Goal: Information Seeking & Learning: Find specific fact

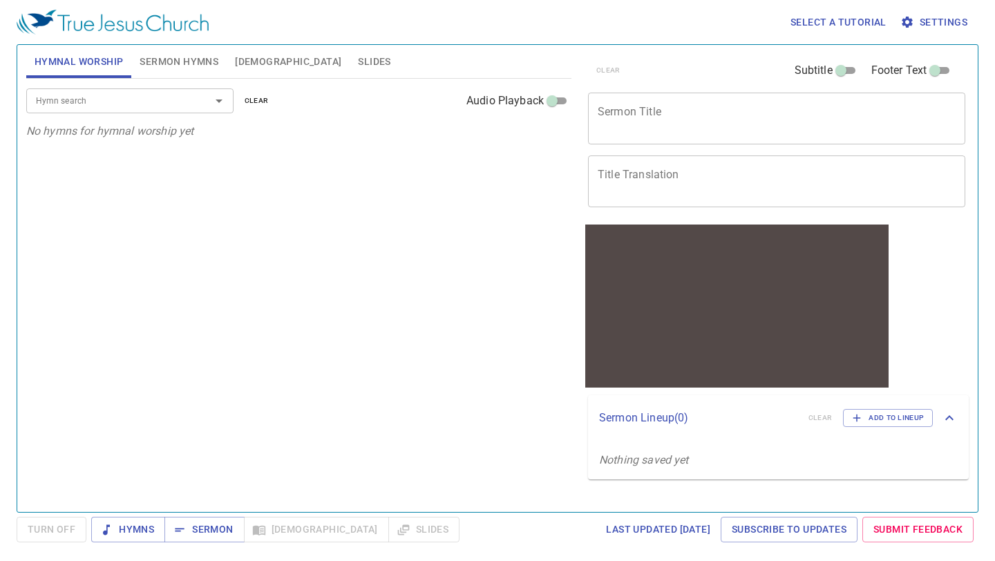
click at [257, 64] on span "[DEMOGRAPHIC_DATA]" at bounding box center [288, 61] width 106 height 17
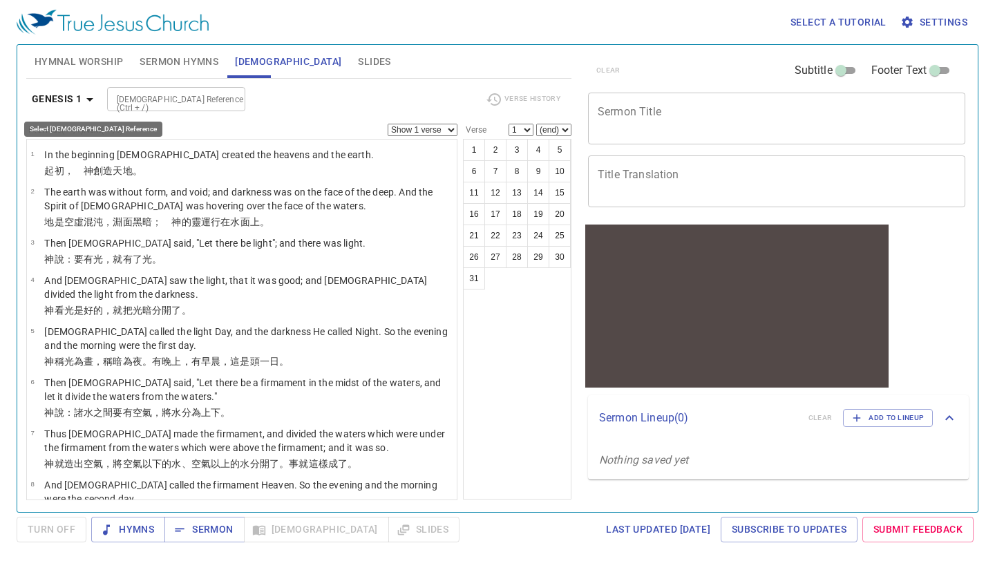
click at [84, 101] on icon "button" at bounding box center [90, 99] width 17 height 17
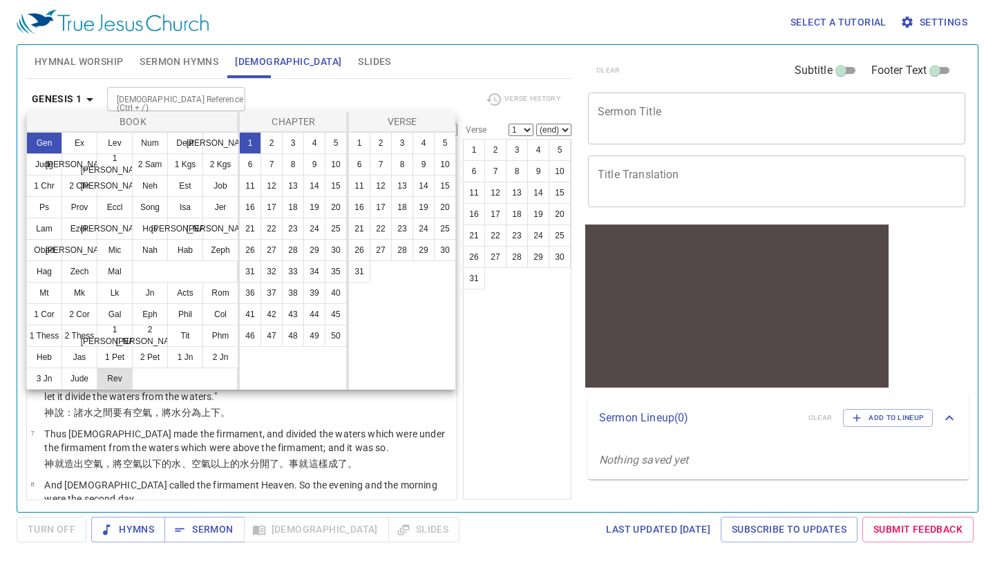
click at [112, 374] on button "Rev" at bounding box center [115, 379] width 36 height 22
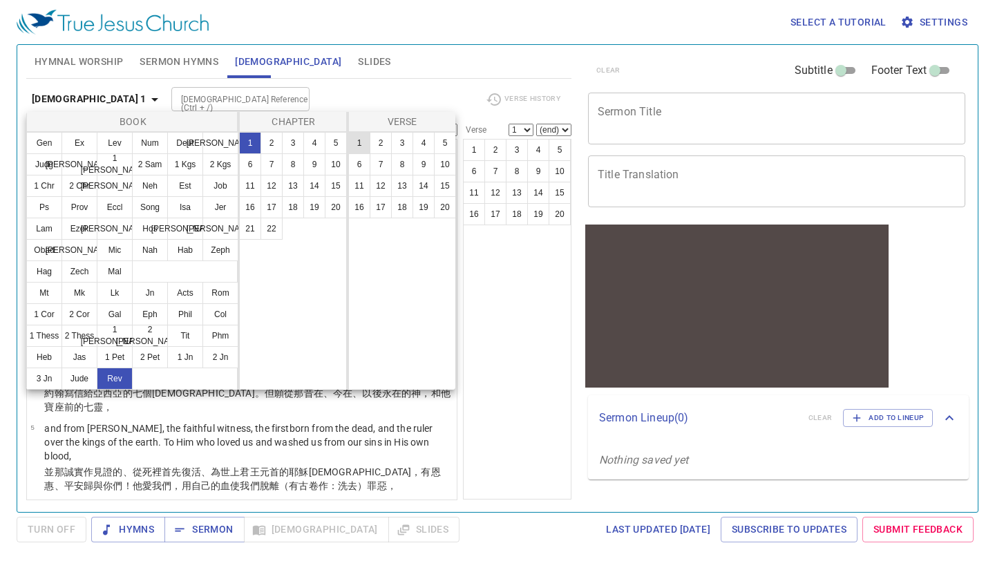
click at [353, 143] on button "1" at bounding box center [359, 143] width 22 height 22
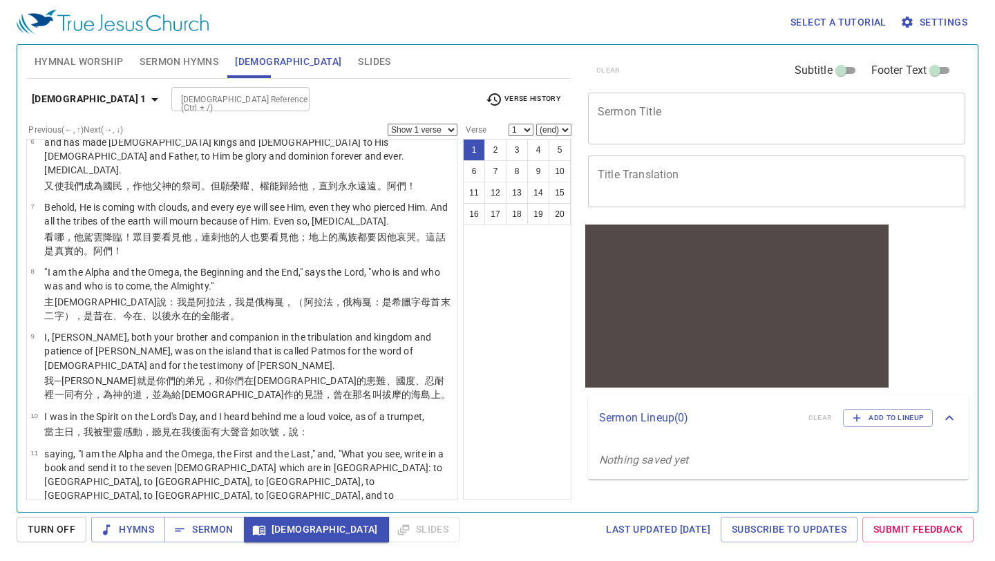
scroll to position [799, 0]
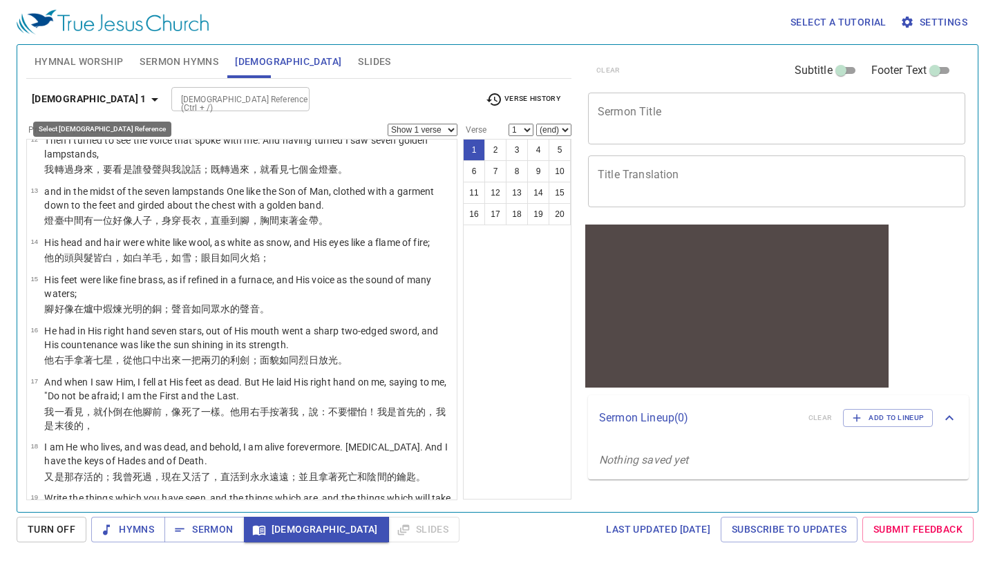
click at [147, 101] on icon "button" at bounding box center [155, 99] width 17 height 17
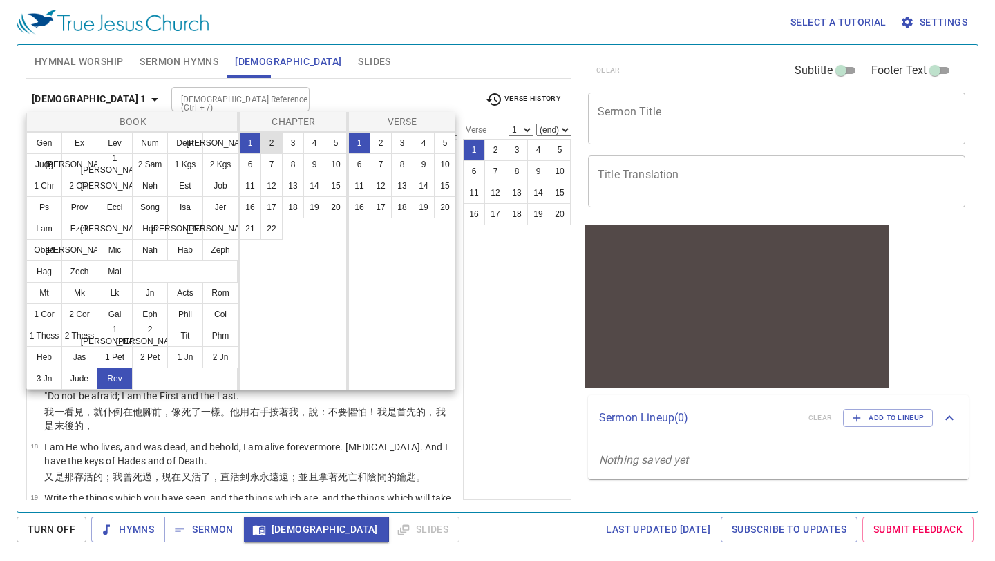
click at [267, 135] on button "2" at bounding box center [272, 143] width 22 height 22
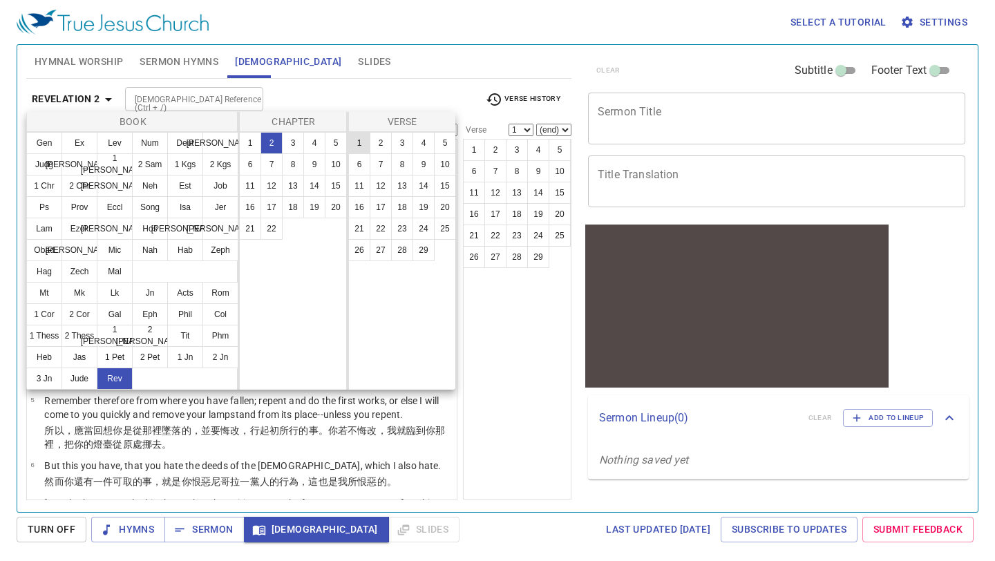
click at [352, 145] on button "1" at bounding box center [359, 143] width 22 height 22
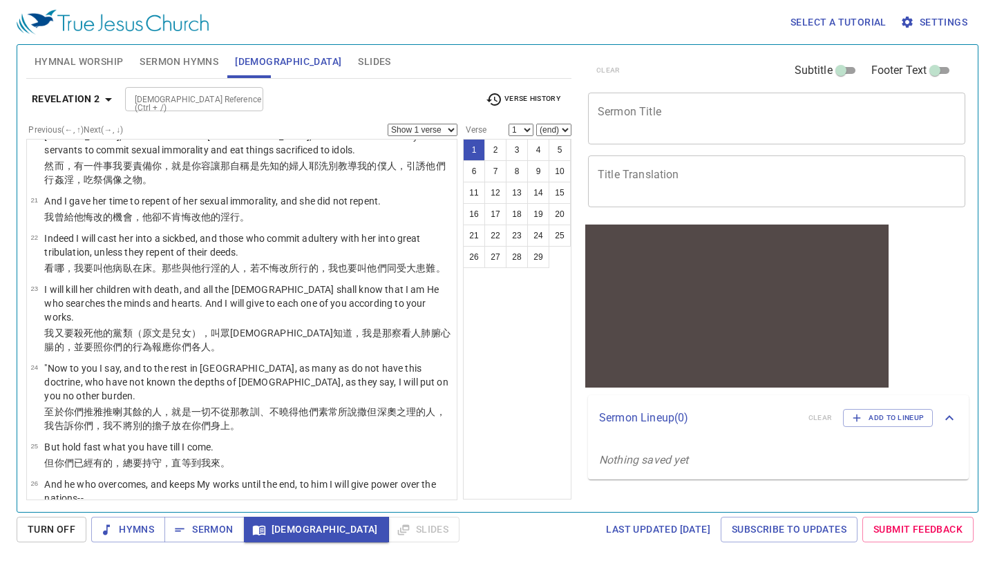
scroll to position [1273, 0]
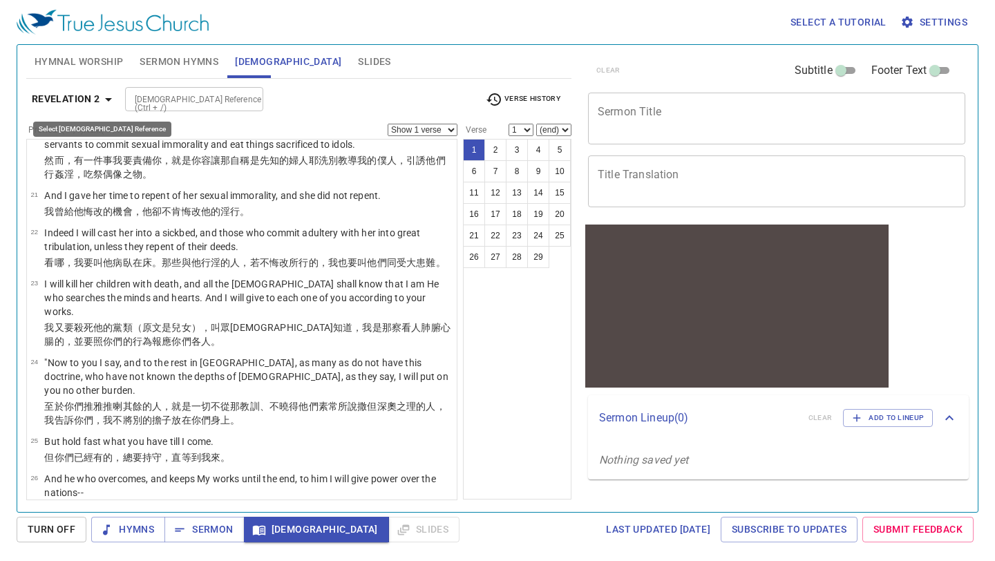
click at [111, 104] on icon "button" at bounding box center [108, 99] width 17 height 17
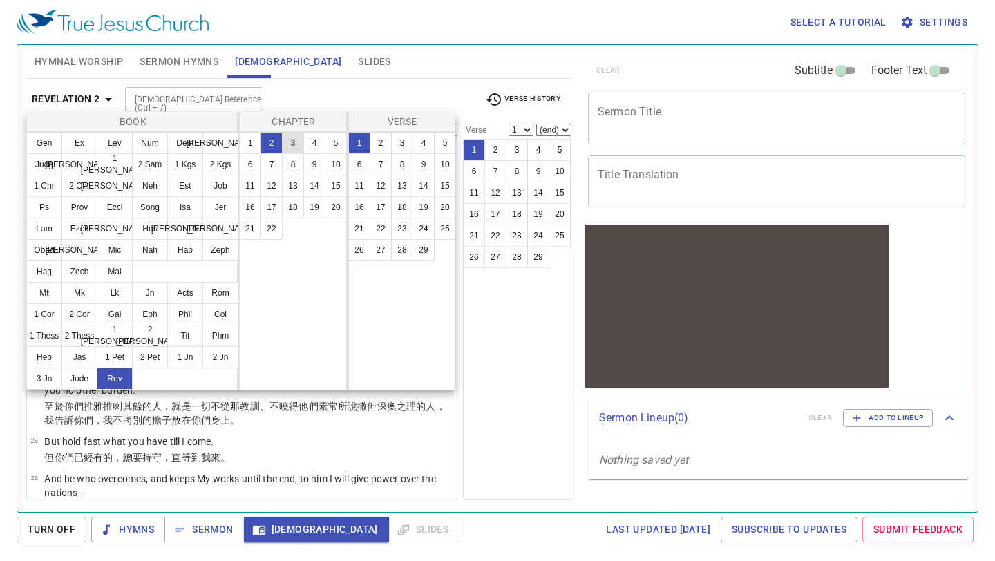
click at [294, 144] on button "3" at bounding box center [293, 143] width 22 height 22
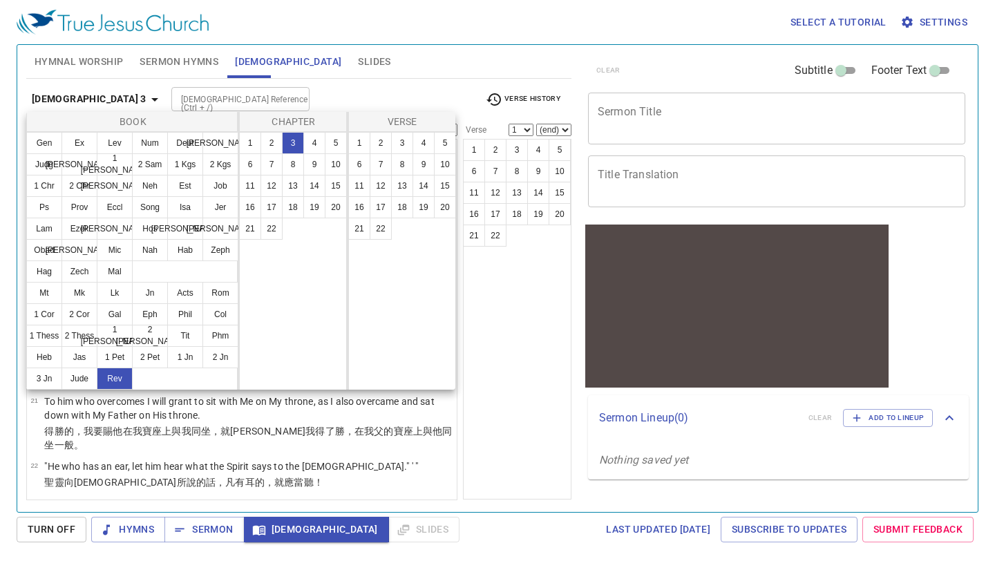
scroll to position [0, 0]
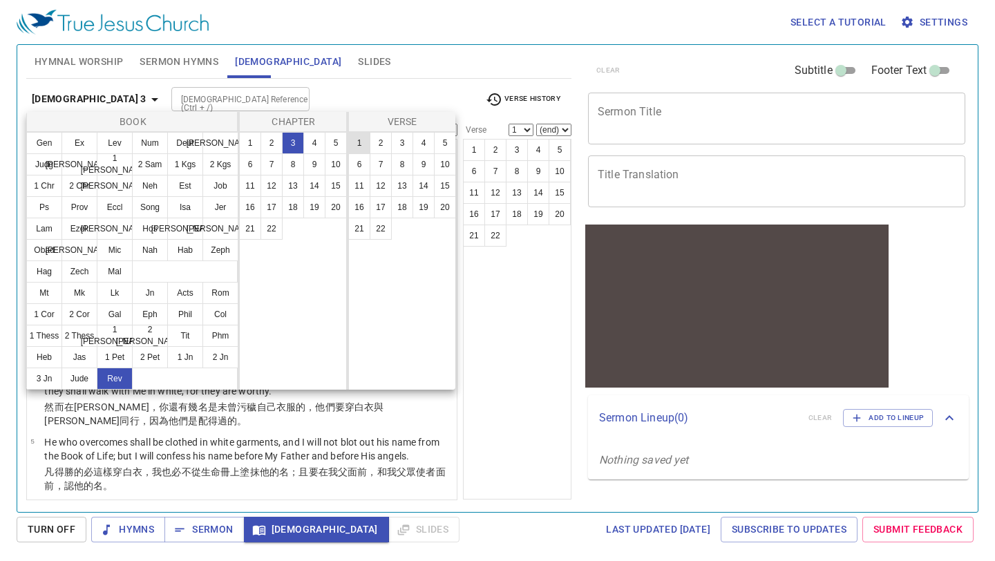
click at [355, 140] on button "1" at bounding box center [359, 143] width 22 height 22
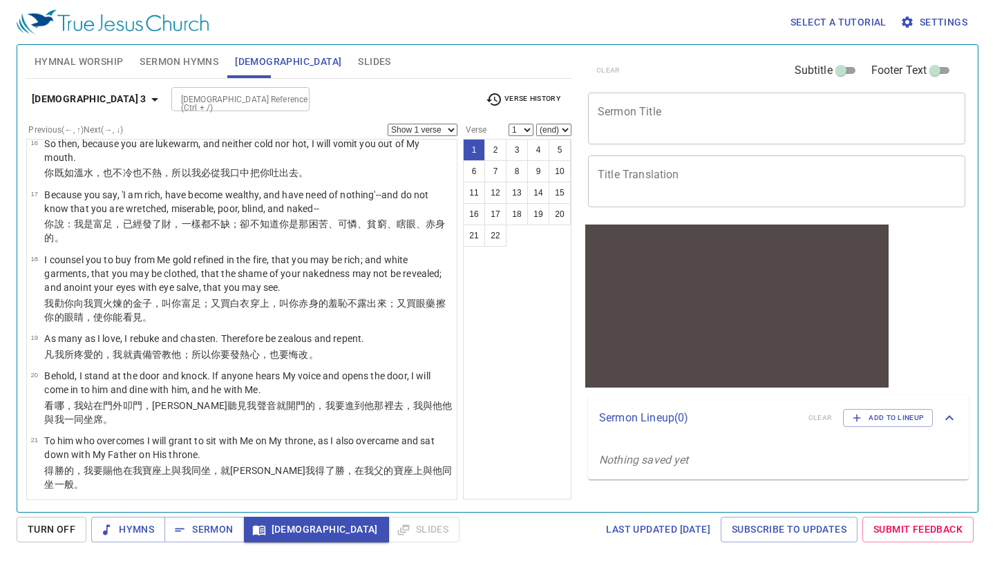
scroll to position [970, 0]
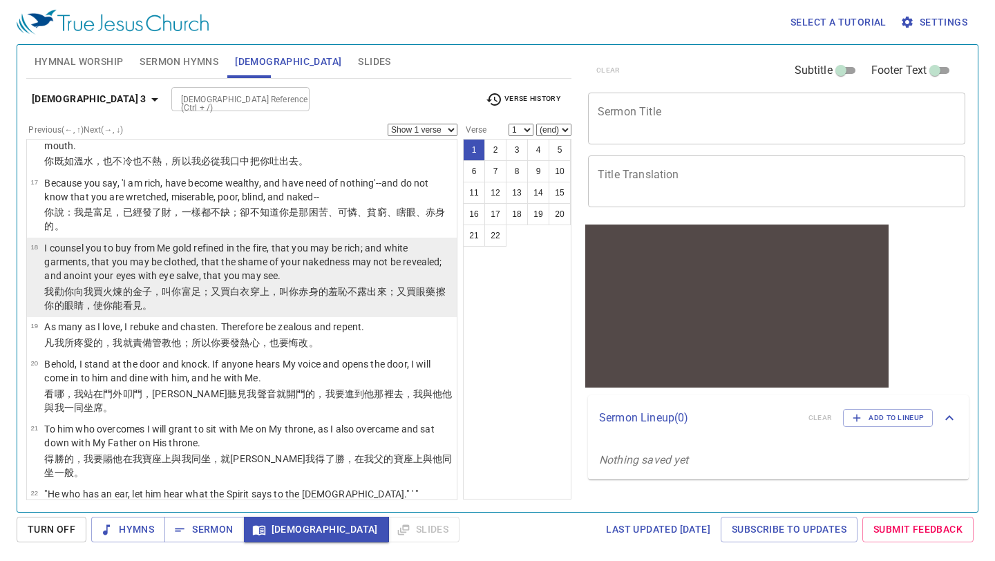
click at [298, 263] on p "I counsel you to buy from Me gold refined in the fire, that you may be rich; an…" at bounding box center [248, 261] width 408 height 41
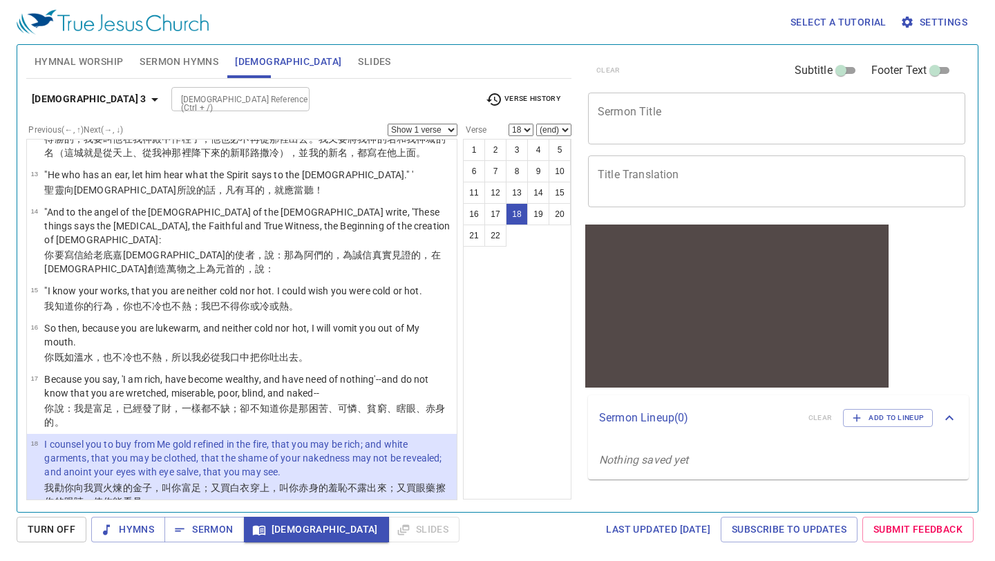
scroll to position [775, 0]
click at [147, 100] on icon "button" at bounding box center [155, 99] width 17 height 17
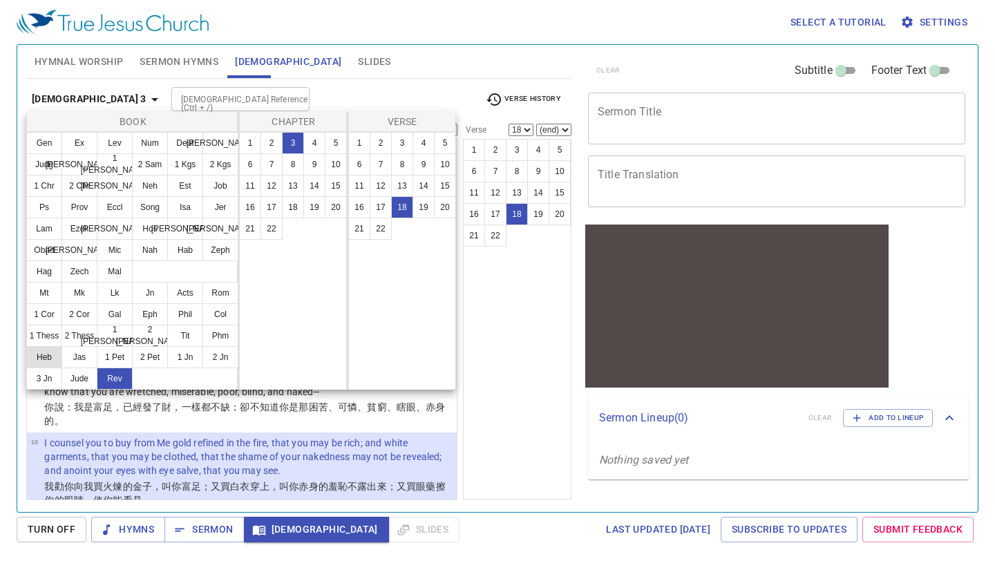
click at [48, 355] on button "Heb" at bounding box center [44, 357] width 36 height 22
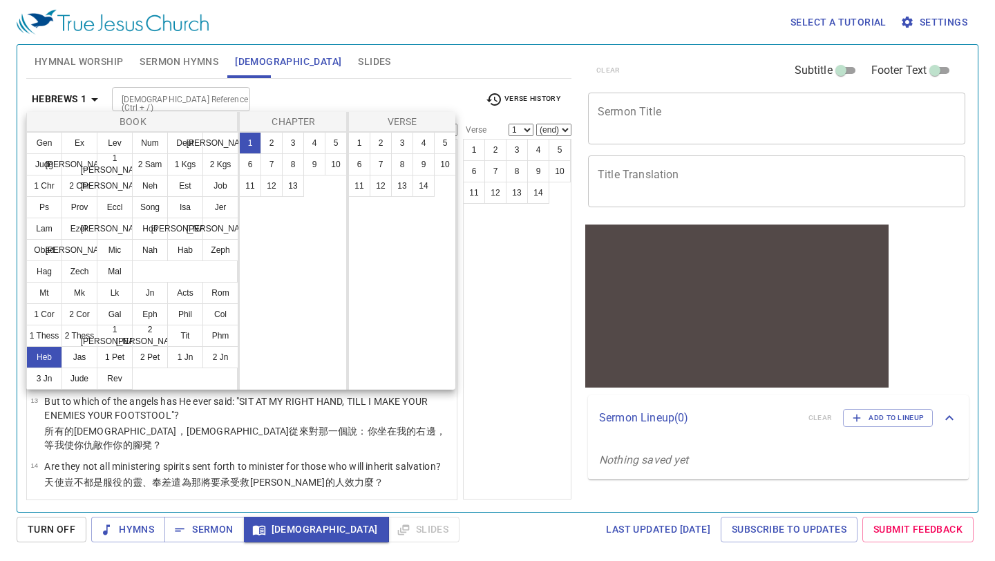
scroll to position [0, 0]
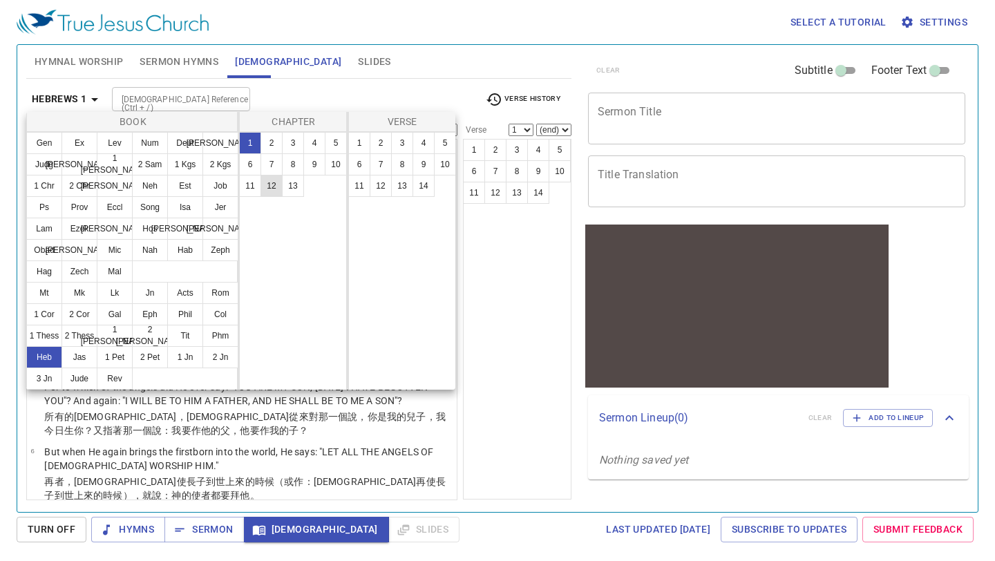
click at [270, 185] on button "12" at bounding box center [272, 186] width 22 height 22
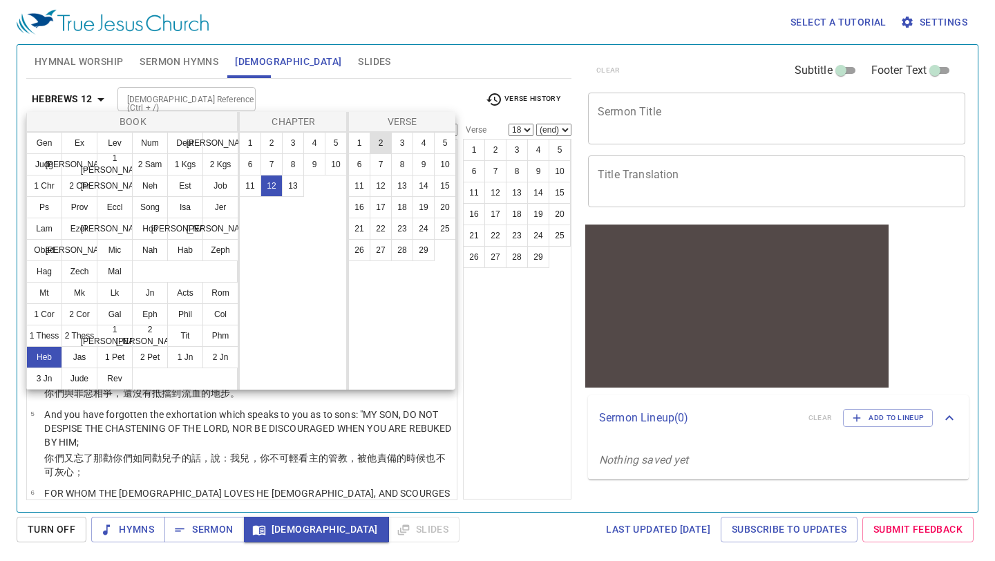
click at [381, 148] on button "2" at bounding box center [381, 143] width 22 height 22
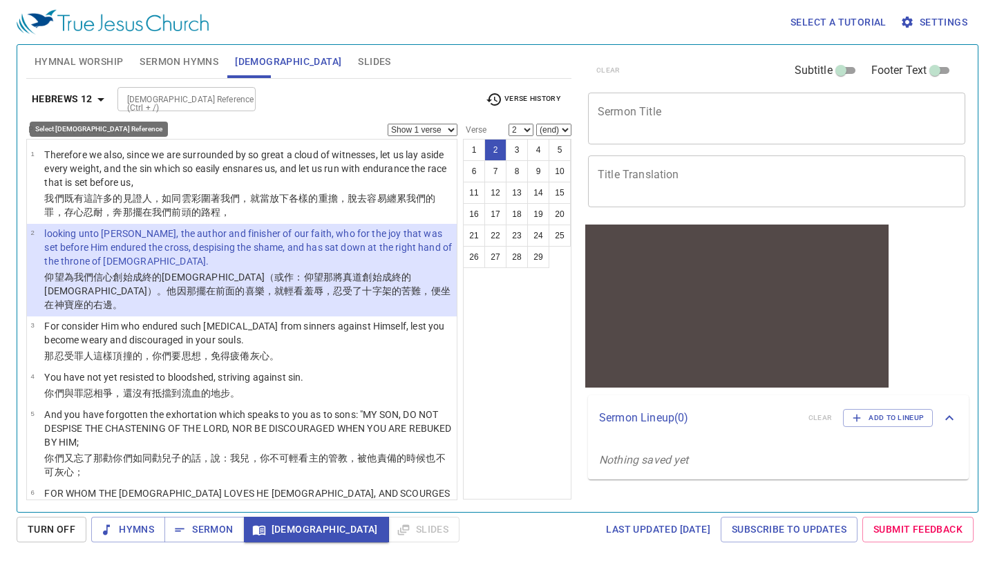
click at [88, 99] on b "Hebrews 12" at bounding box center [62, 99] width 61 height 17
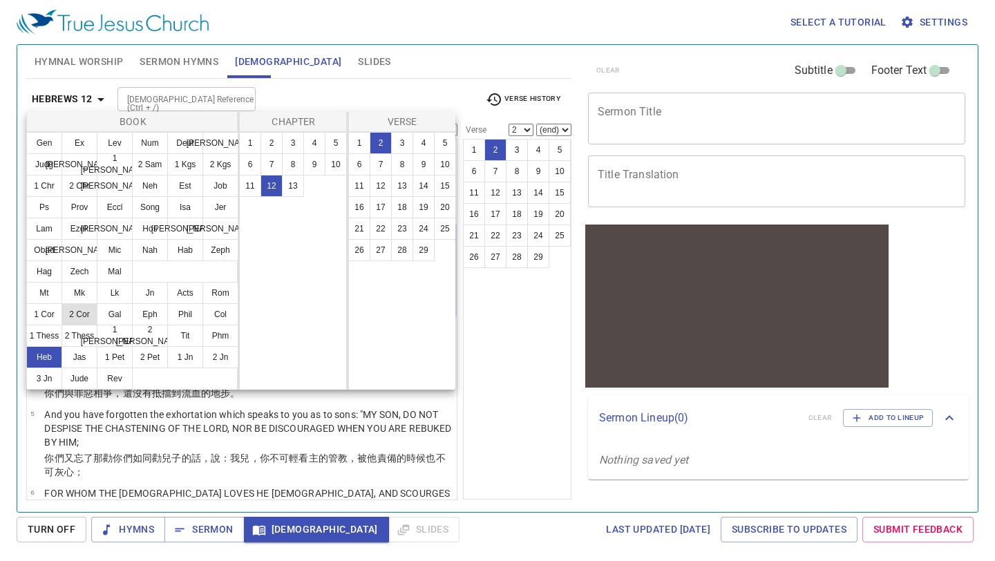
click at [77, 312] on button "2 Cor" at bounding box center [80, 314] width 36 height 22
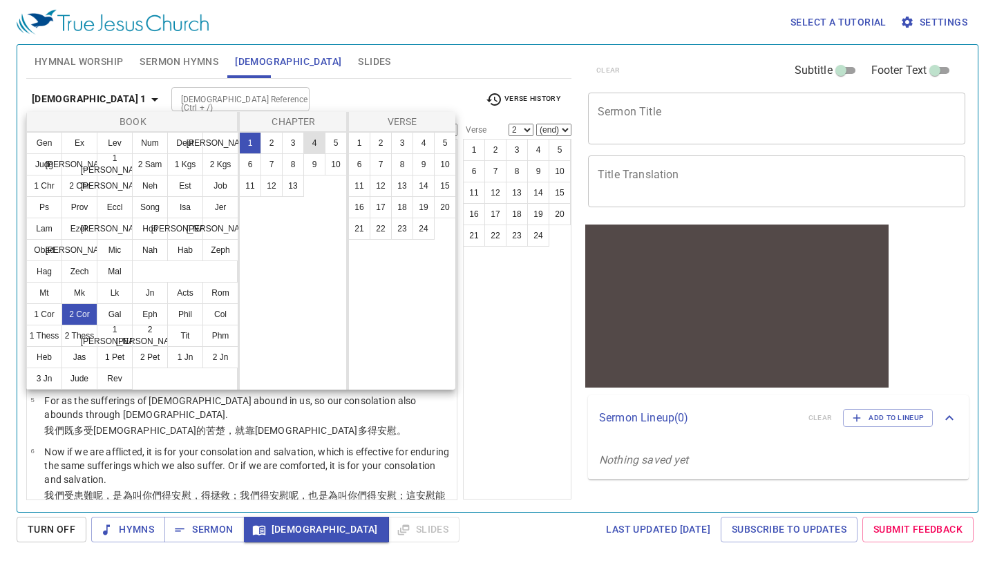
click at [311, 146] on button "4" at bounding box center [314, 143] width 22 height 22
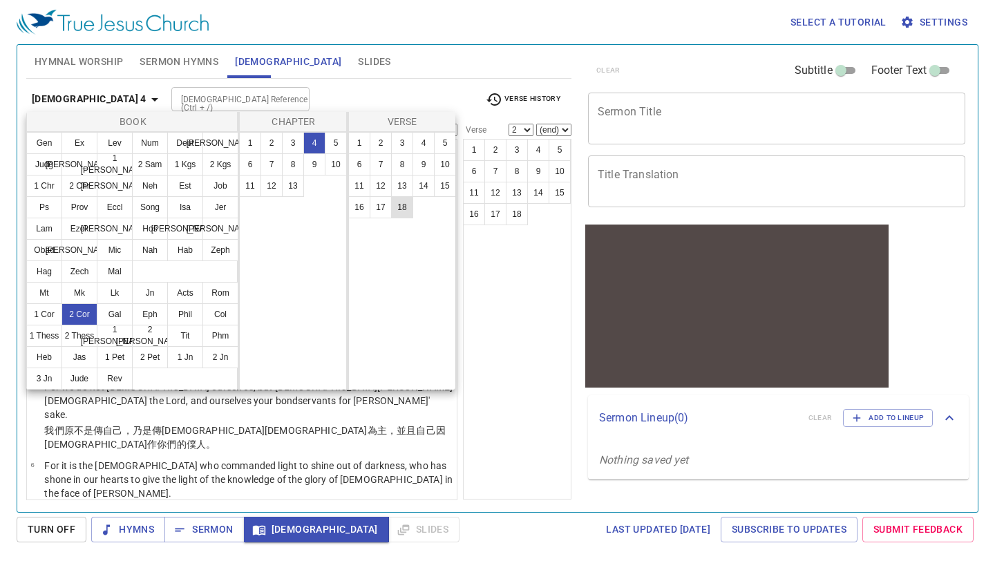
click at [406, 208] on button "18" at bounding box center [402, 207] width 22 height 22
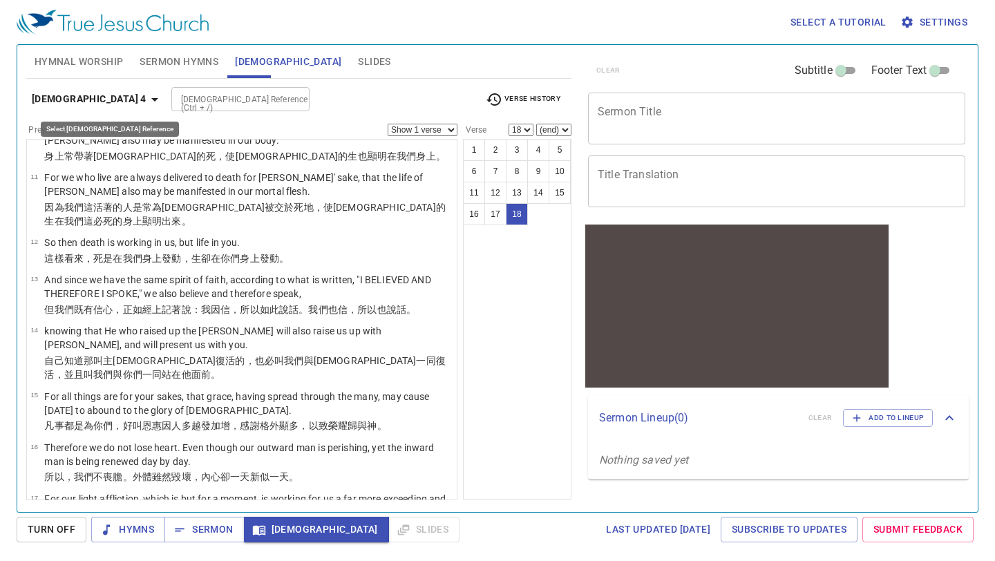
click at [76, 96] on b "2 Corinthians 4" at bounding box center [89, 99] width 115 height 17
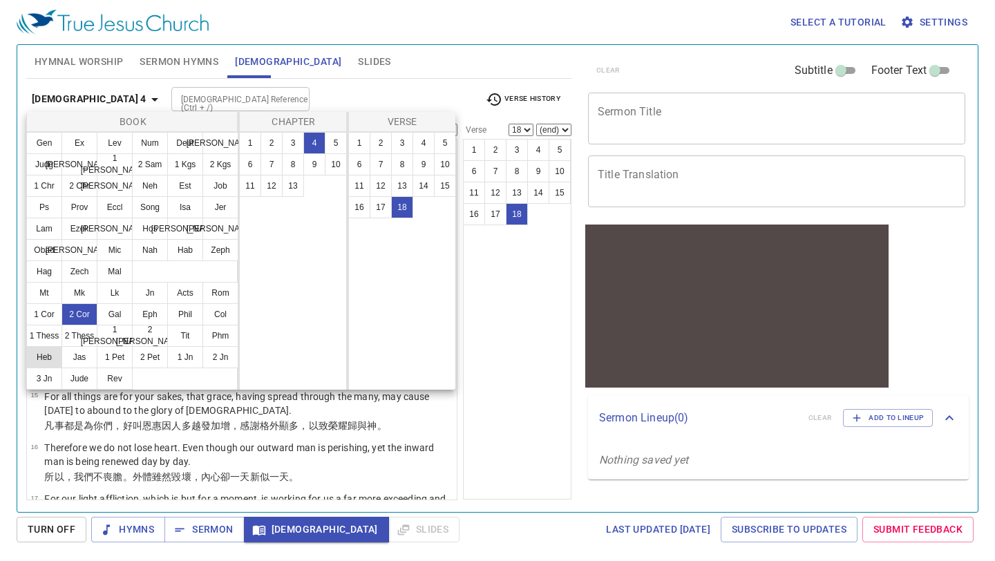
click at [48, 348] on button "Heb" at bounding box center [44, 357] width 36 height 22
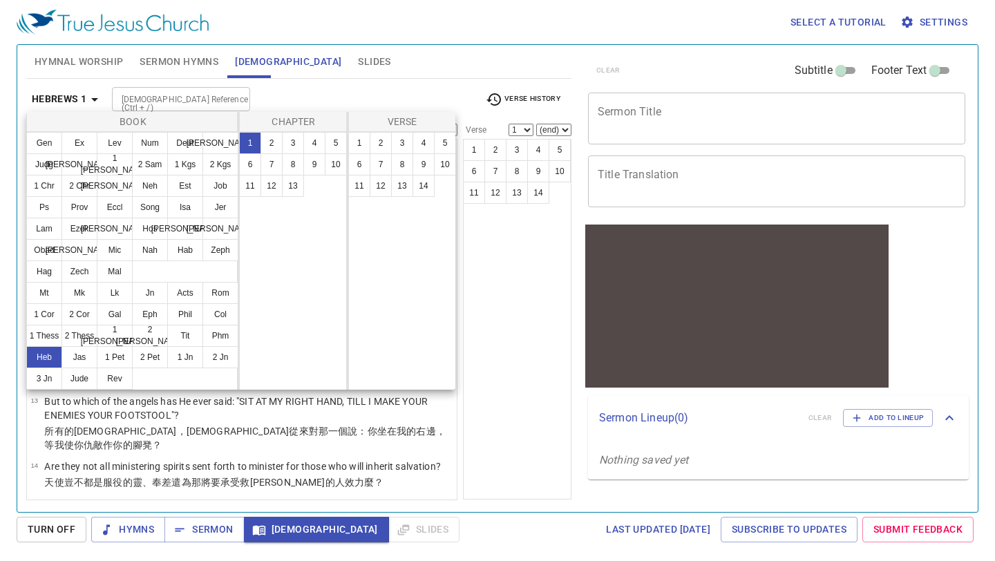
scroll to position [0, 0]
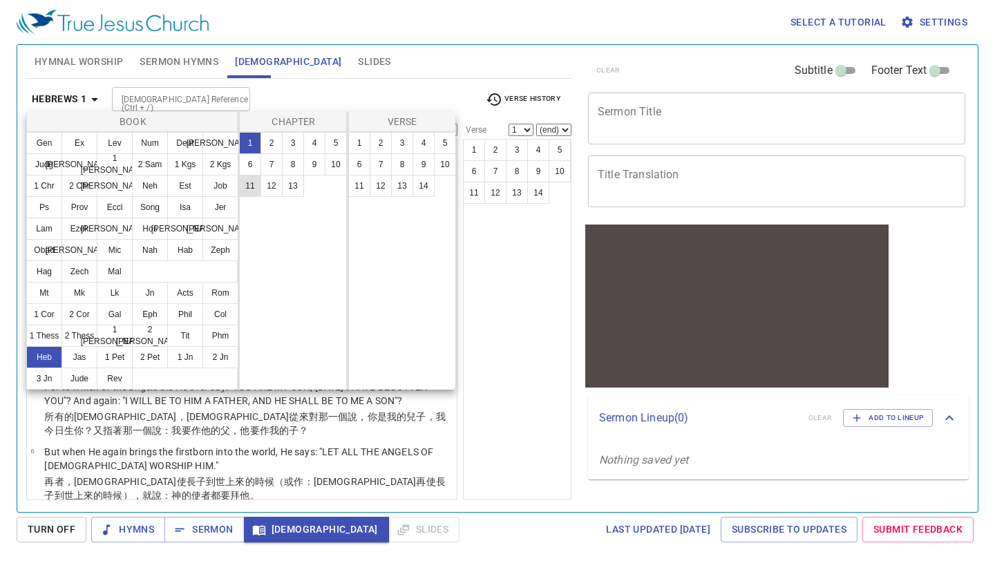
click at [254, 181] on button "11" at bounding box center [250, 186] width 22 height 22
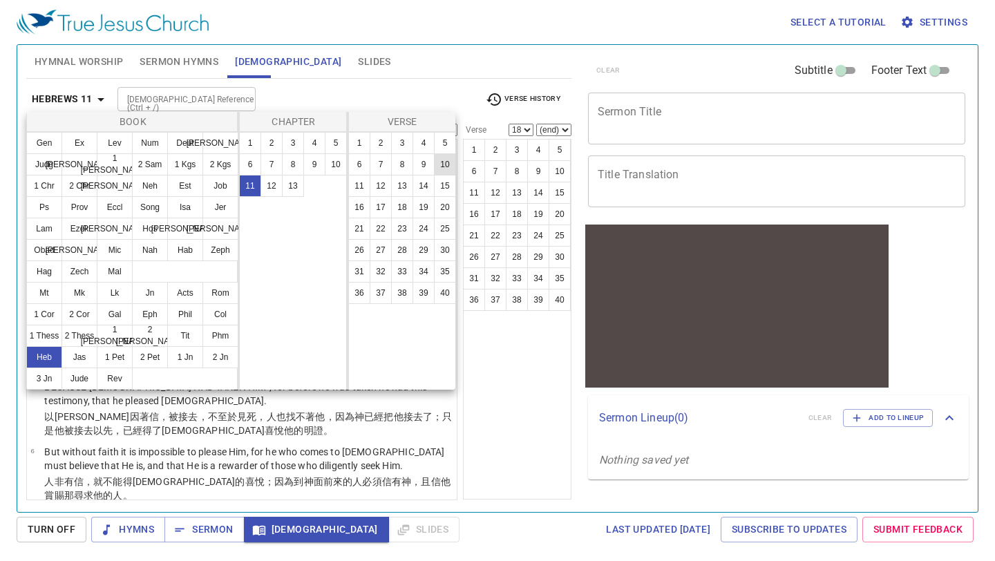
click at [442, 164] on button "10" at bounding box center [445, 164] width 22 height 22
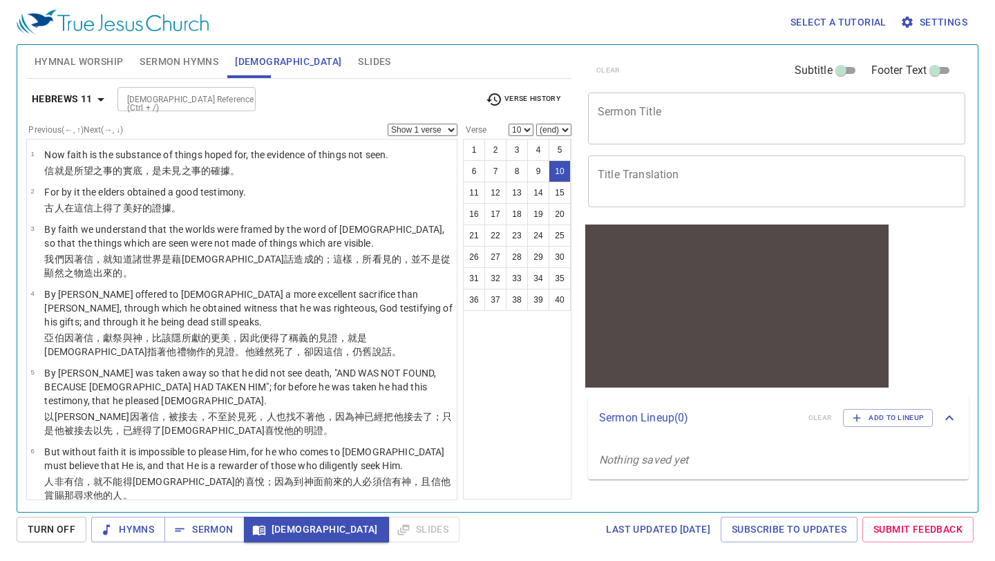
scroll to position [388, 0]
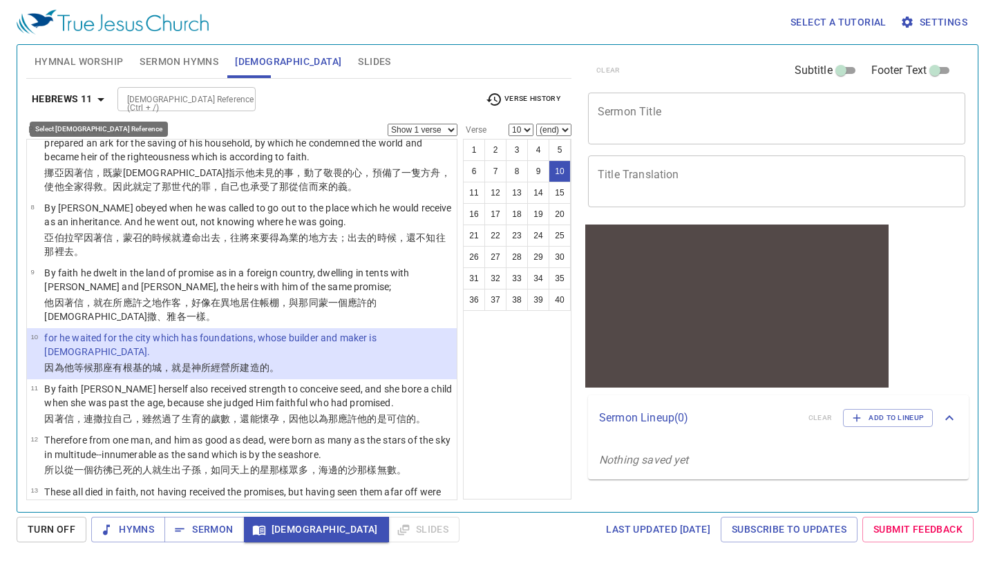
click at [104, 100] on icon "button" at bounding box center [101, 99] width 17 height 17
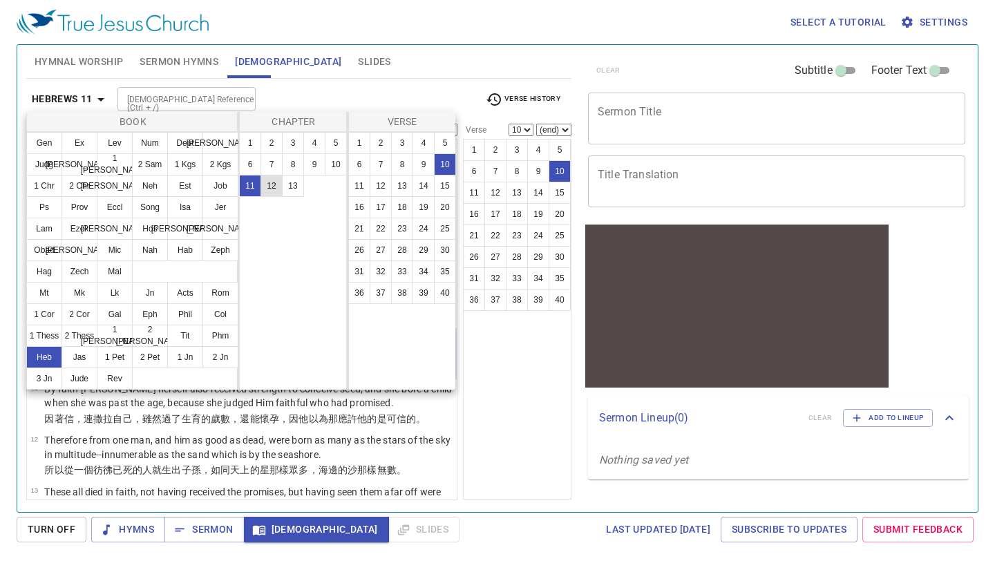
click at [271, 188] on button "12" at bounding box center [272, 186] width 22 height 22
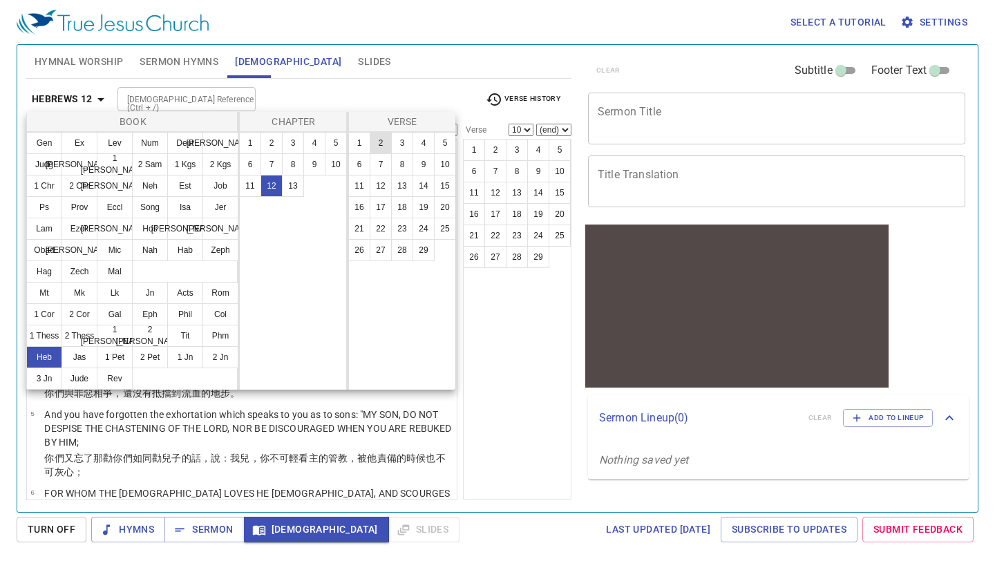
click at [381, 147] on button "2" at bounding box center [381, 143] width 22 height 22
select select "2"
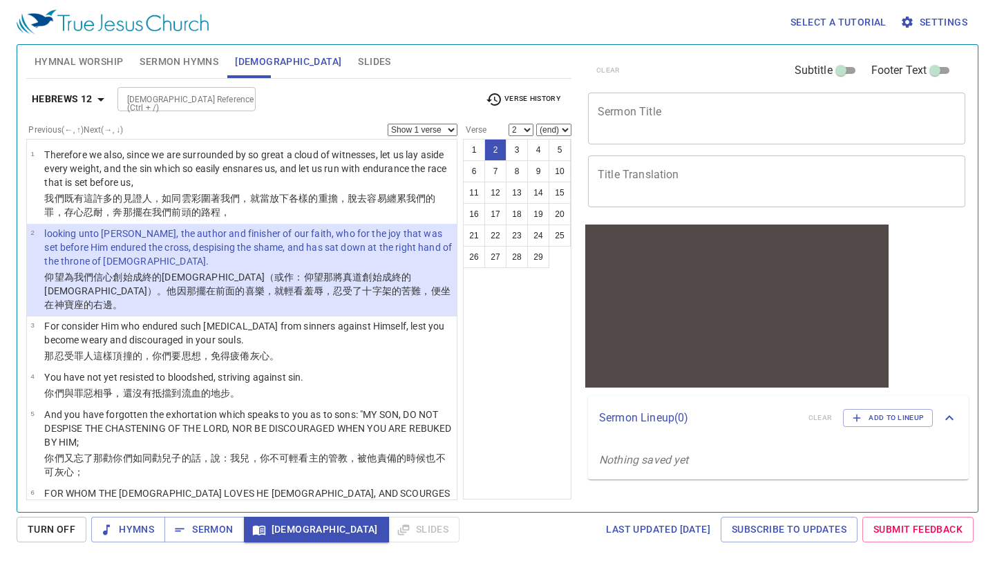
click at [453, 133] on select "Show 1 verse Show 2 verses Show 3 verses Show 4 verses Show 5 verses" at bounding box center [423, 130] width 70 height 12
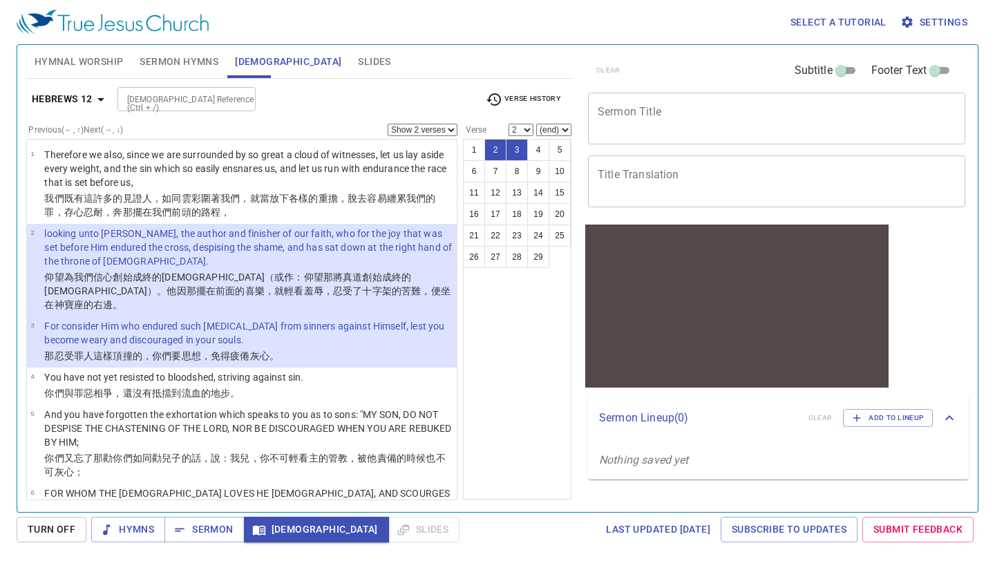
click at [456, 132] on select "Show 1 verse Show 2 verses Show 3 verses Show 4 verses Show 5 verses" at bounding box center [423, 130] width 70 height 12
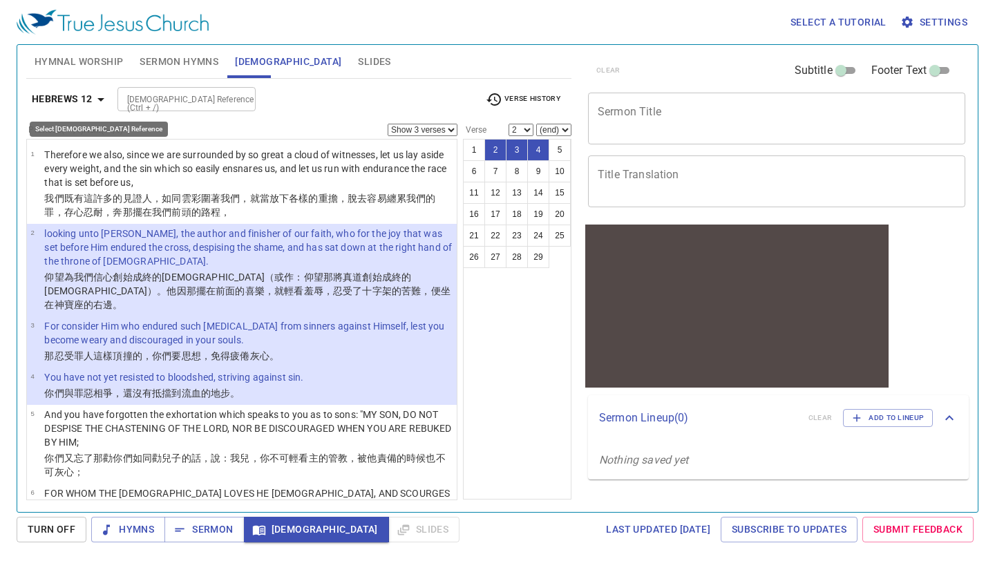
click at [87, 93] on b "Hebrews 12" at bounding box center [62, 99] width 61 height 17
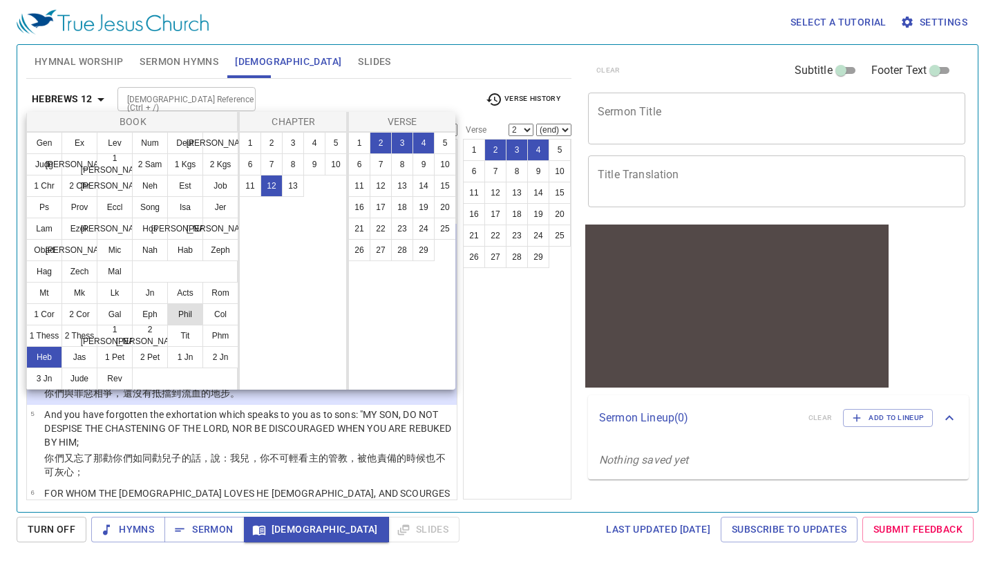
click at [191, 319] on button "Phil" at bounding box center [185, 314] width 36 height 22
select select "1"
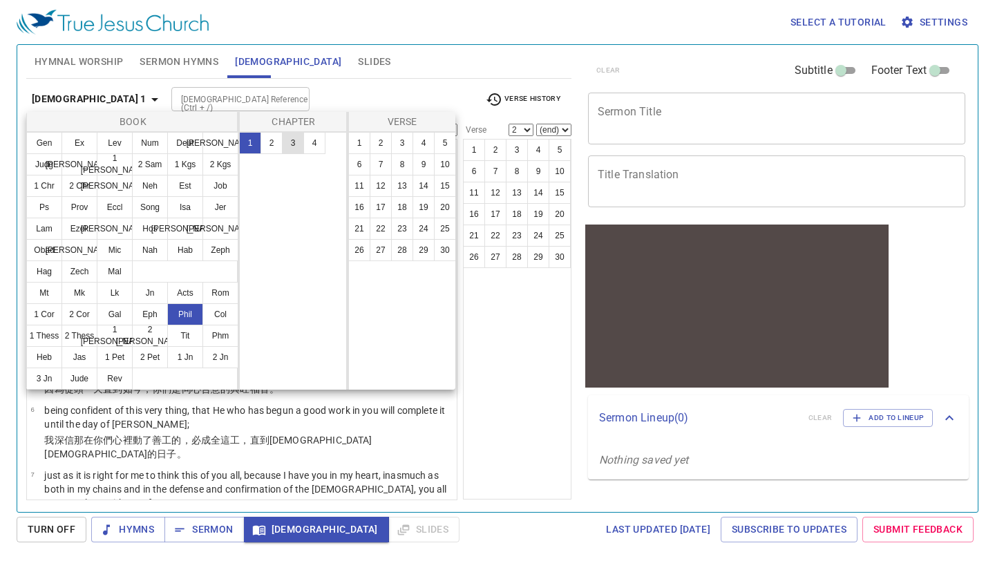
click at [292, 149] on button "3" at bounding box center [293, 143] width 22 height 22
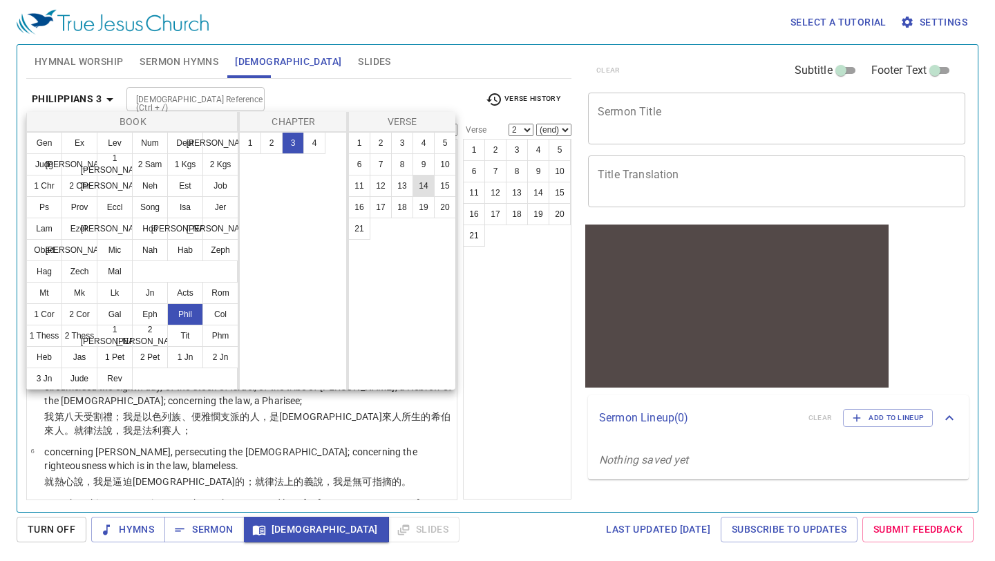
click at [416, 185] on button "14" at bounding box center [424, 186] width 22 height 22
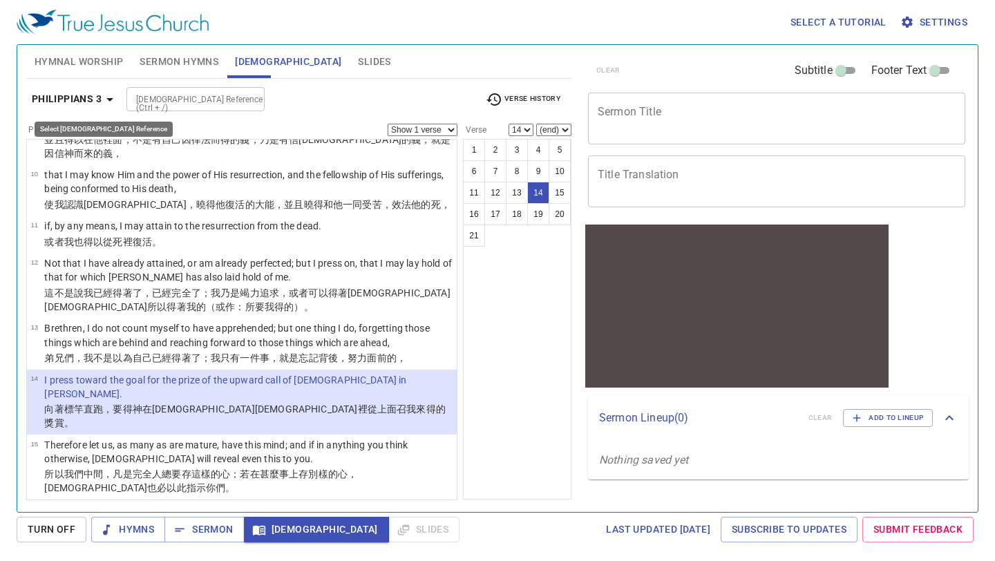
click at [96, 98] on b "Philippians 3" at bounding box center [67, 99] width 70 height 17
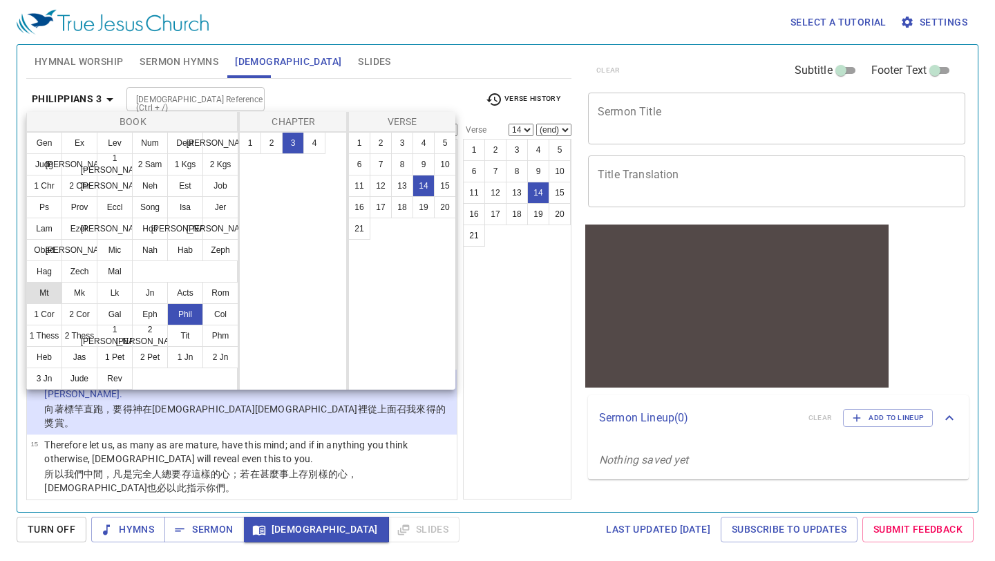
click at [45, 291] on button "Mt" at bounding box center [44, 293] width 36 height 22
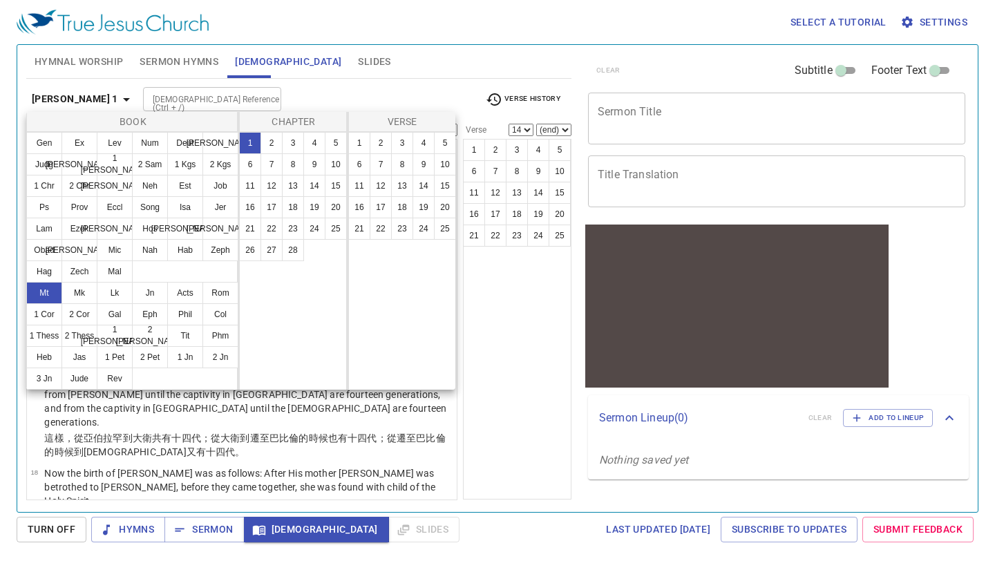
scroll to position [0, 0]
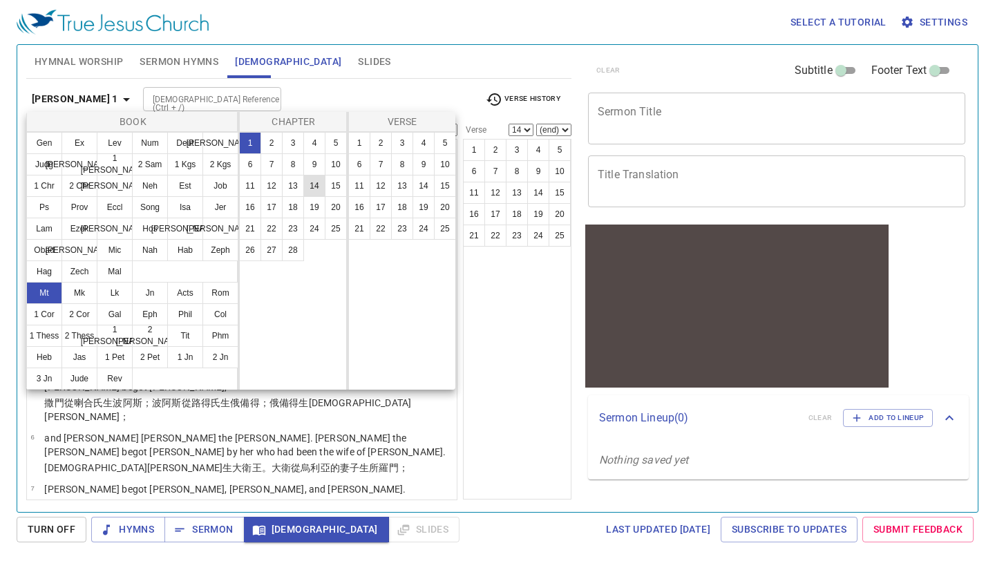
click at [310, 184] on button "14" at bounding box center [314, 186] width 22 height 22
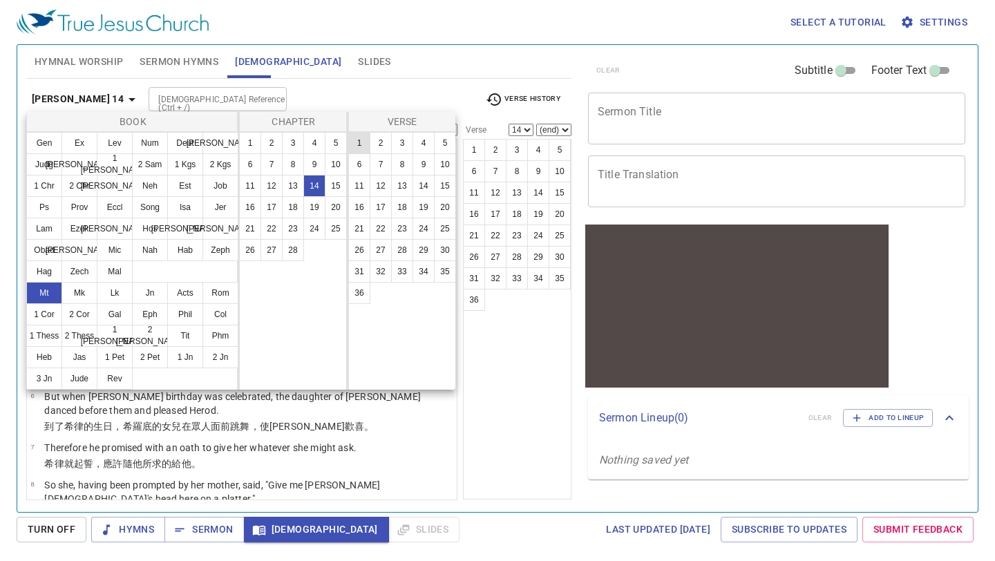
click at [361, 140] on button "1" at bounding box center [359, 143] width 22 height 22
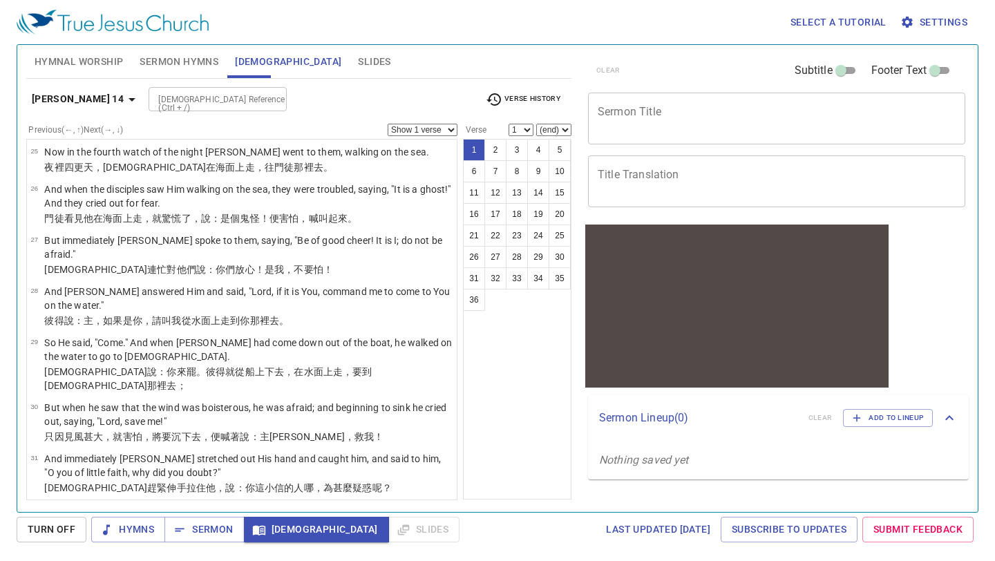
scroll to position [1218, 0]
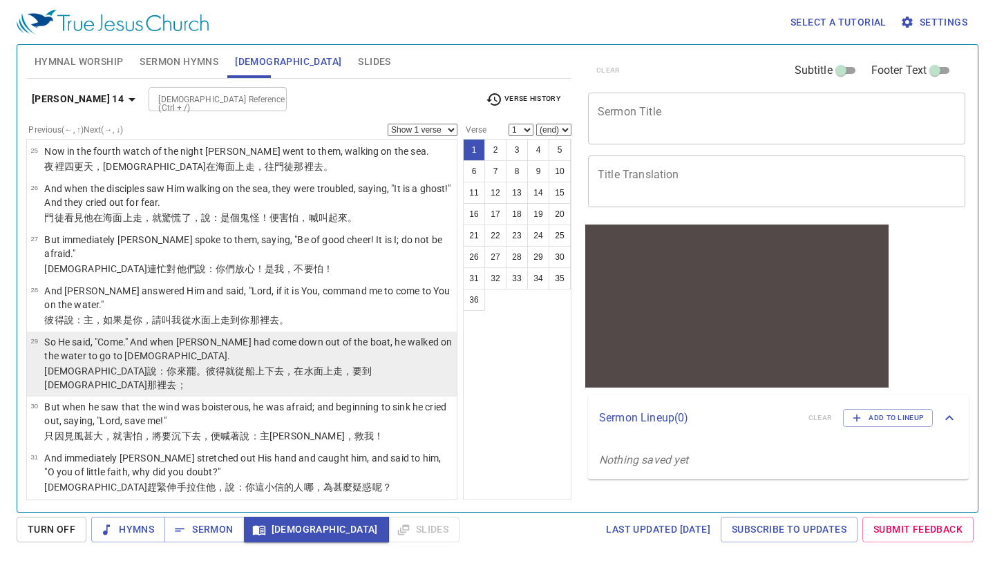
click at [325, 335] on p "So He said, "Come." And when Peter had come down out of the boat, he walked on …" at bounding box center [248, 349] width 408 height 28
select select "29"
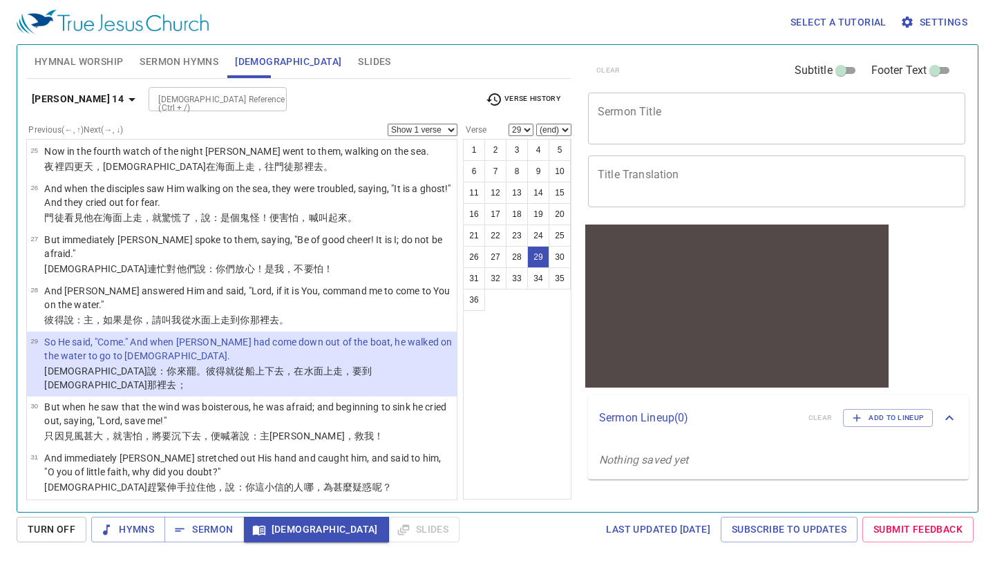
click at [451, 134] on select "Show 1 verse Show 2 verses Show 3 verses Show 4 verses Show 5 verses" at bounding box center [423, 130] width 70 height 12
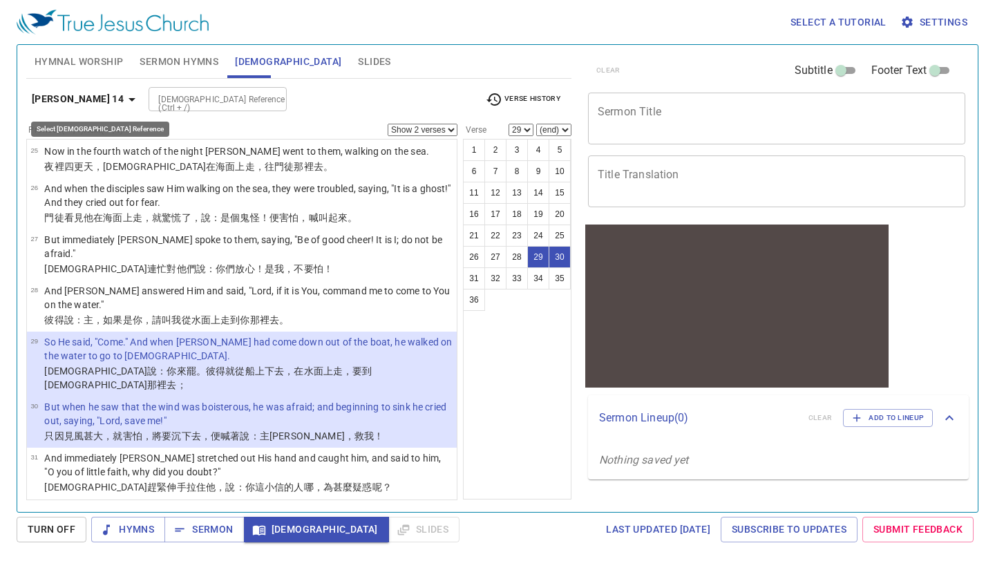
click at [124, 100] on icon "button" at bounding box center [132, 99] width 17 height 17
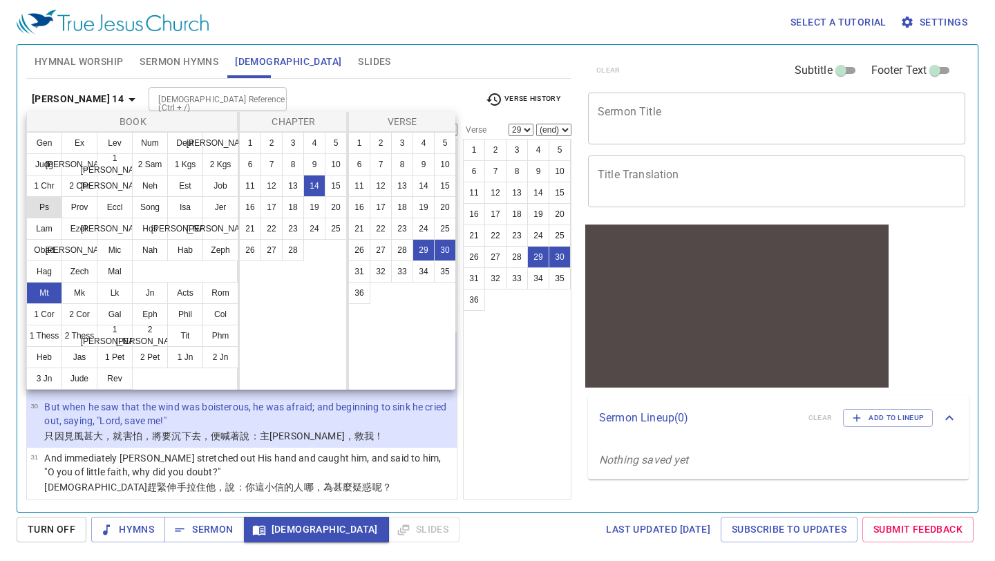
click at [48, 205] on button "Ps" at bounding box center [44, 207] width 36 height 22
select select "1"
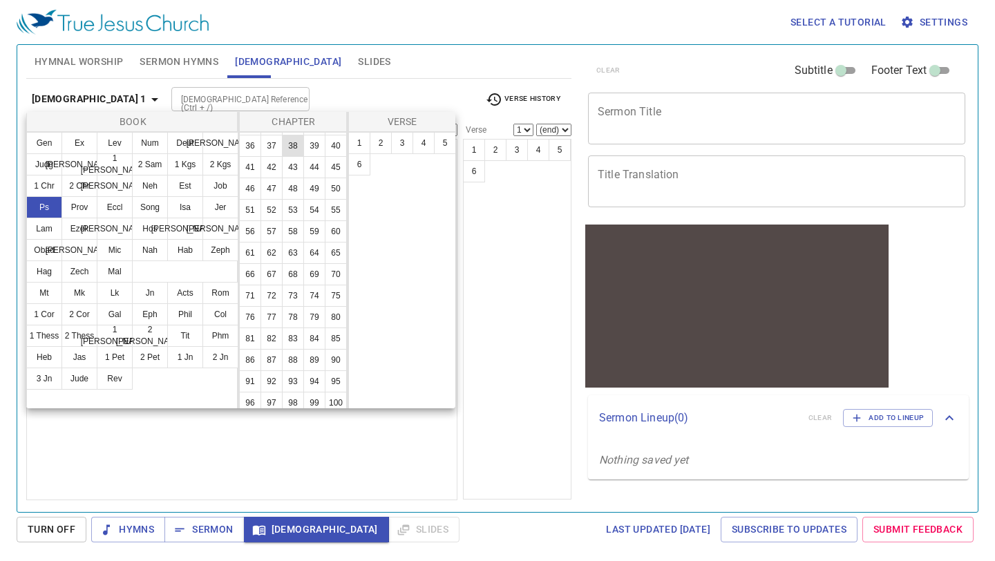
scroll to position [367, 0]
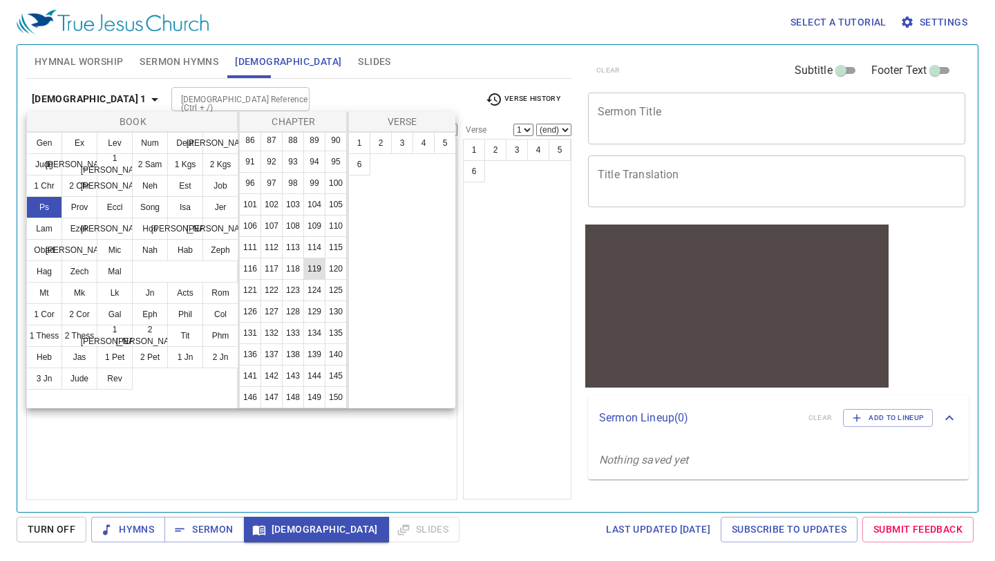
click at [317, 269] on button "119" at bounding box center [314, 269] width 22 height 22
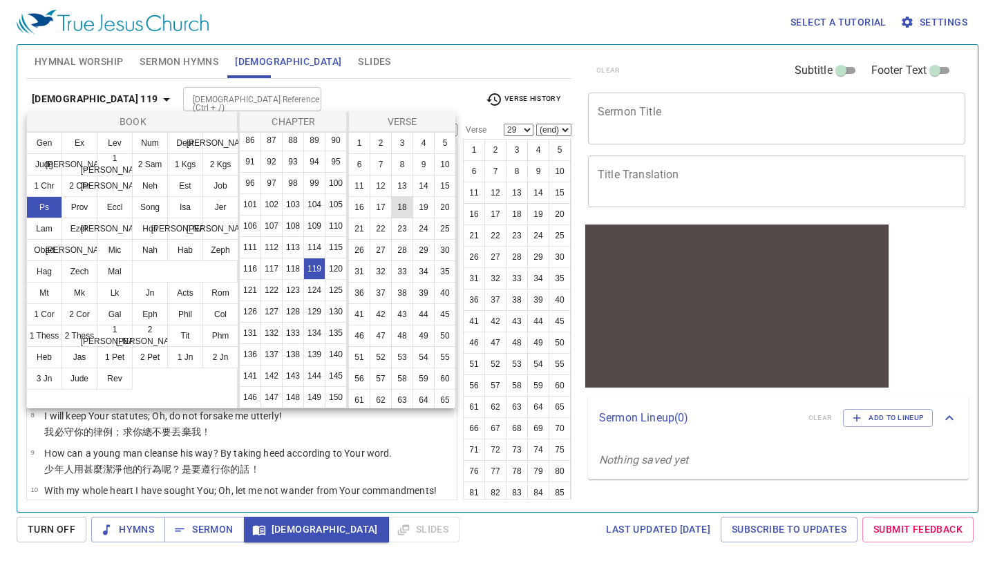
click at [399, 205] on button "18" at bounding box center [402, 207] width 22 height 22
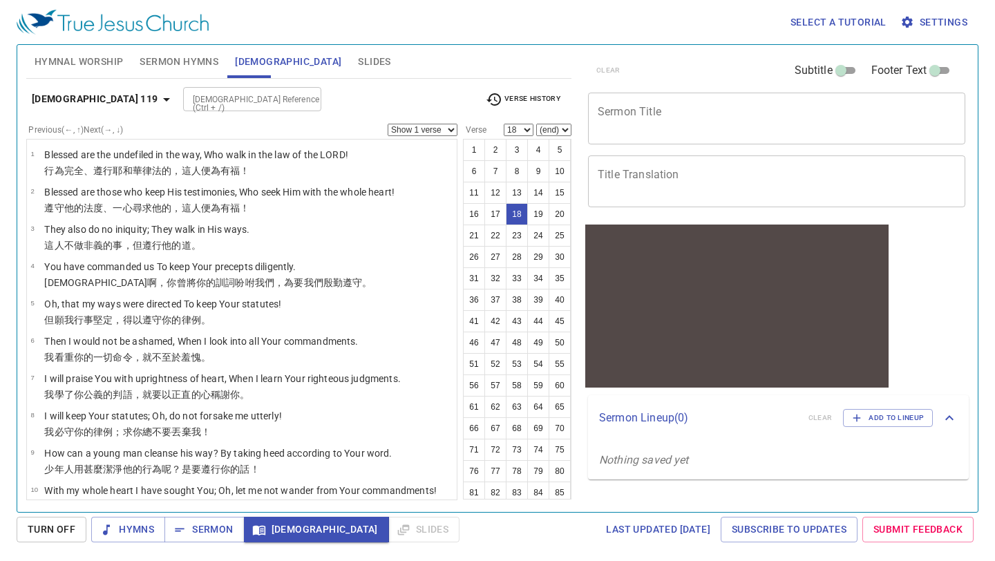
scroll to position [479, 0]
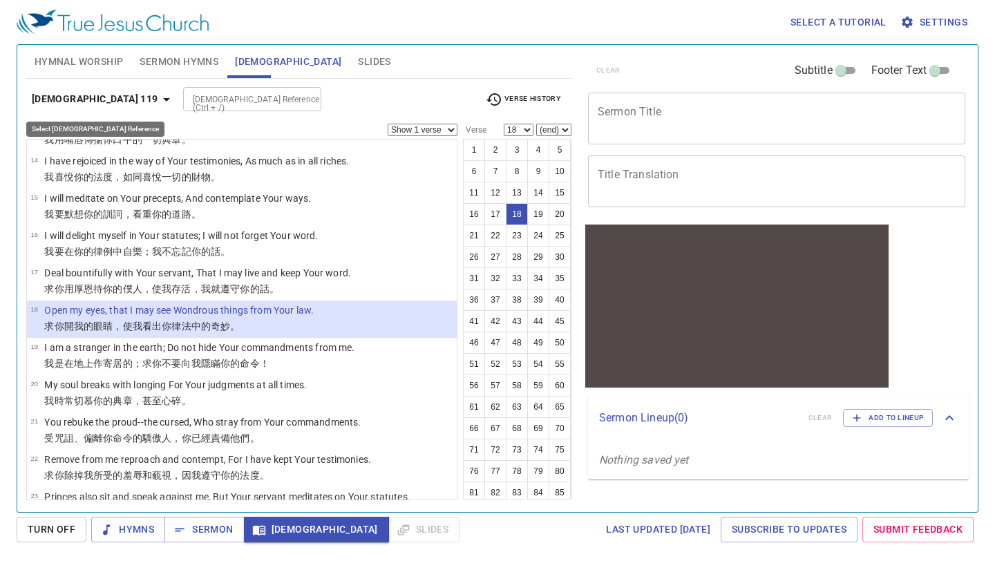
click at [158, 97] on icon "button" at bounding box center [166, 99] width 17 height 17
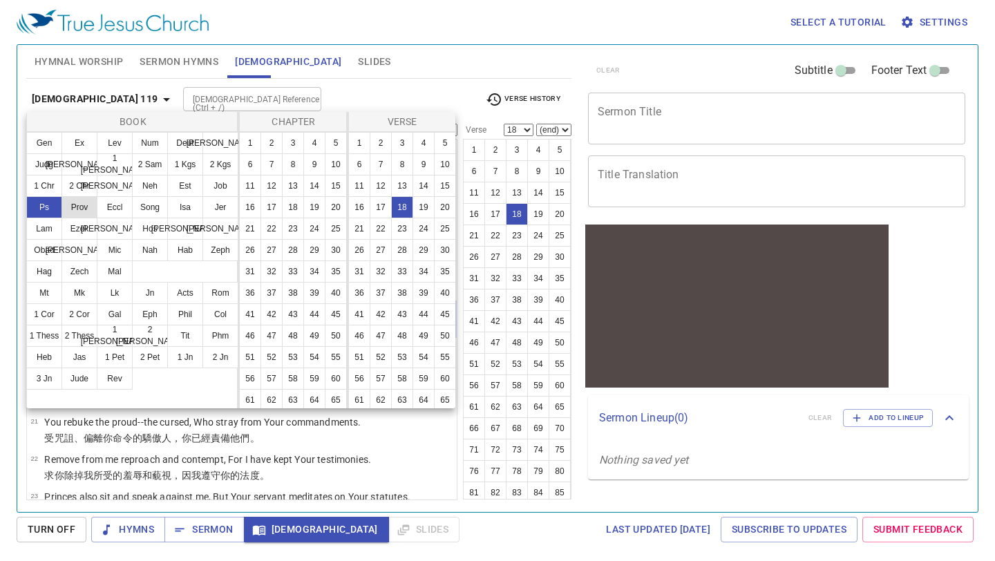
click at [79, 206] on button "Prov" at bounding box center [80, 207] width 36 height 22
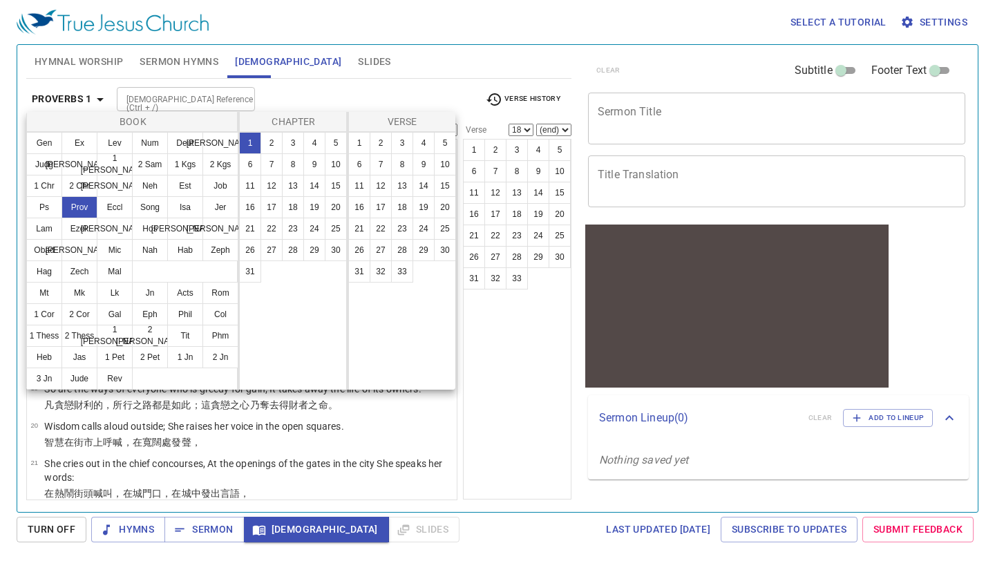
scroll to position [0, 0]
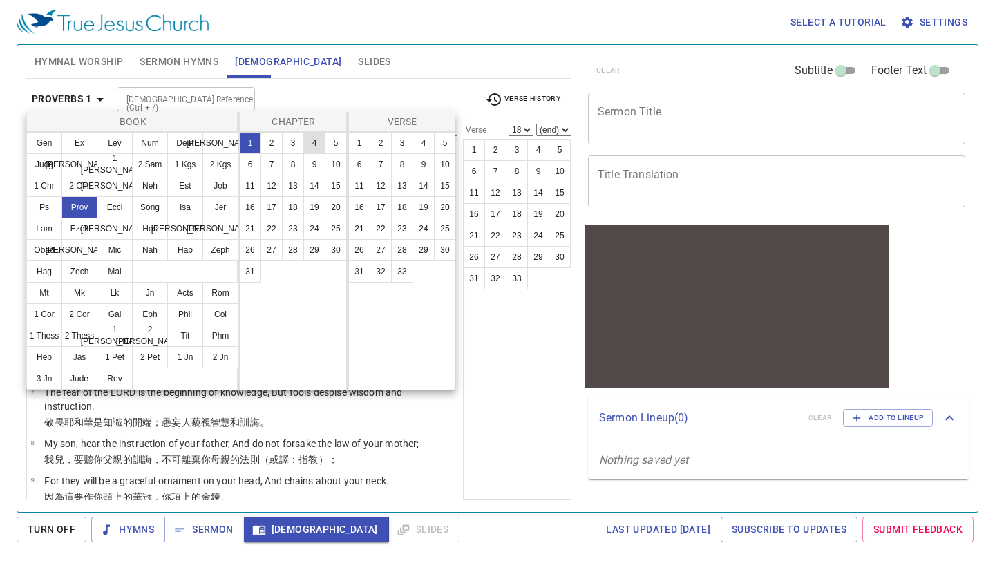
click at [305, 142] on button "4" at bounding box center [314, 143] width 22 height 22
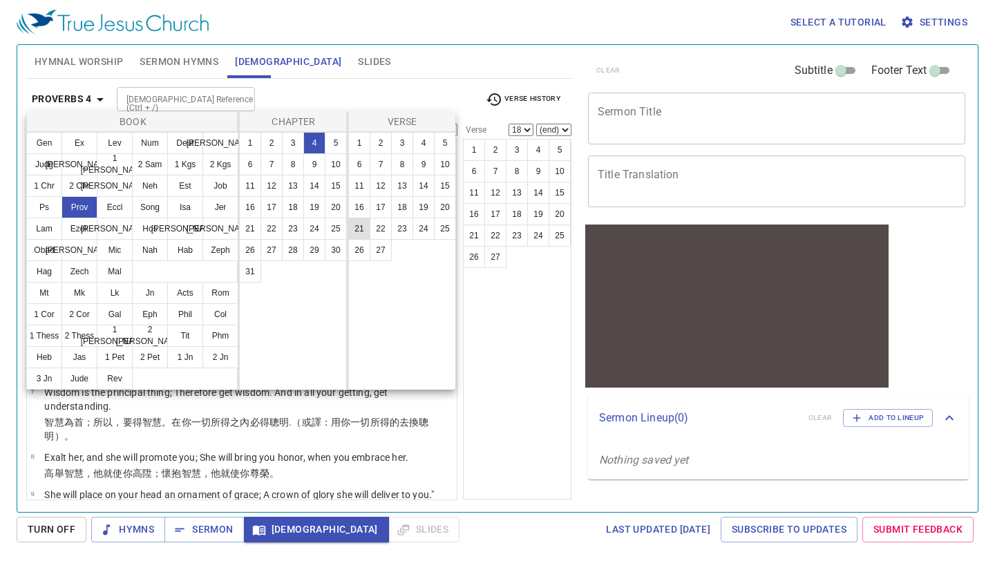
click at [360, 228] on button "21" at bounding box center [359, 229] width 22 height 22
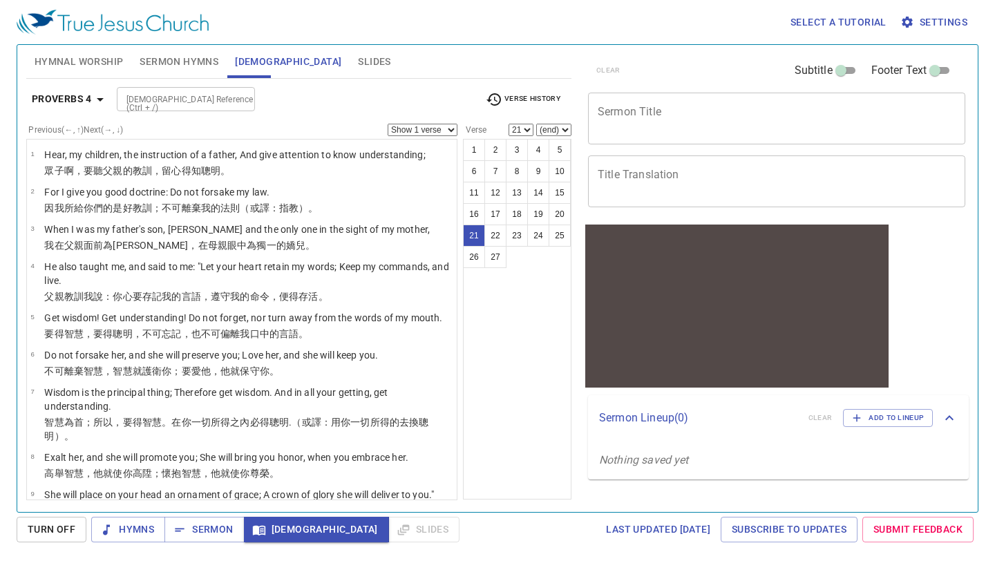
scroll to position [646, 0]
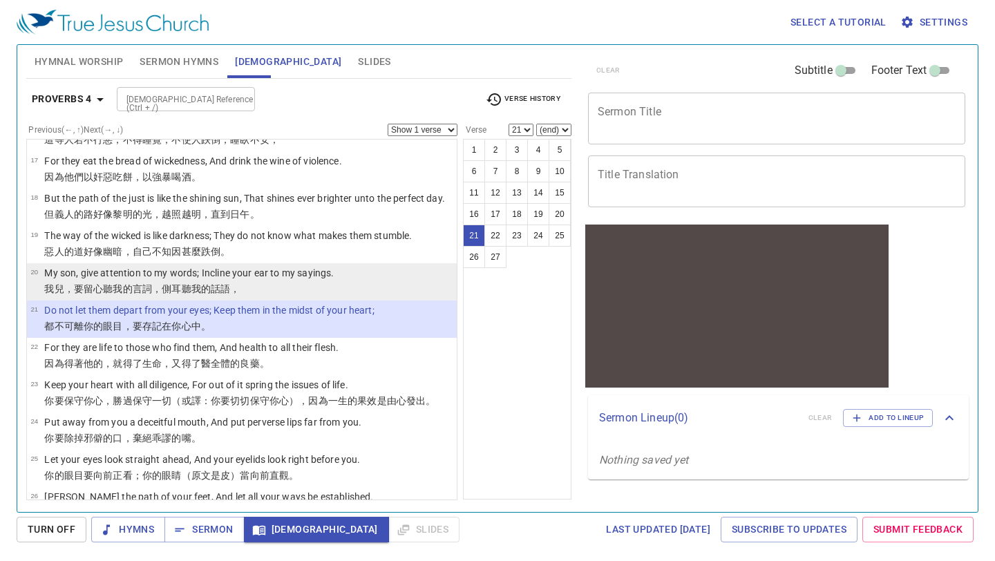
click at [337, 272] on li "20 My son, give attention to my words; Incline your ear to my sayings. 我兒 ，要留心 …" at bounding box center [242, 281] width 430 height 37
select select "20"
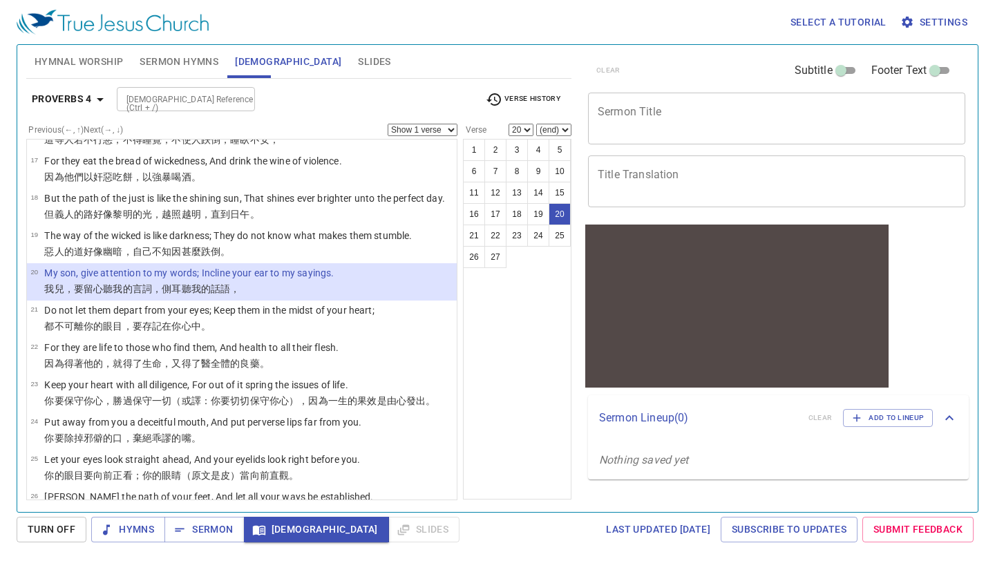
click at [452, 131] on select "Show 1 verse Show 2 verses Show 3 verses Show 4 verses Show 5 verses" at bounding box center [423, 130] width 70 height 12
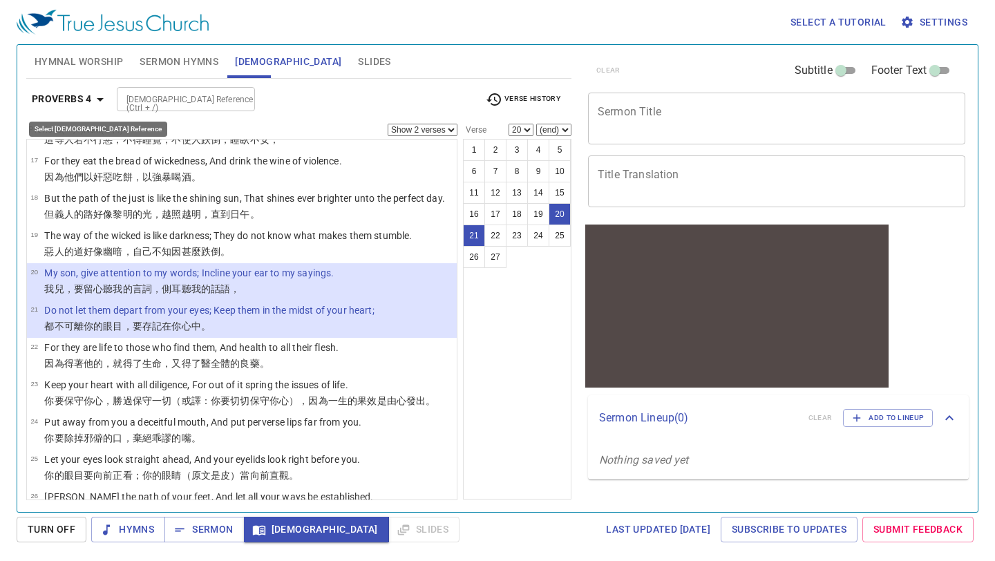
click at [104, 102] on icon "button" at bounding box center [100, 99] width 17 height 17
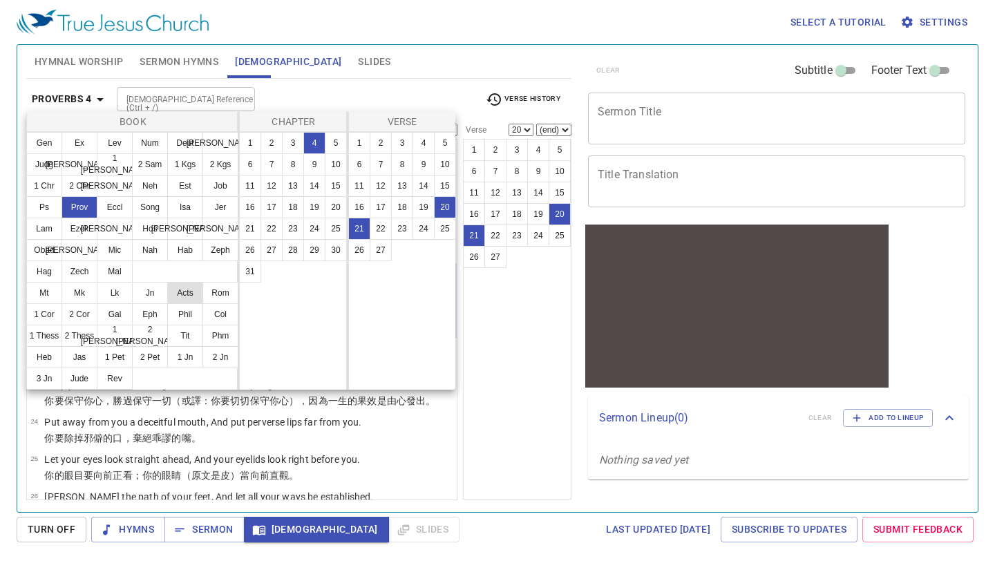
click at [183, 285] on button "Acts" at bounding box center [185, 293] width 36 height 22
select select "1"
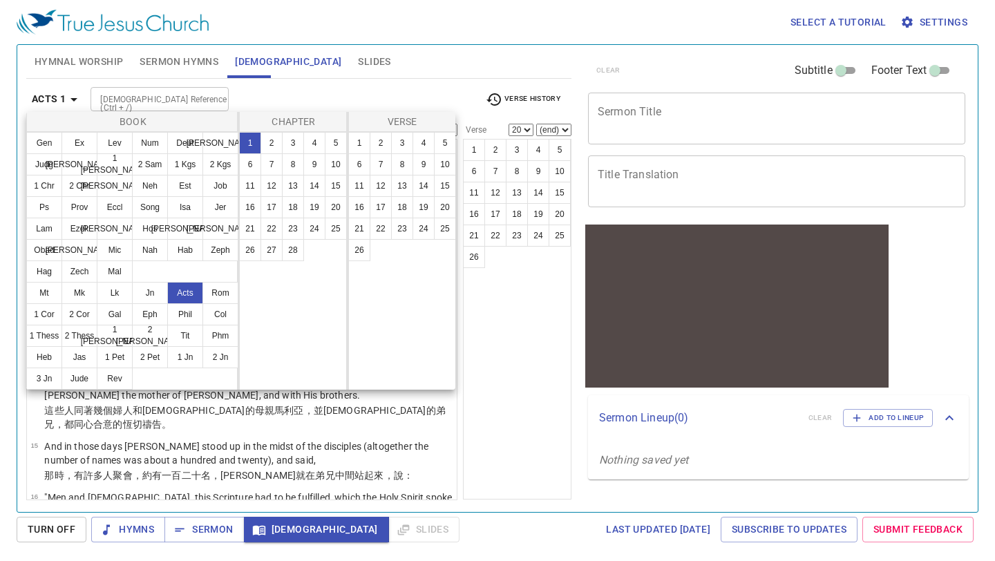
scroll to position [0, 0]
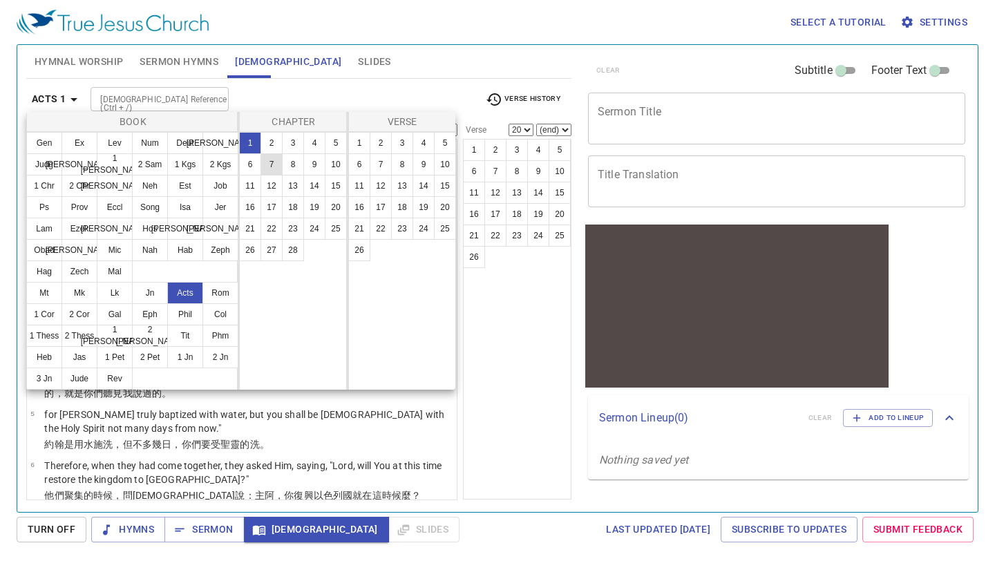
click at [275, 155] on button "7" at bounding box center [272, 164] width 22 height 22
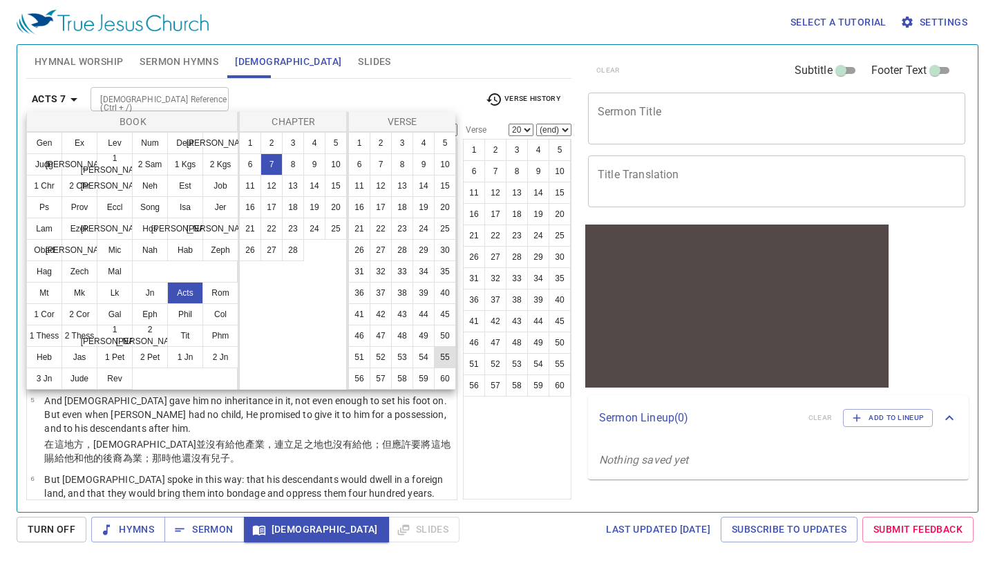
click at [442, 354] on button "55" at bounding box center [445, 357] width 22 height 22
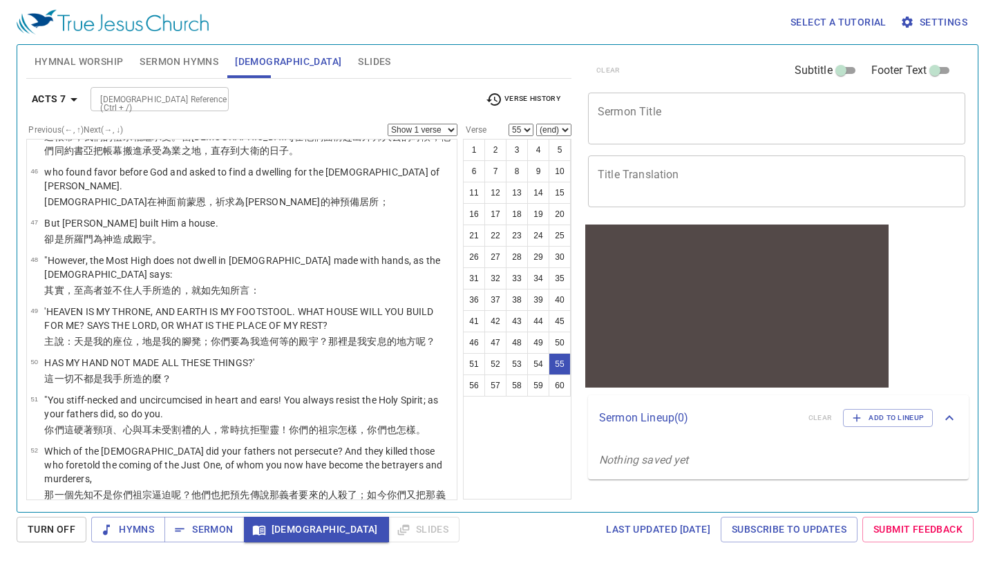
scroll to position [2644, 0]
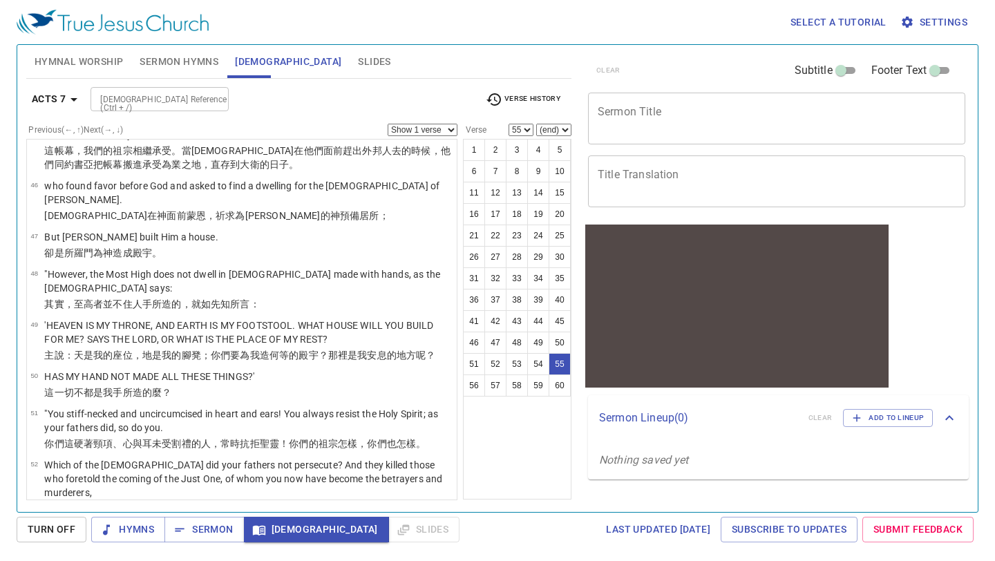
select select "54"
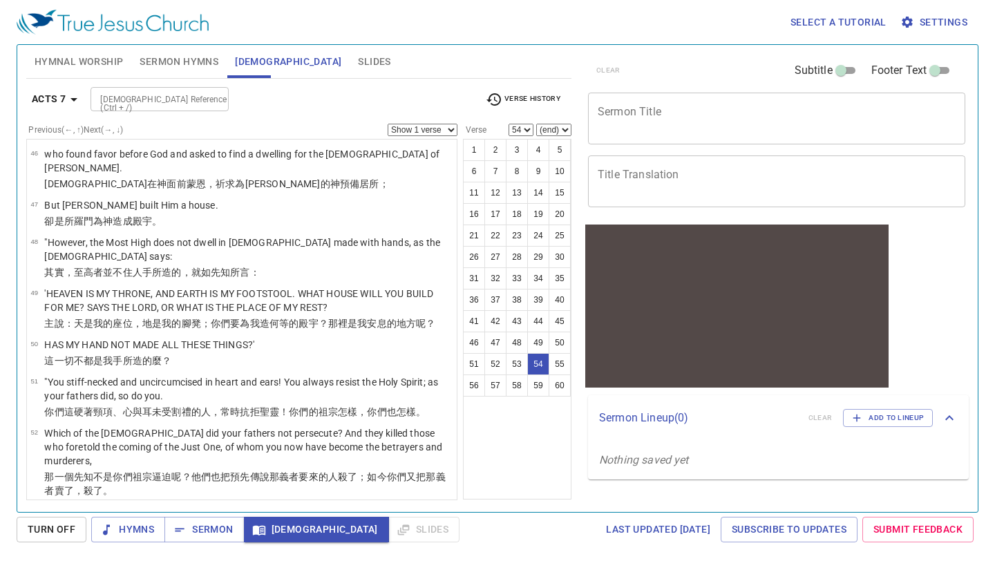
scroll to position [2687, 0]
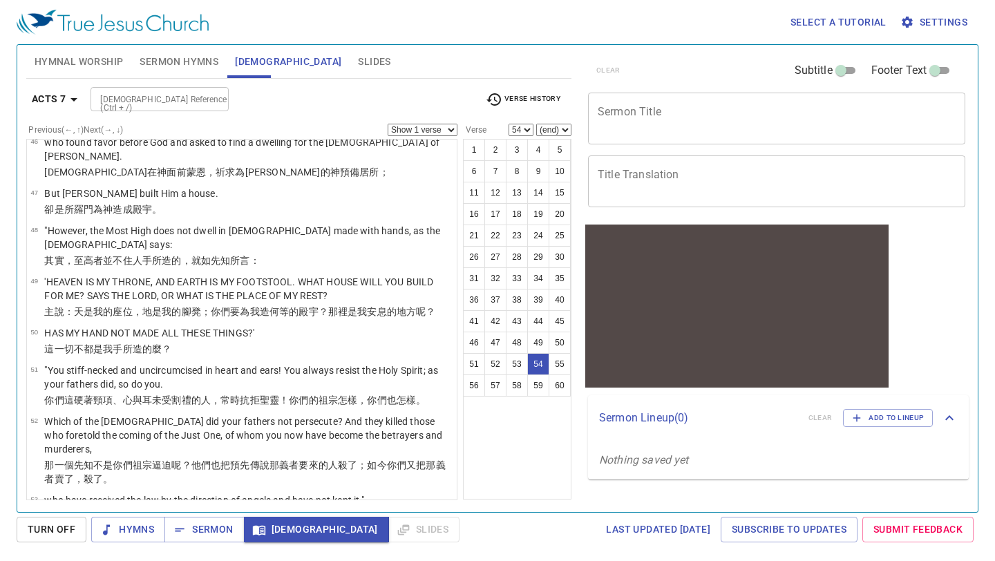
click at [453, 130] on select "Show 1 verse Show 2 verses Show 3 verses Show 4 verses Show 5 verses" at bounding box center [423, 130] width 70 height 12
click at [77, 99] on icon "button" at bounding box center [74, 99] width 17 height 17
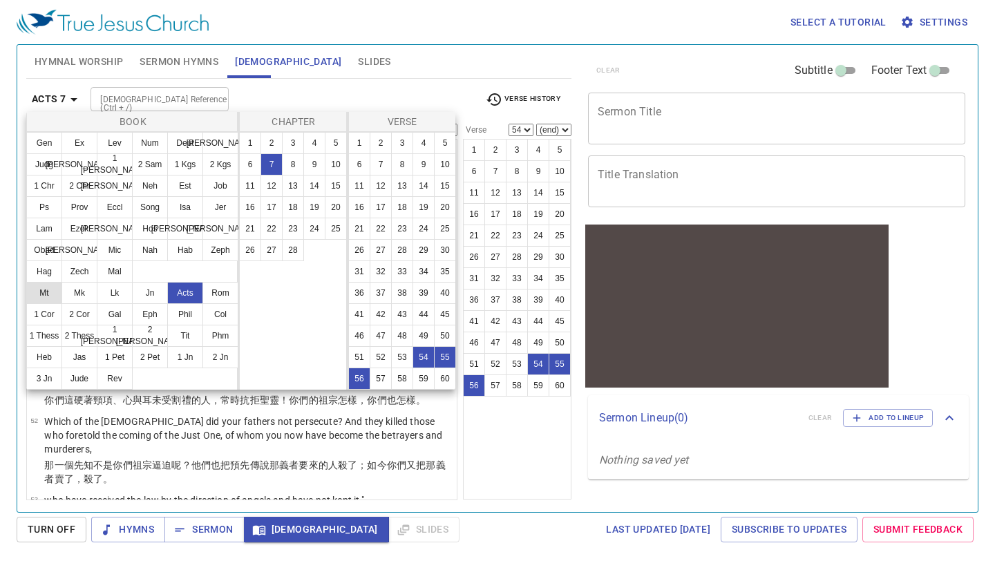
click at [46, 292] on button "Mt" at bounding box center [44, 293] width 36 height 22
select select "1"
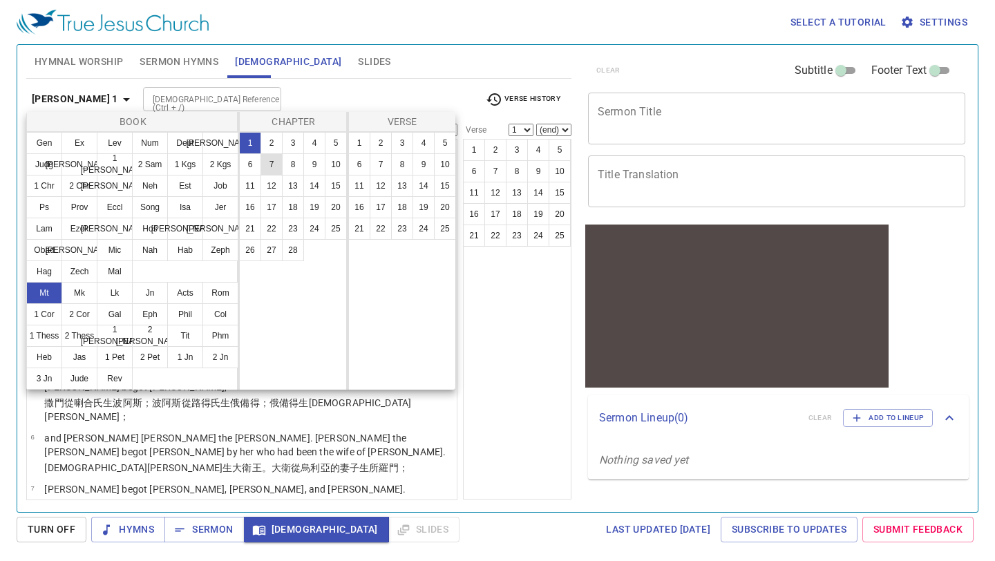
click at [275, 167] on button "7" at bounding box center [272, 164] width 22 height 22
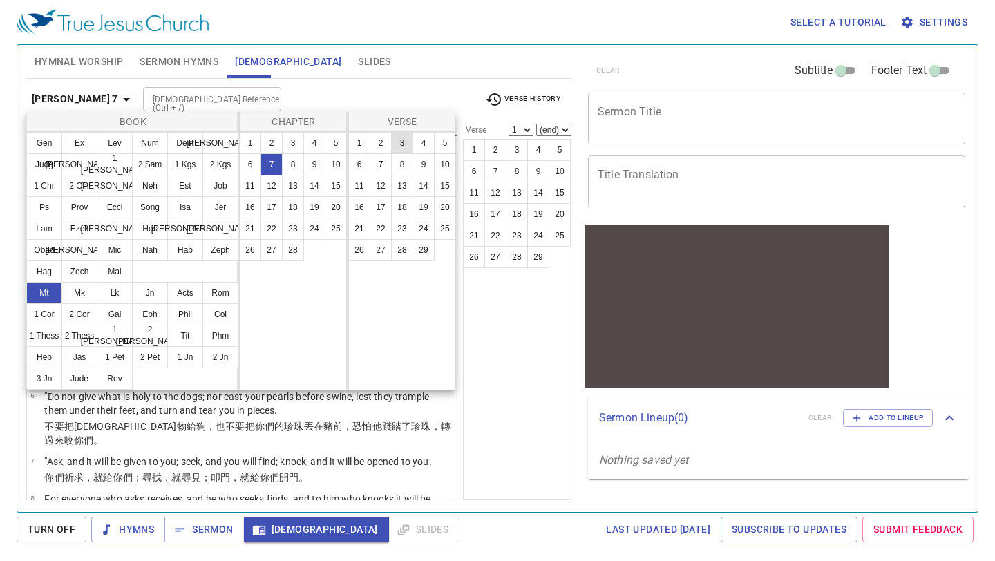
click at [404, 144] on button "3" at bounding box center [402, 143] width 22 height 22
select select "3"
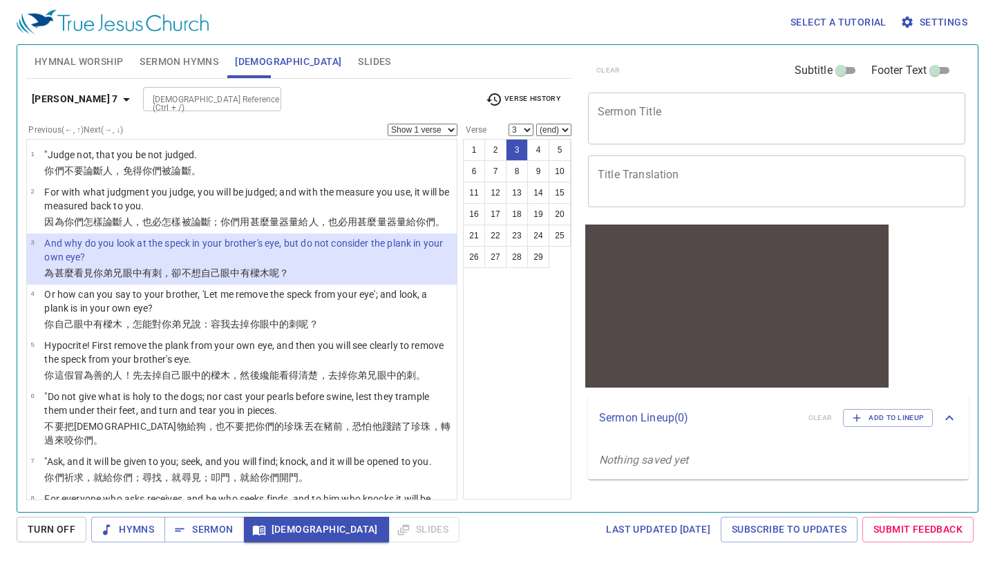
click at [453, 132] on select "Show 1 verse Show 2 verses Show 3 verses Show 4 verses Show 5 verses" at bounding box center [423, 130] width 70 height 12
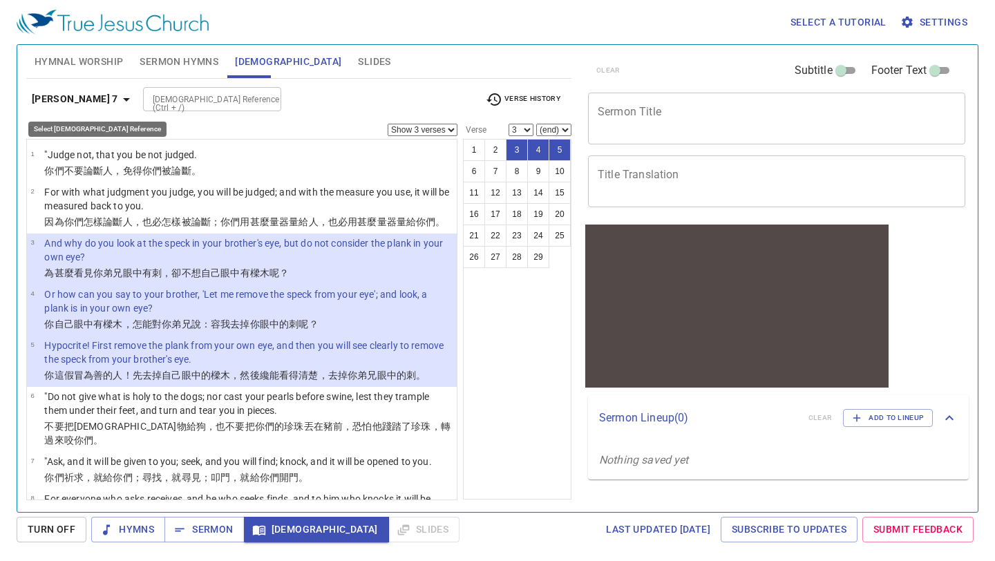
click at [118, 97] on icon "button" at bounding box center [126, 99] width 17 height 17
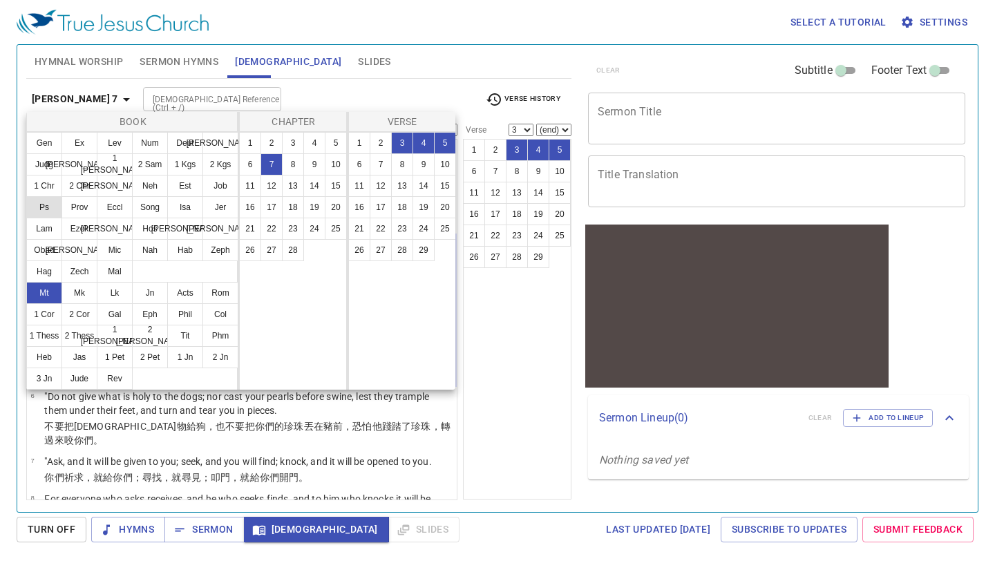
click at [53, 209] on button "Ps" at bounding box center [44, 207] width 36 height 22
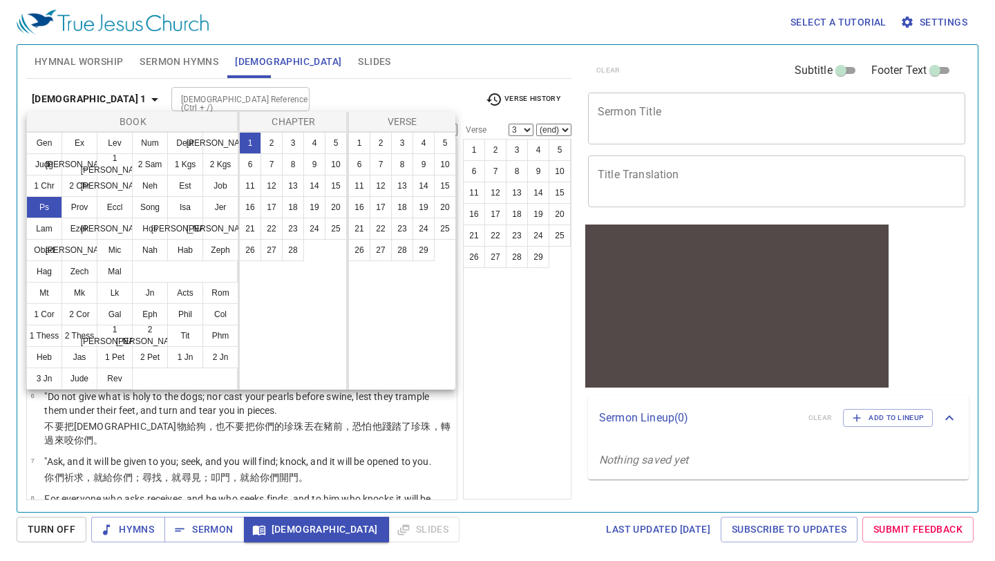
select select "1"
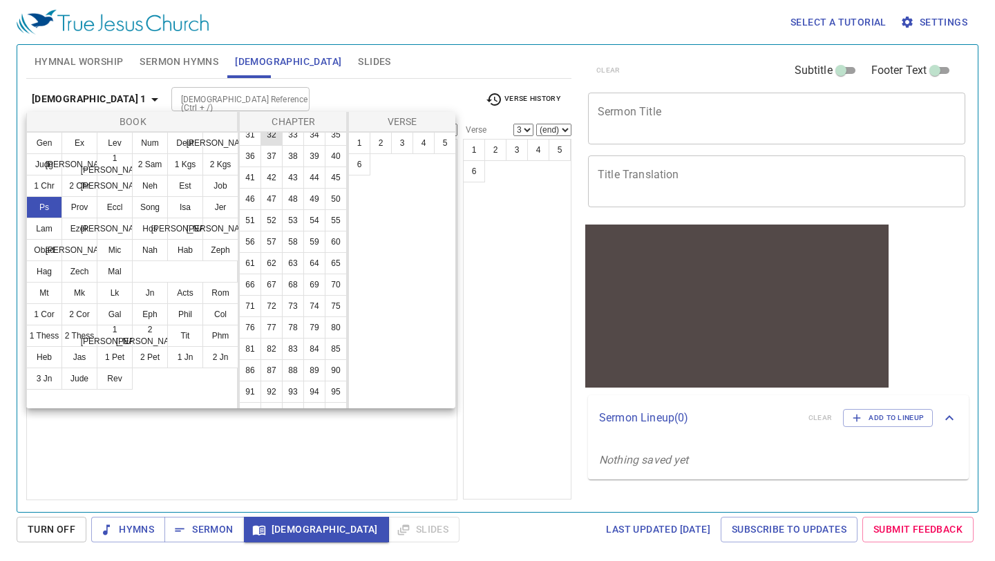
scroll to position [138, 0]
click at [292, 302] on button "73" at bounding box center [293, 305] width 22 height 22
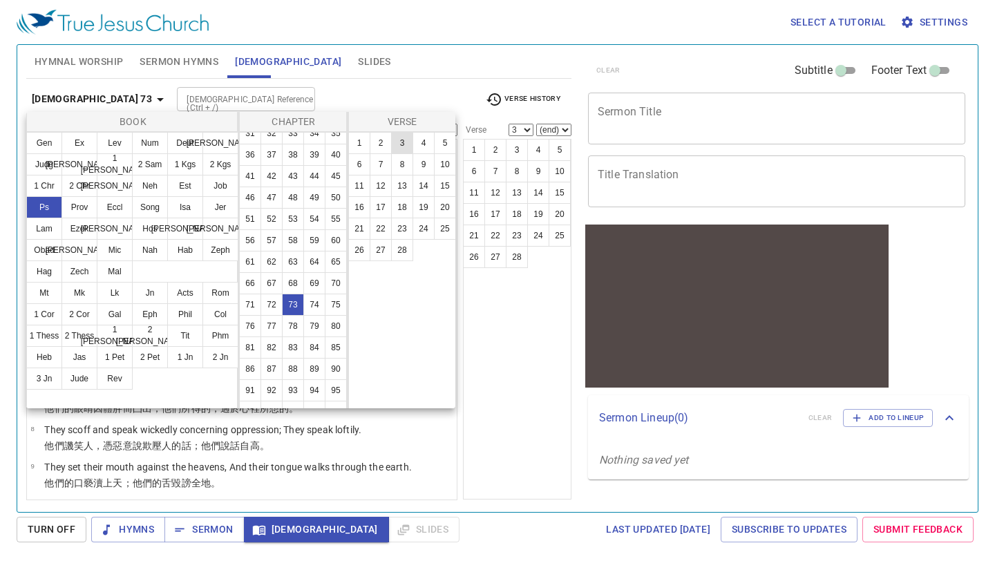
click at [399, 139] on button "3" at bounding box center [402, 143] width 22 height 22
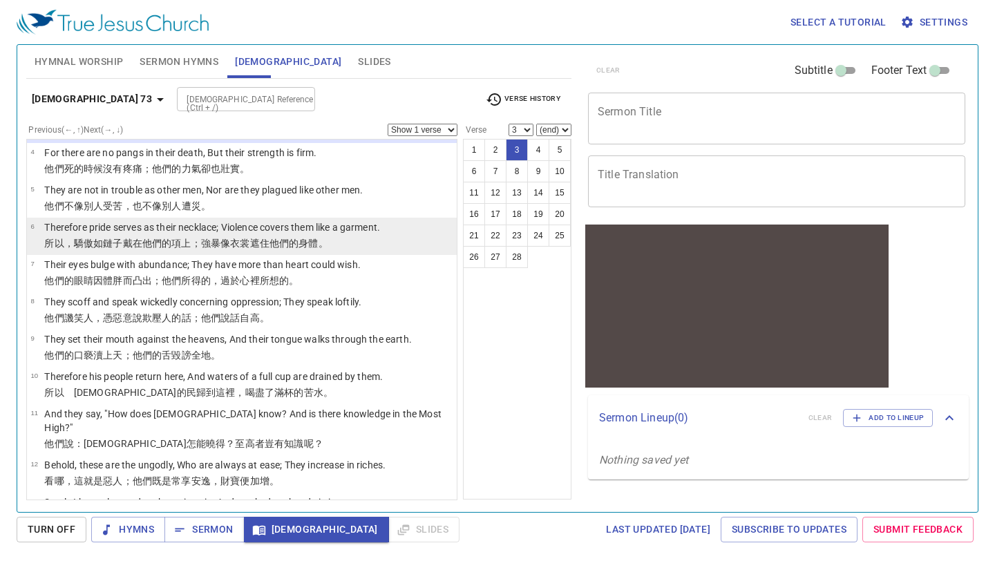
scroll to position [0, 0]
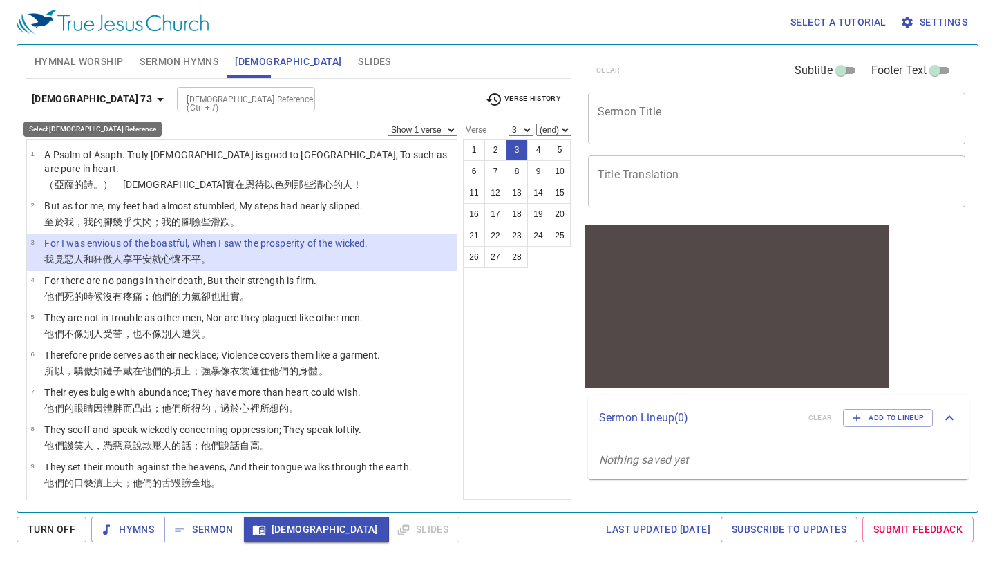
click at [152, 96] on icon "button" at bounding box center [160, 99] width 17 height 17
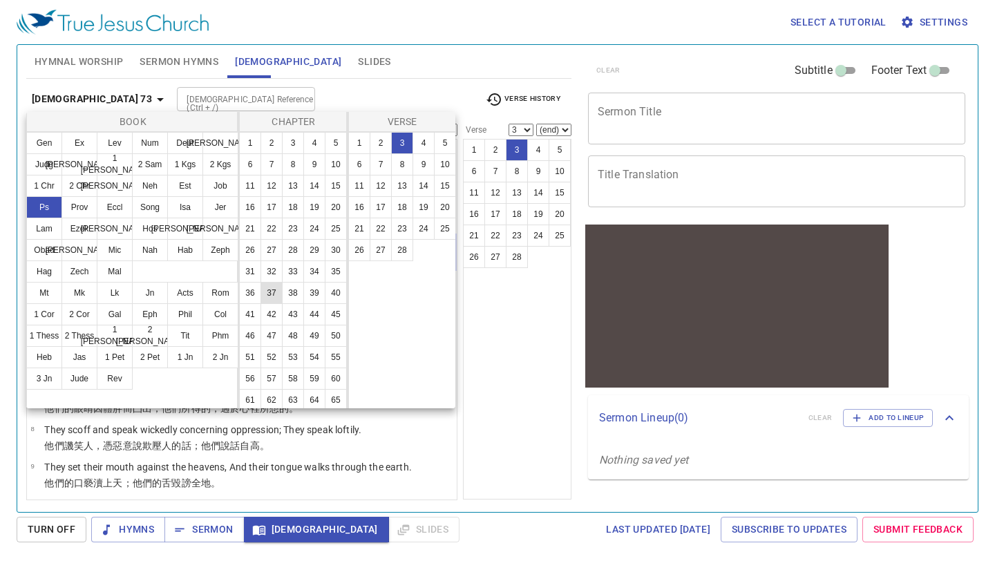
click at [270, 294] on button "37" at bounding box center [272, 293] width 22 height 22
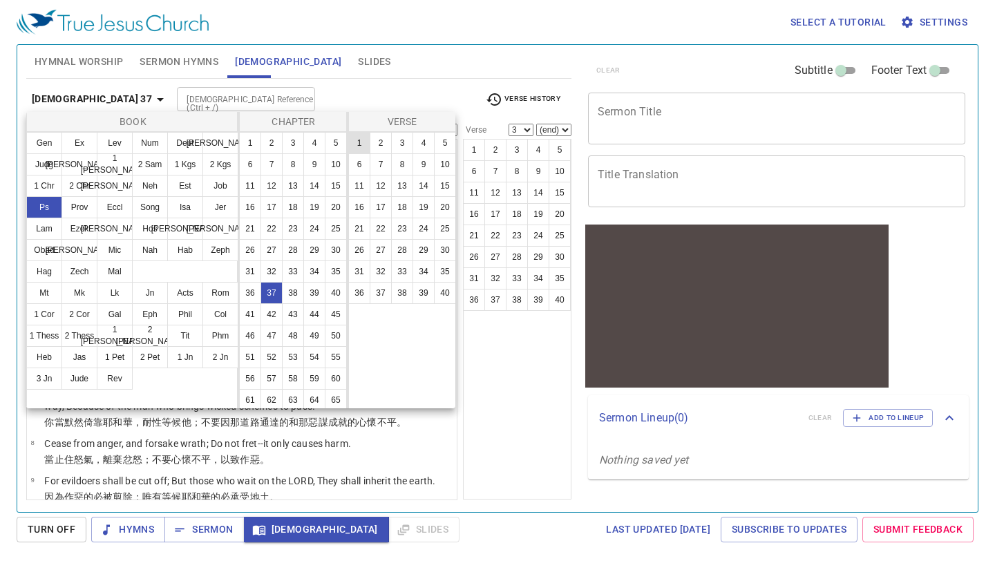
click at [361, 142] on button "1" at bounding box center [359, 143] width 22 height 22
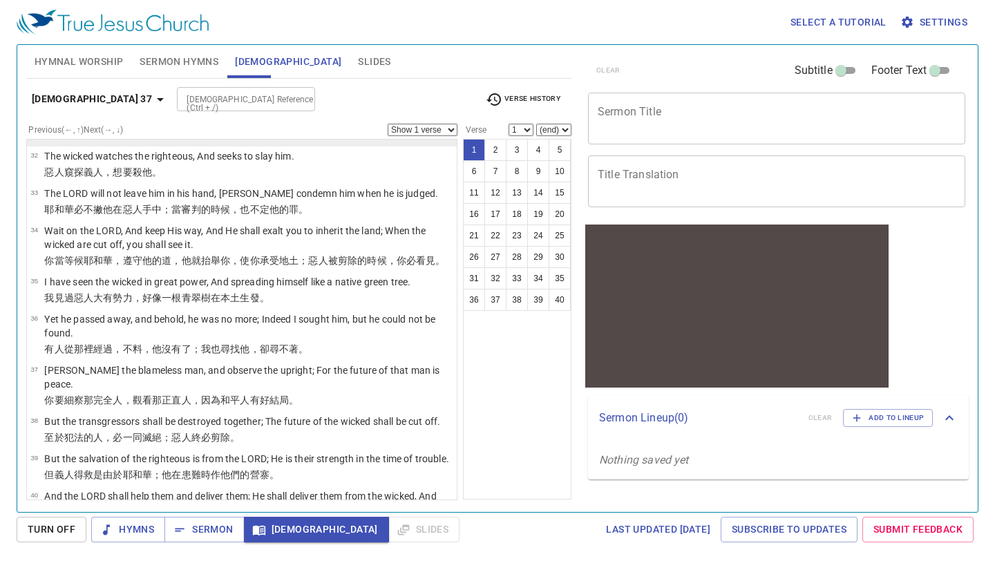
scroll to position [1283, 0]
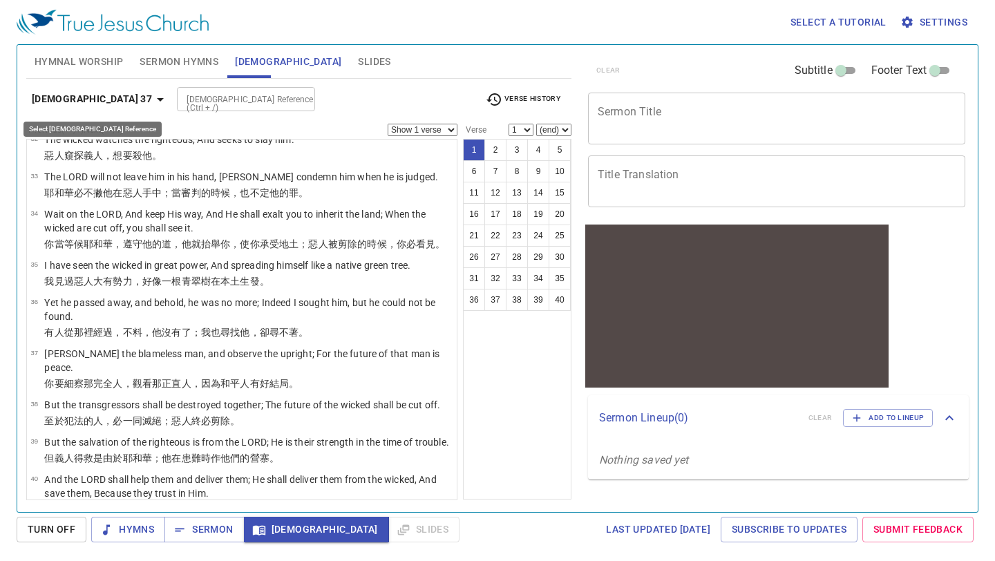
click at [59, 95] on b "Psalm 37" at bounding box center [92, 99] width 120 height 17
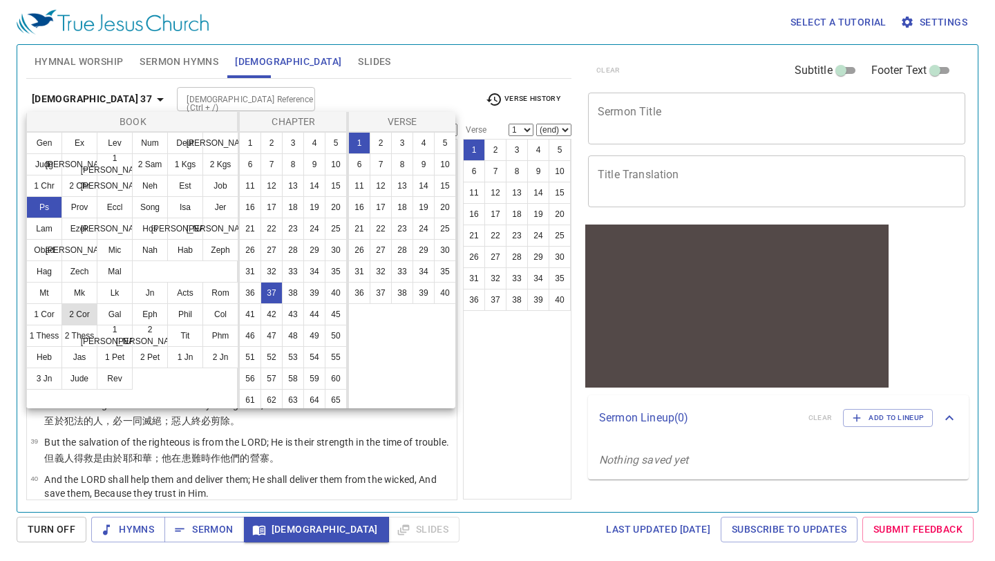
click at [84, 311] on button "2 Cor" at bounding box center [80, 314] width 36 height 22
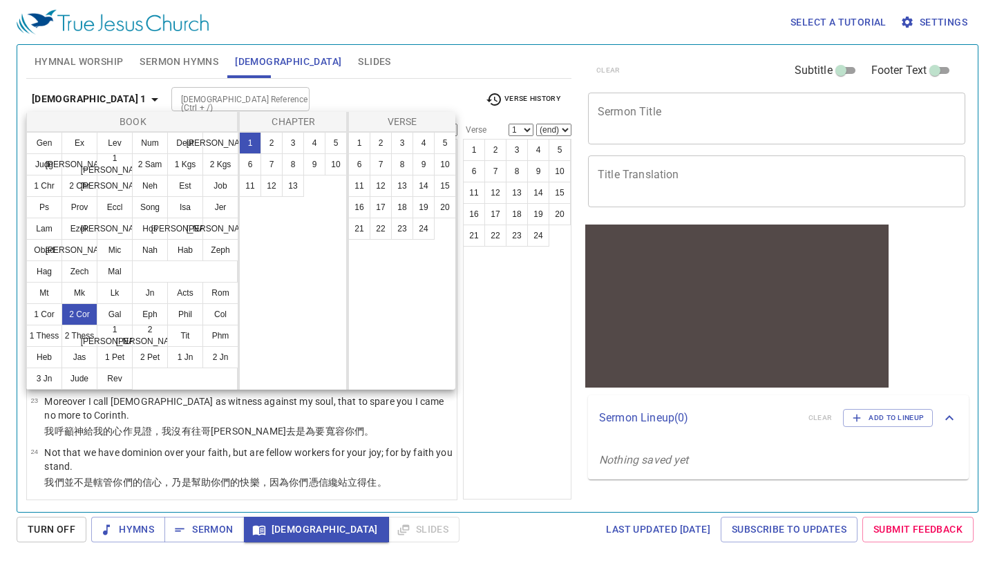
scroll to position [0, 0]
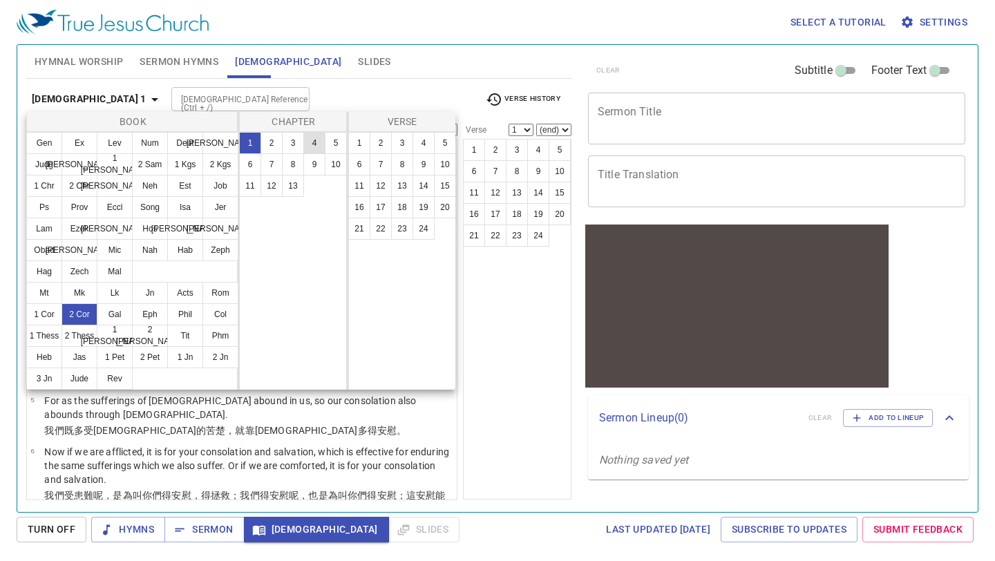
click at [310, 140] on button "4" at bounding box center [314, 143] width 22 height 22
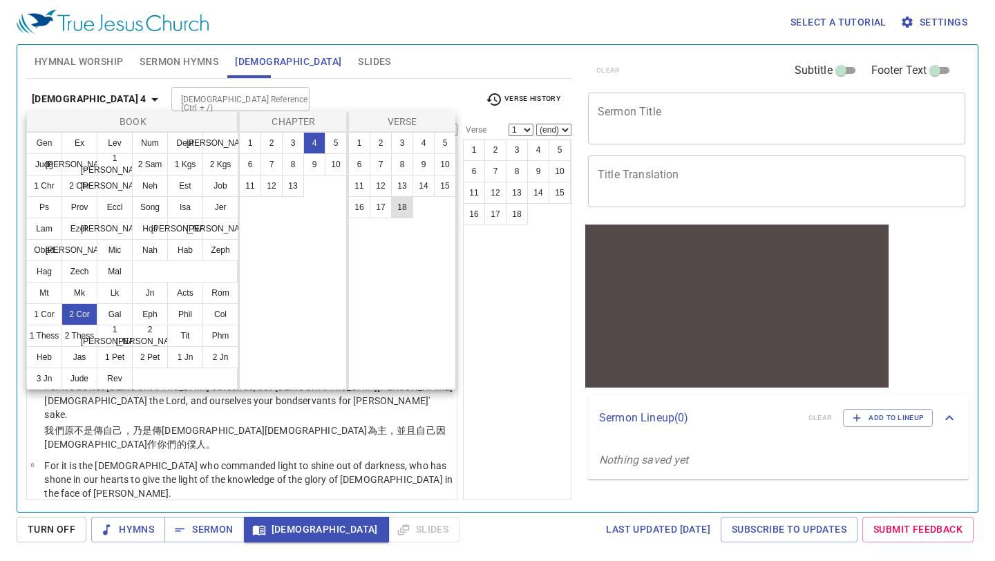
click at [398, 213] on button "18" at bounding box center [402, 207] width 22 height 22
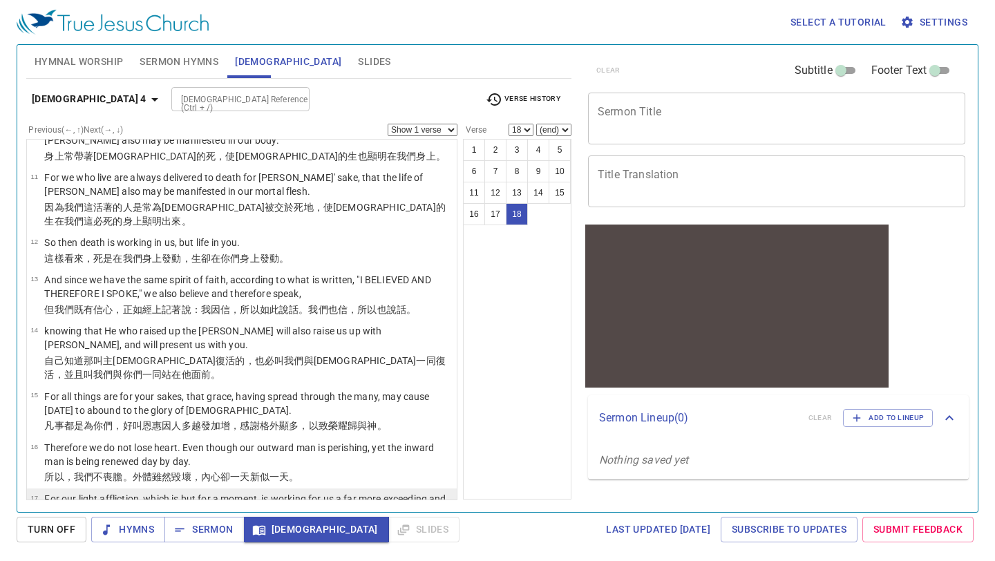
click at [268, 492] on p "For our light affliction, which is but for a moment, is working for us a far mo…" at bounding box center [248, 506] width 408 height 28
select select "17"
click at [455, 129] on select "Show 1 verse Show 2 verses Show 3 verses Show 4 verses Show 5 verses" at bounding box center [423, 130] width 70 height 12
select select "2"
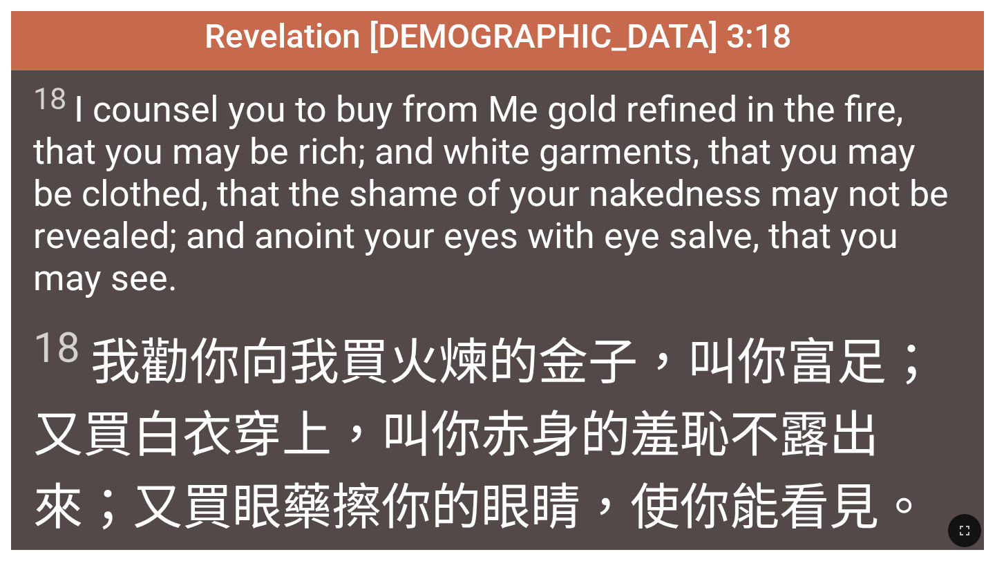
click at [530, 173] on span "18 I counsel you to buy from Me gold refined in the fire, that you may be rich;…" at bounding box center [497, 191] width 928 height 218
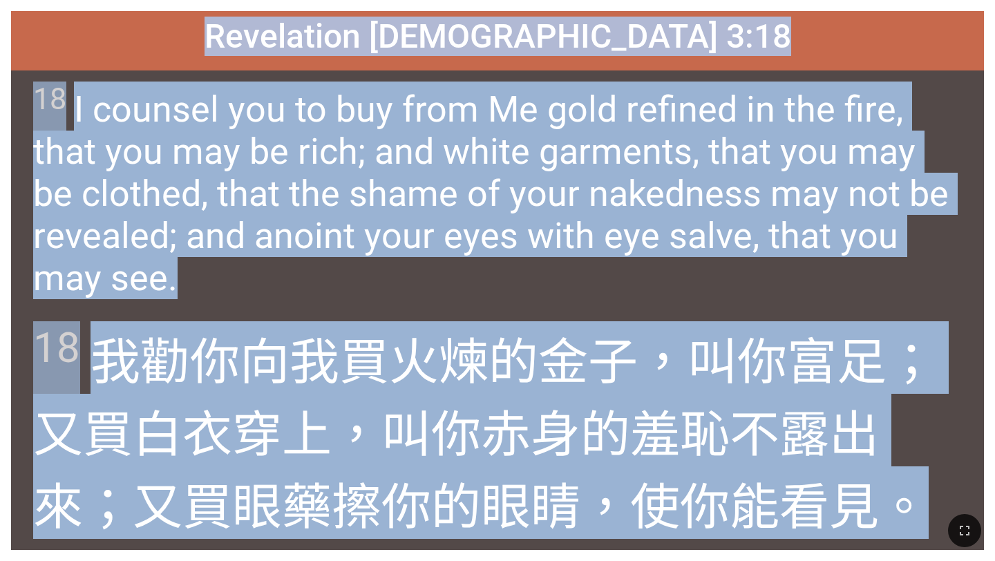
drag, startPoint x: 330, startPoint y: 32, endPoint x: 703, endPoint y: 516, distance: 611.5
click at [703, 6] on div "Hymnal Worship Hymnal Worship 詩頌崇拜 詩頌崇拜 Revelation 啟示錄 3:18 Revelation 啟示錄 3:18…" at bounding box center [498, 6] width 984 height 0
copy div "Revelation 啟示錄 3:18 Revelation 啟示錄 3:18 18 I counsel you to buy from Me gold re…"
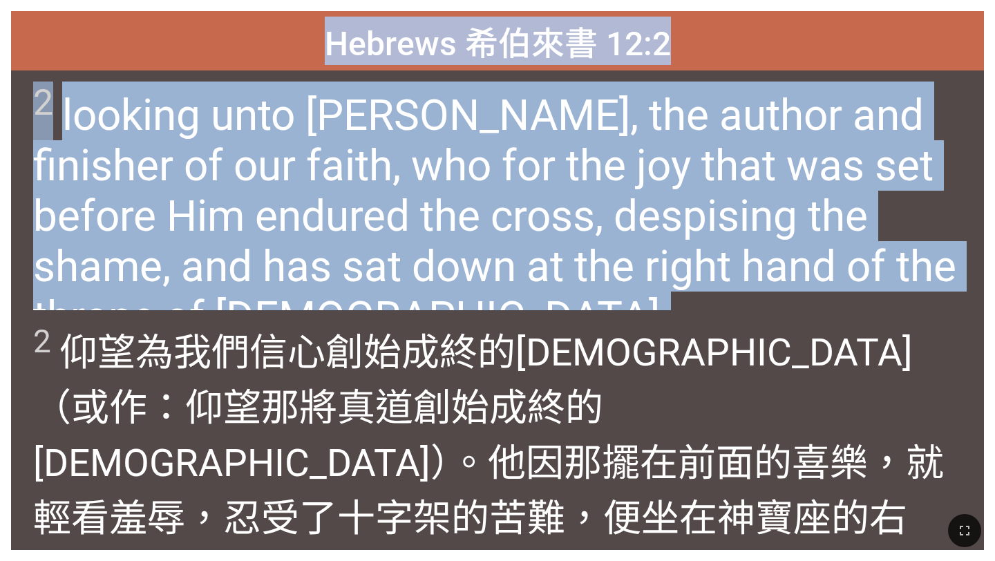
click at [472, 295] on div "2 looking unto Jesus, the author and finisher of our faith, who for the joy tha…" at bounding box center [497, 190] width 973 height 240
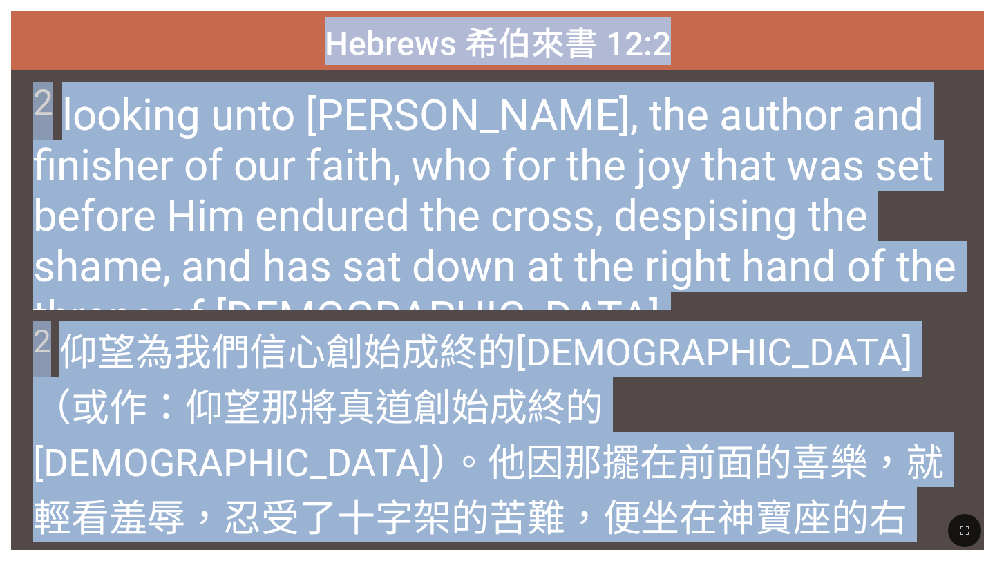
drag, startPoint x: 328, startPoint y: 39, endPoint x: 811, endPoint y: 527, distance: 686.1
click at [811, 6] on div "Hymnal Worship Hymnal Worship 詩頌崇拜 詩頌崇拜 Hebrews 希伯來書 12:2 Hebrews 希伯來書 12:2 2 l…" at bounding box center [498, 6] width 984 height 0
copy div "Hebrews 希伯來書 12:2 Hebrews 希伯來書 12:2 2 looking unto Jesus, the author and finish…"
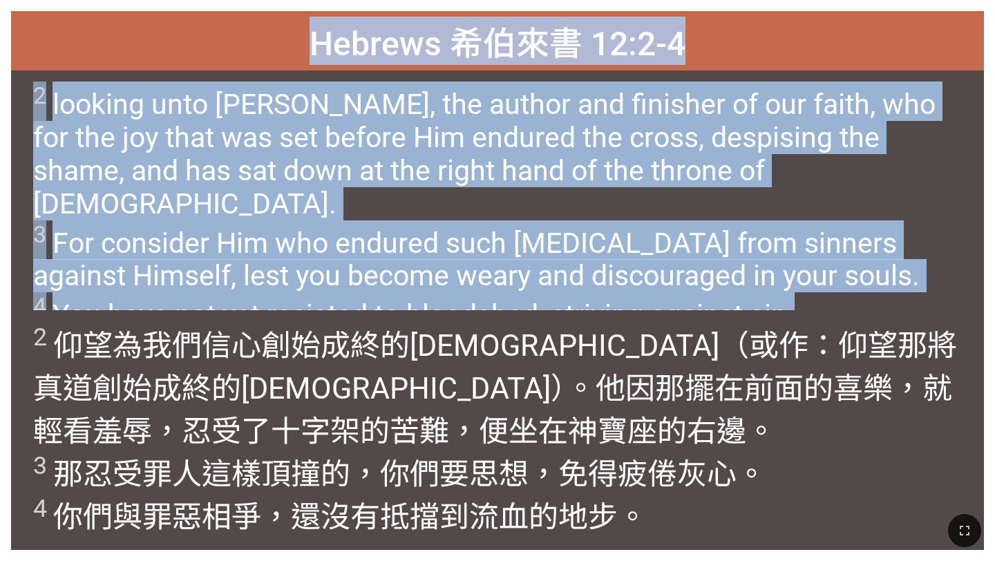
click at [906, 282] on span "2 looking unto Jesus, the author and finisher of our faith, who for the joy tha…" at bounding box center [497, 207] width 928 height 250
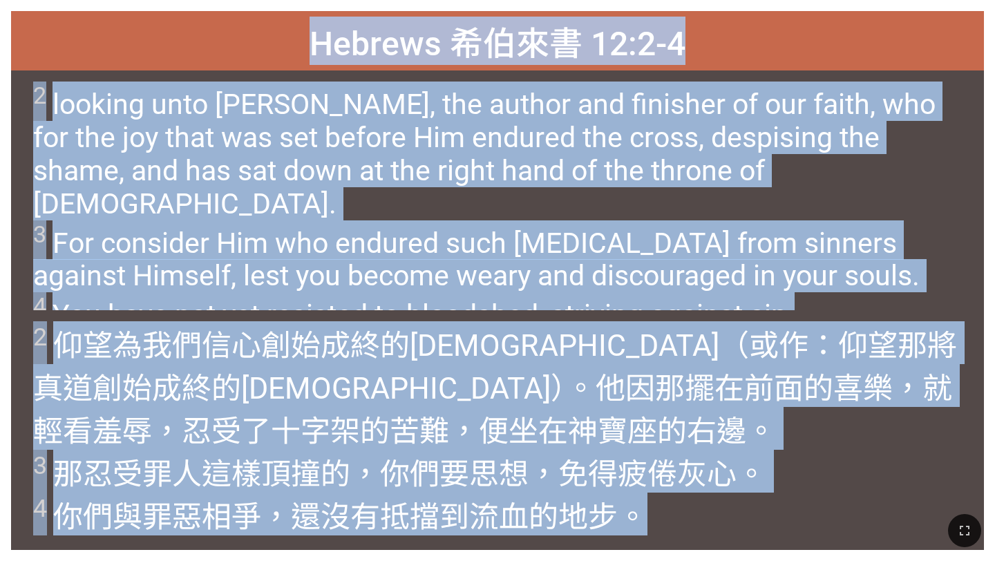
drag, startPoint x: 313, startPoint y: 34, endPoint x: 663, endPoint y: 554, distance: 626.7
click at [663, 6] on div "Hymnal Worship Hymnal Worship 詩頌崇拜 詩頌崇拜 Hebrews 希伯來書 12:2-4 Hebrews 希伯來書 12:2-4…" at bounding box center [498, 6] width 984 height 0
copy div "Hebrews 希伯來書 12:2-4 Hebrews 希伯來書 12:2-4 2 looking unto Jesus, the author and fi…"
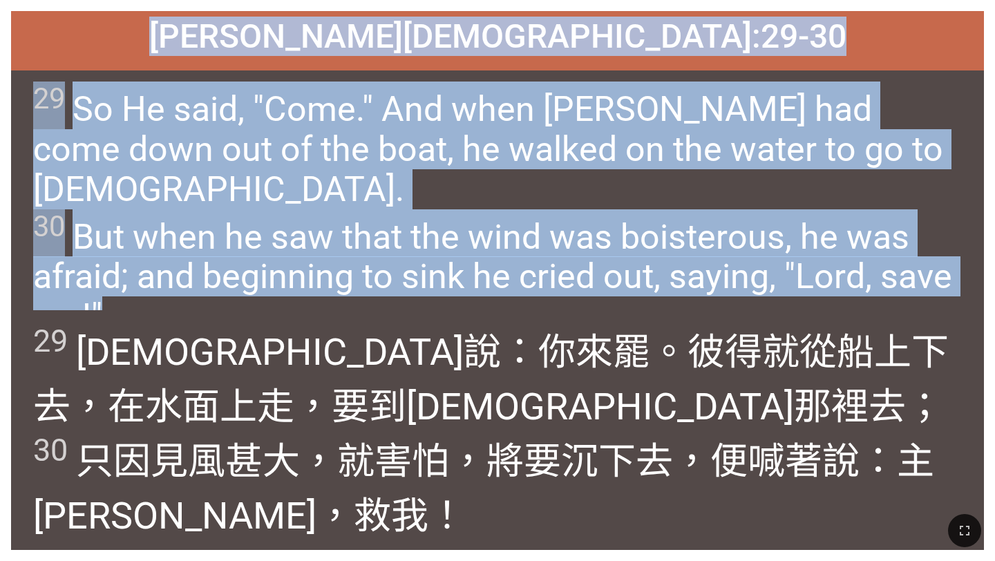
click at [454, 209] on span "29 So He said, "Come." And when Peter had come down out of the boat, he walked …" at bounding box center [497, 209] width 928 height 255
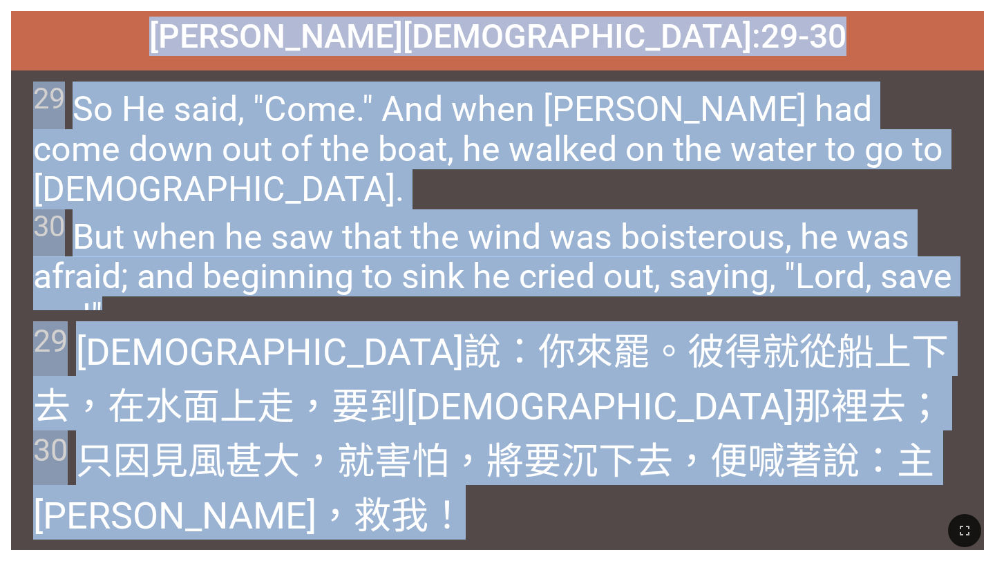
drag, startPoint x: 294, startPoint y: 34, endPoint x: 522, endPoint y: 507, distance: 525.4
click at [522, 6] on div "Hymnal Worship Hymnal Worship 詩頌崇拜 詩頌崇拜 Matthew 馬太福音 14:29-30 Matthew 馬太福音 14:2…" at bounding box center [498, 6] width 984 height 0
copy div "Matthew 馬太福音 14:29-30 Matthew 馬太福音 14:29-30 29 So He said, "Come." And when Pet…"
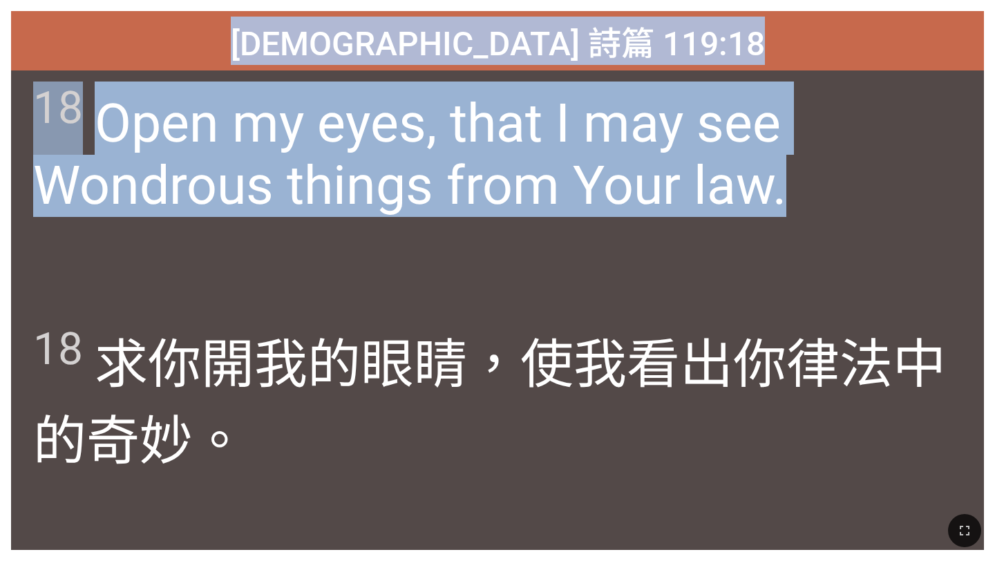
click at [453, 256] on div "18 Open my eyes, that I may see Wondrous things from Your law." at bounding box center [497, 190] width 973 height 240
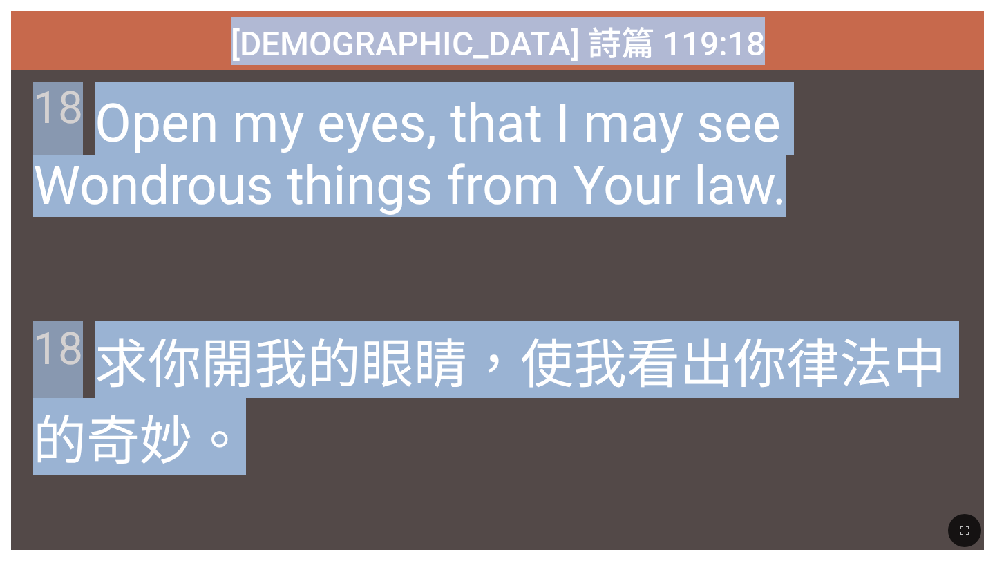
drag, startPoint x: 363, startPoint y: 34, endPoint x: 496, endPoint y: 560, distance: 543.0
click at [496, 6] on div "Hymnal Worship Hymnal Worship 詩頌崇拜 詩頌崇拜 Psalm 詩篇 119:18 Psalm 詩篇 119:18 18 Open…" at bounding box center [498, 6] width 984 height 0
copy div "Psalm 詩篇 119:18 Psalm 詩篇 119:18 18 Open my eyes, that I may see Wondrous things…"
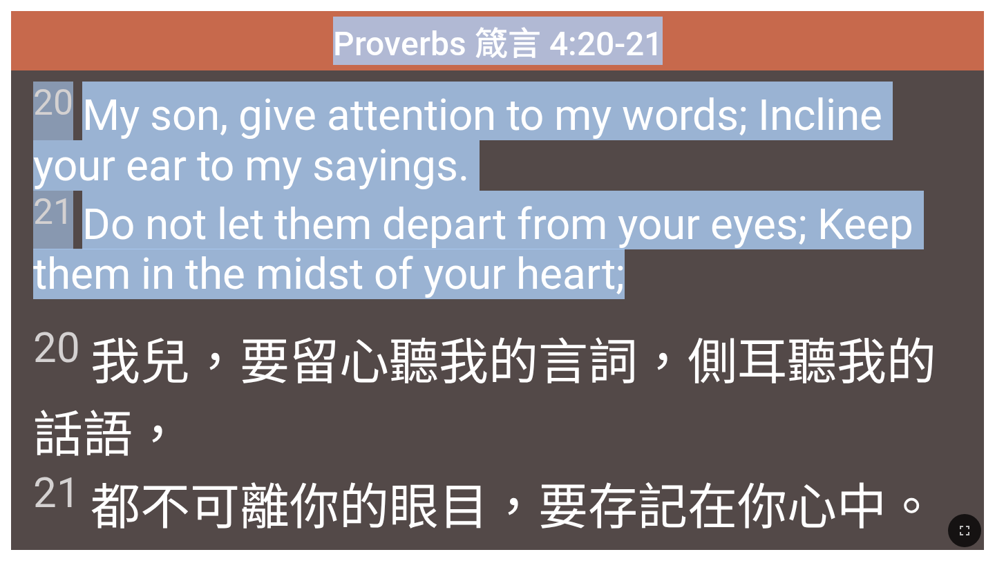
click at [417, 331] on span "20 我兒 ，要留心 聽我的言詞 ，側 耳 聽我的話語 ， 21 都不可離 你的眼目 ，要存記 在你心 中 。" at bounding box center [497, 430] width 928 height 218
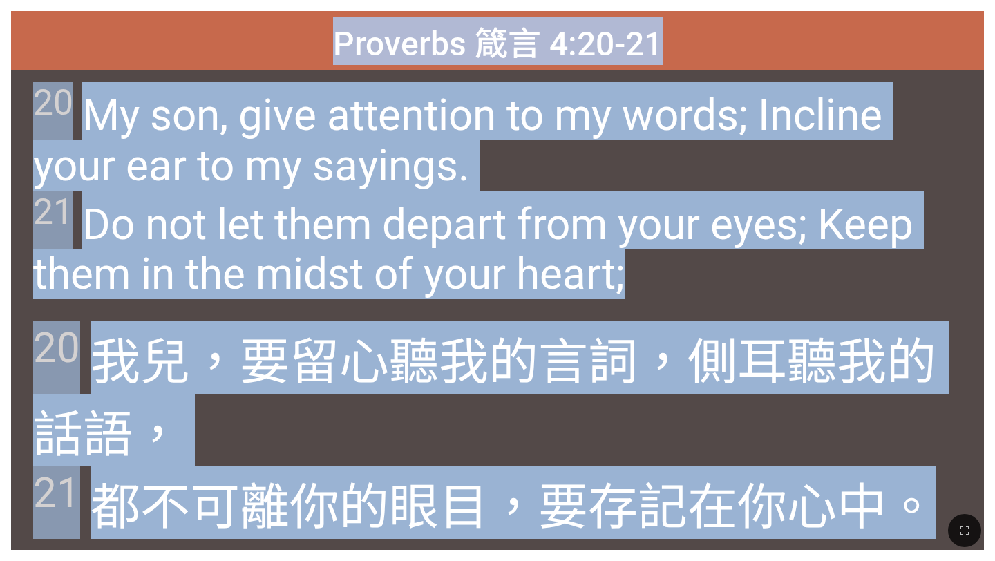
drag, startPoint x: 335, startPoint y: 37, endPoint x: 558, endPoint y: 540, distance: 550.4
click at [558, 6] on div "Hymnal Worship Hymnal Worship 詩頌崇拜 詩頌崇拜 Proverbs 箴言 4:20-21 Proverbs 箴言 4:20-21…" at bounding box center [498, 6] width 984 height 0
copy div "Proverbs 箴言 4:20-21 Proverbs 箴言 4:20-21 20 My son, give attention to my words; …"
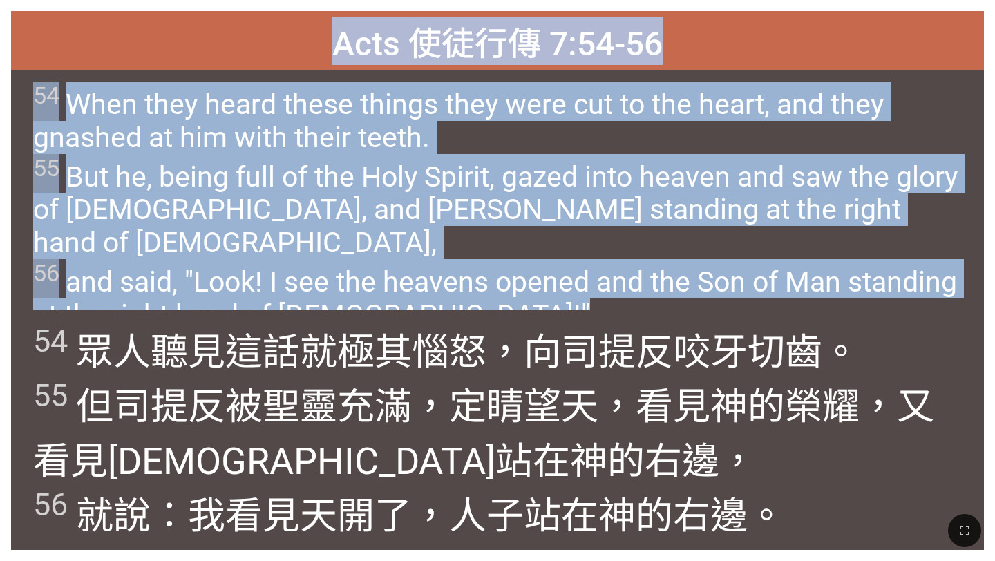
click at [528, 217] on span "54 When they heard these things they were cut to the heart, and they gnashed at…" at bounding box center [497, 207] width 928 height 250
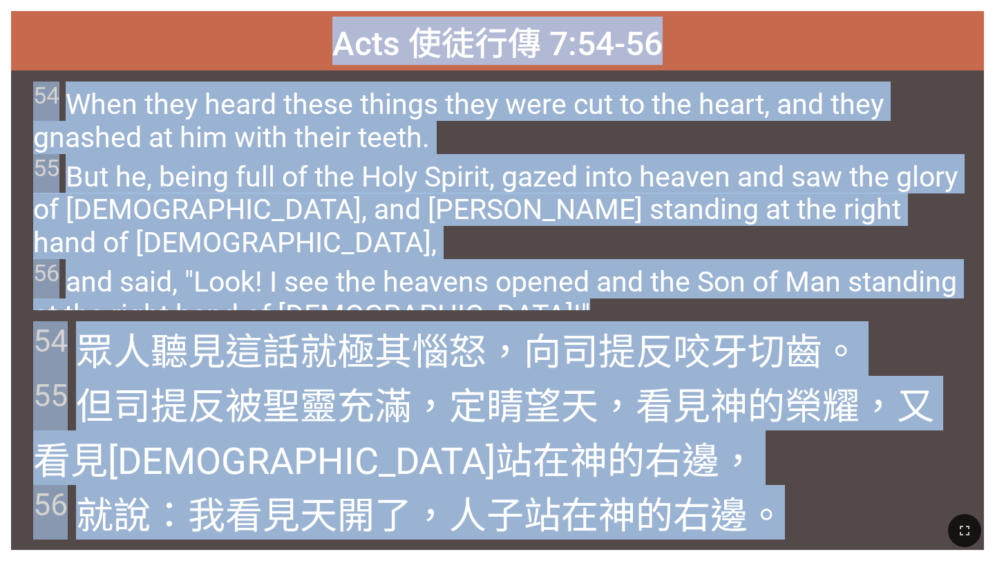
drag, startPoint x: 334, startPoint y: 38, endPoint x: 777, endPoint y: 556, distance: 681.3
click at [777, 6] on div "Hymnal Worship Hymnal Worship 詩頌崇拜 詩頌崇拜 Acts 使徒行傳 7:54-56 Acts 使徒行傳 7:54-56 54 …" at bounding box center [498, 6] width 984 height 0
copy div "Acts 使徒行傳 7:54-56 Acts 使徒行傳 7:54-56 54 When they heard these things they were c…"
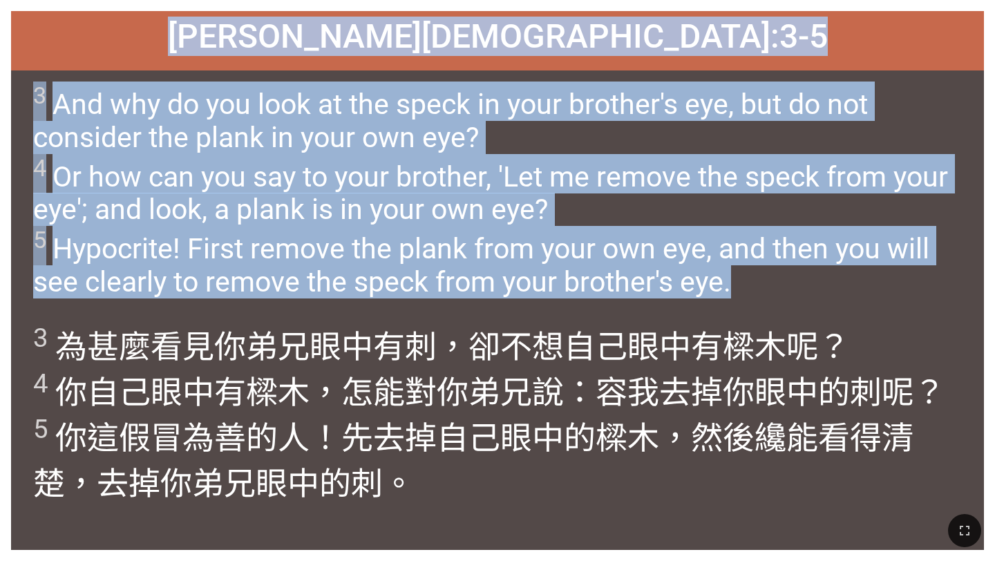
click at [428, 207] on span "3 And why do you look at the speck in your brother's eye, but do not consider t…" at bounding box center [497, 190] width 928 height 217
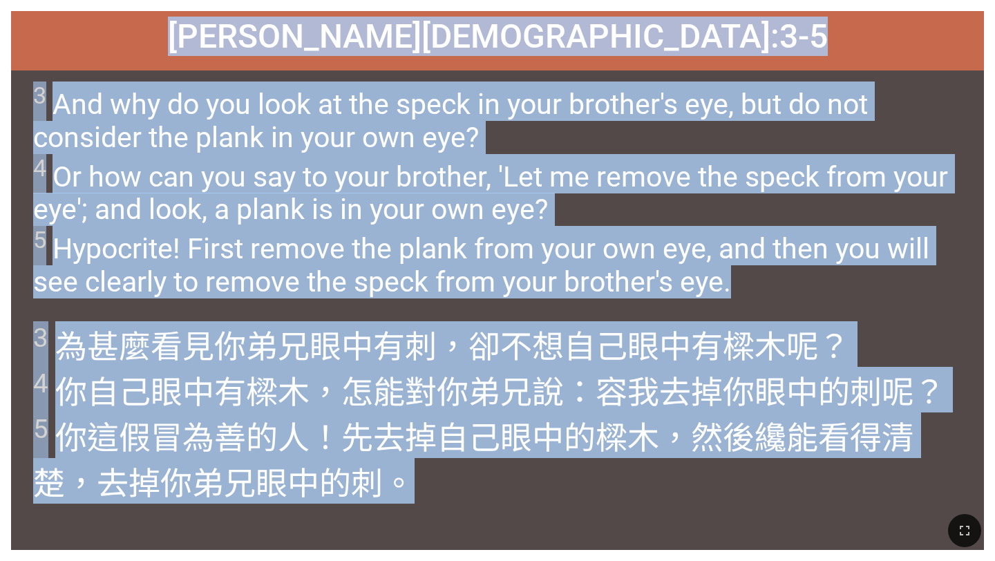
drag, startPoint x: 321, startPoint y: 35, endPoint x: 542, endPoint y: 525, distance: 537.5
click at [542, 6] on div "Hymnal Worship Hymnal Worship 詩頌崇拜 詩頌崇拜 Matthew 馬太福音 7:3-5 Matthew 馬太福音 7:3-5 3…" at bounding box center [498, 6] width 984 height 0
copy div "Matthew 馬太福音 7:3-5 Matthew 馬太福音 7:3-5 3 And why do you look at the speck in you…"
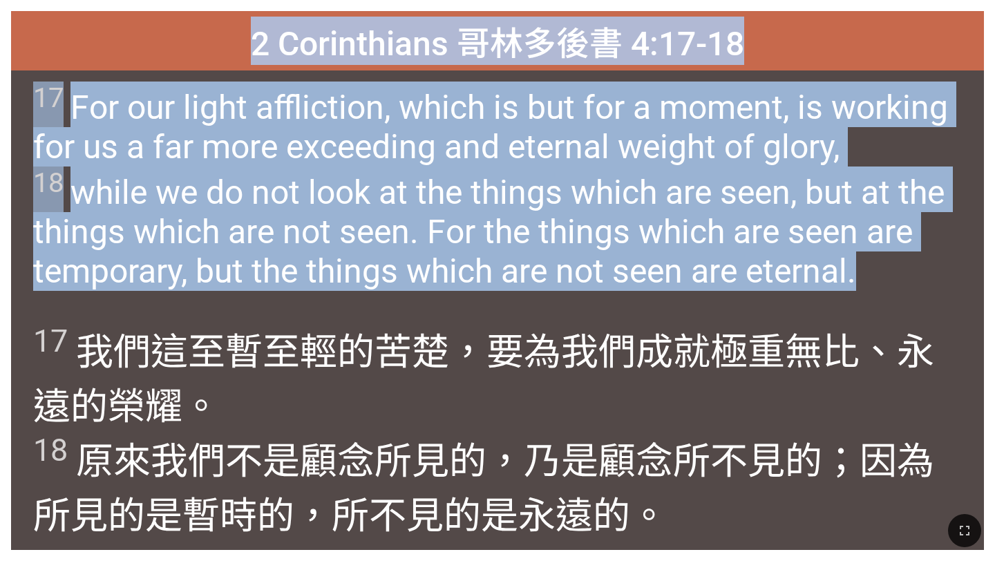
click at [379, 363] on wg1645 "的苦楚 ，要為我們 成就 極 重 無比 、永遠的 榮耀 。 18 原來我們 不是 顧念 所見的 ，乃是 顧念所不 見的 ；因為 所見的 是暫時的 ，所不 見的…" at bounding box center [483, 433] width 900 height 207
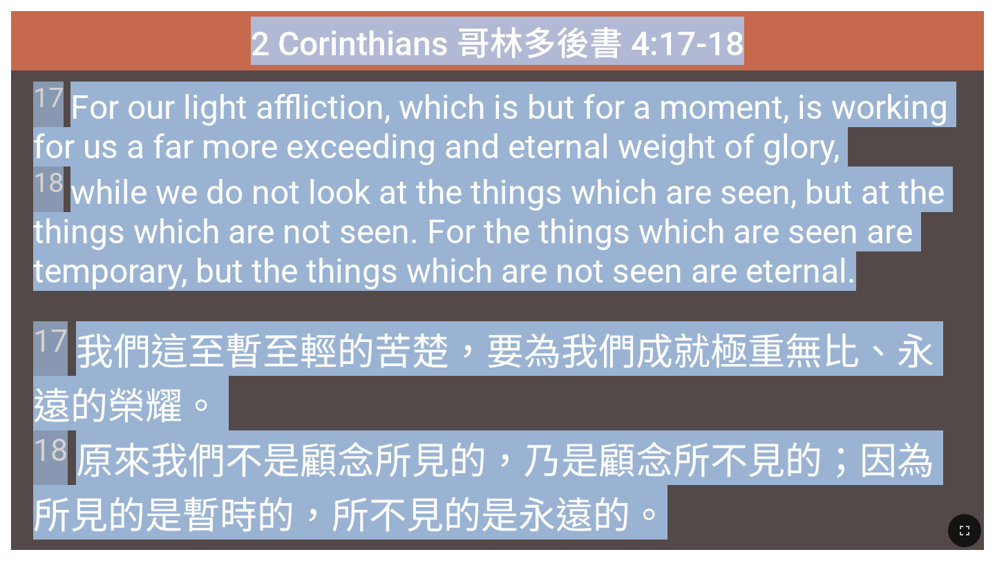
drag, startPoint x: 252, startPoint y: 35, endPoint x: 734, endPoint y: 497, distance: 667.1
click at [734, 497] on div "2 Corinthians 哥林多後書 4:17-18 2 Corinthians 哥林多後書 4:17-18 17 For our light afflic…" at bounding box center [497, 280] width 973 height 539
copy div "2 Corinthians 哥林多後書 4:17-18 2 Corinthians 哥林多後書 4:17-18 17 For our light afflic…"
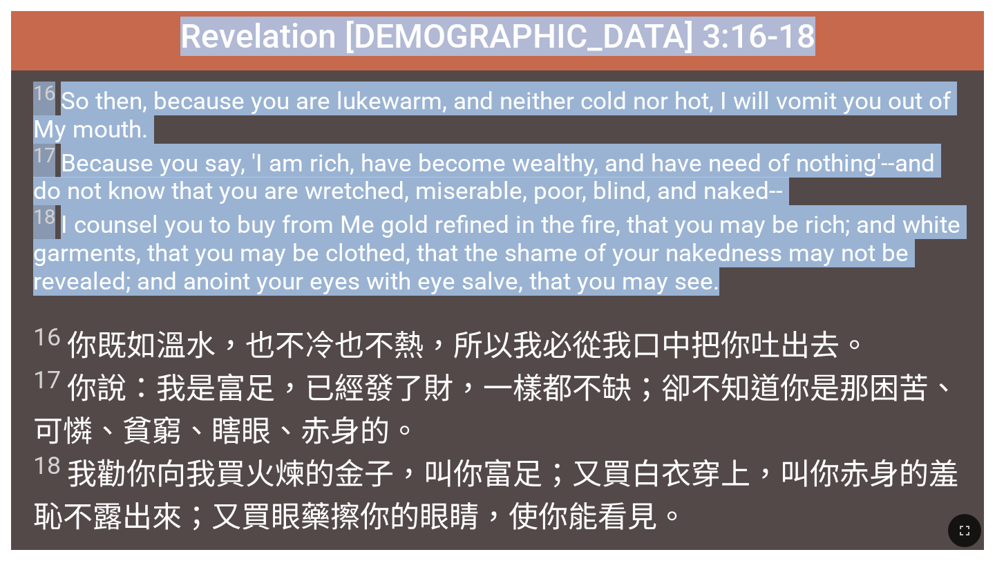
click at [321, 305] on div "16 So then, because you are lukewarm, and neither cold nor hot, I will vomit yo…" at bounding box center [497, 190] width 973 height 240
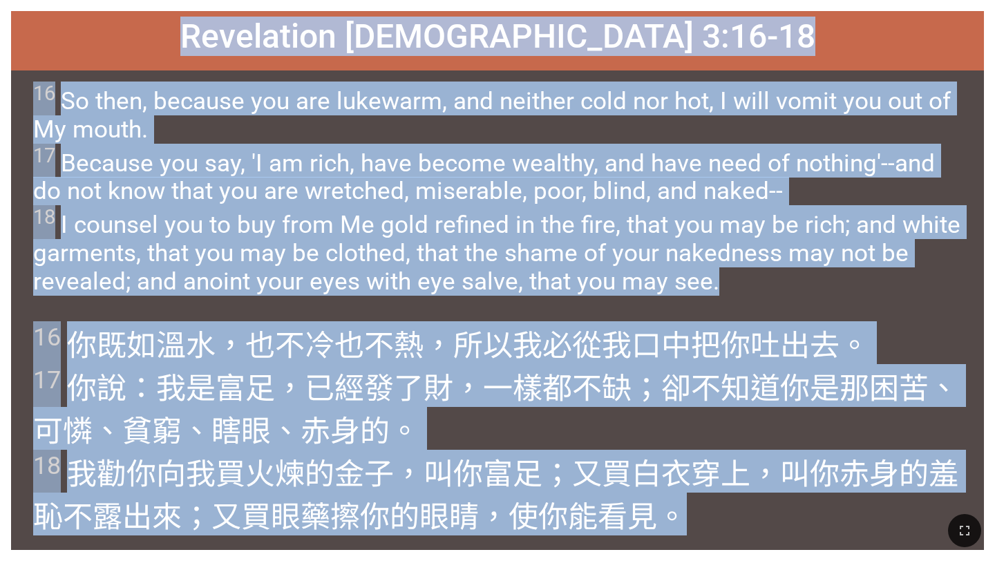
drag, startPoint x: 307, startPoint y: 35, endPoint x: 833, endPoint y: 527, distance: 720.2
click at [833, 6] on div "Hymnal Worship Hymnal Worship 詩頌崇拜 詩頌崇拜 Revelation 啟示錄 3:16-18 Revelation 啟示錄 3…" at bounding box center [498, 6] width 984 height 0
copy div "Revelation 啟示錄 3:16-18 Revelation 啟示錄 3:16-18 16 So then, because you are lukew…"
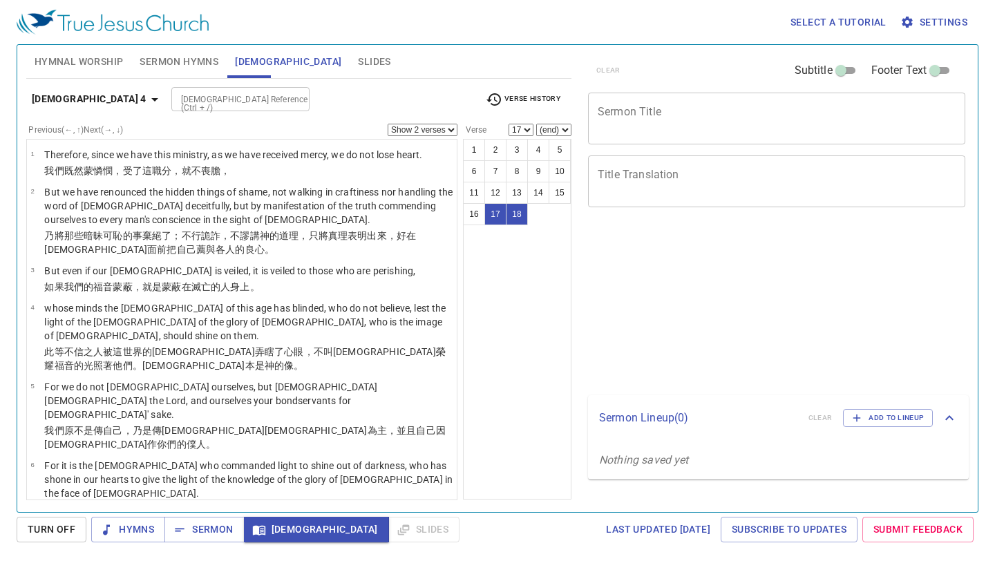
select select "2"
select select "17"
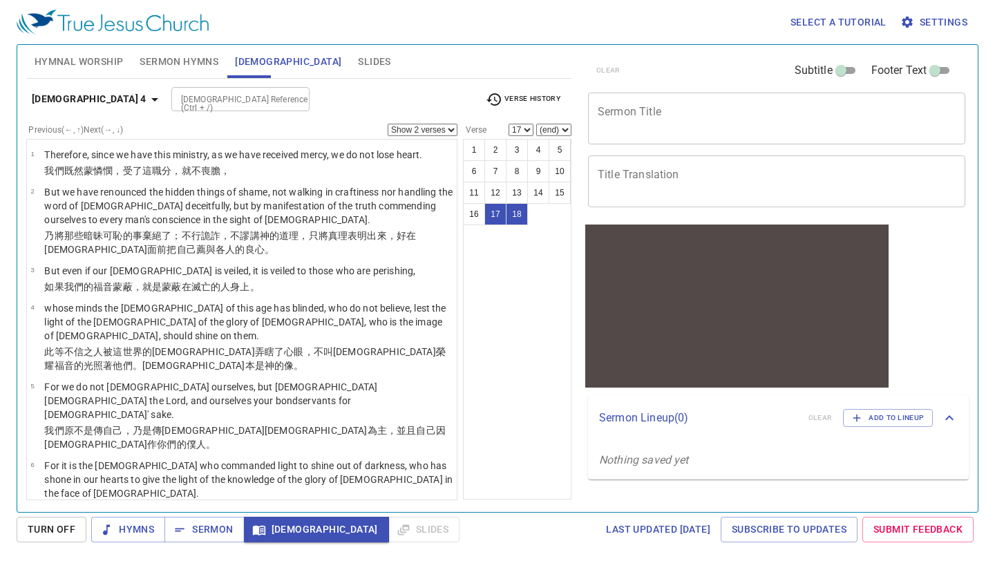
scroll to position [558, 0]
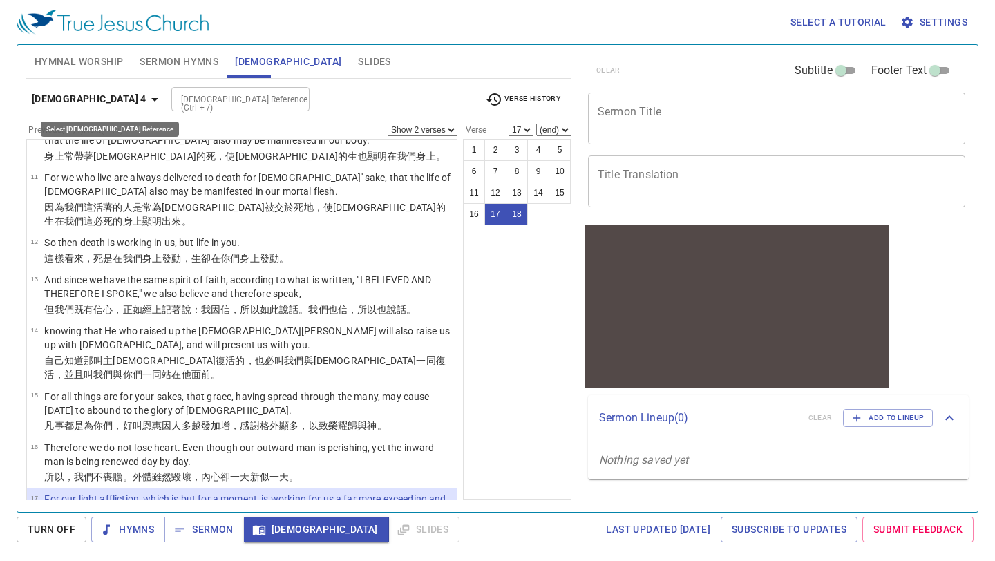
click at [79, 93] on b "[DEMOGRAPHIC_DATA] 4" at bounding box center [89, 99] width 115 height 17
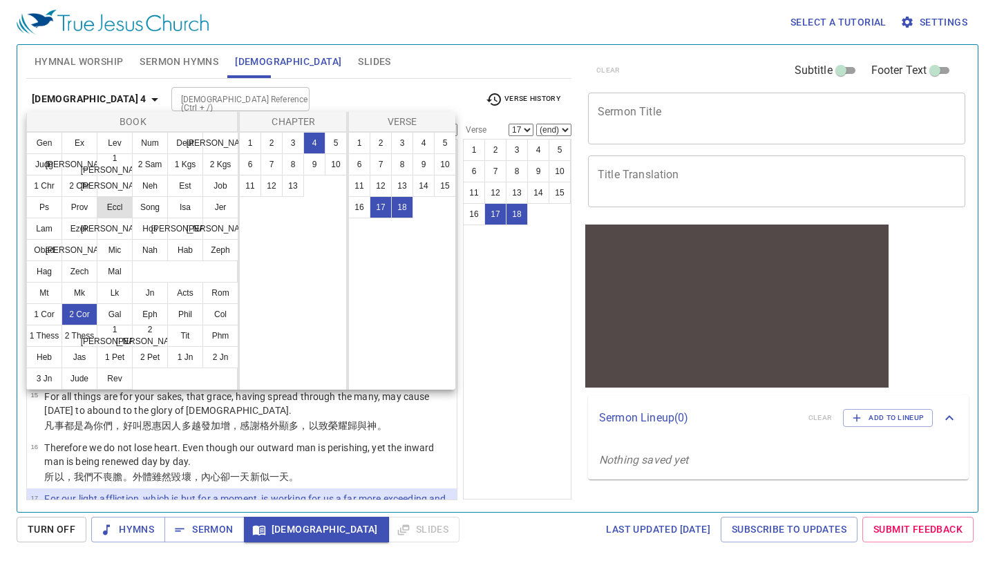
click at [115, 207] on button "Eccl" at bounding box center [115, 207] width 36 height 22
select select "1"
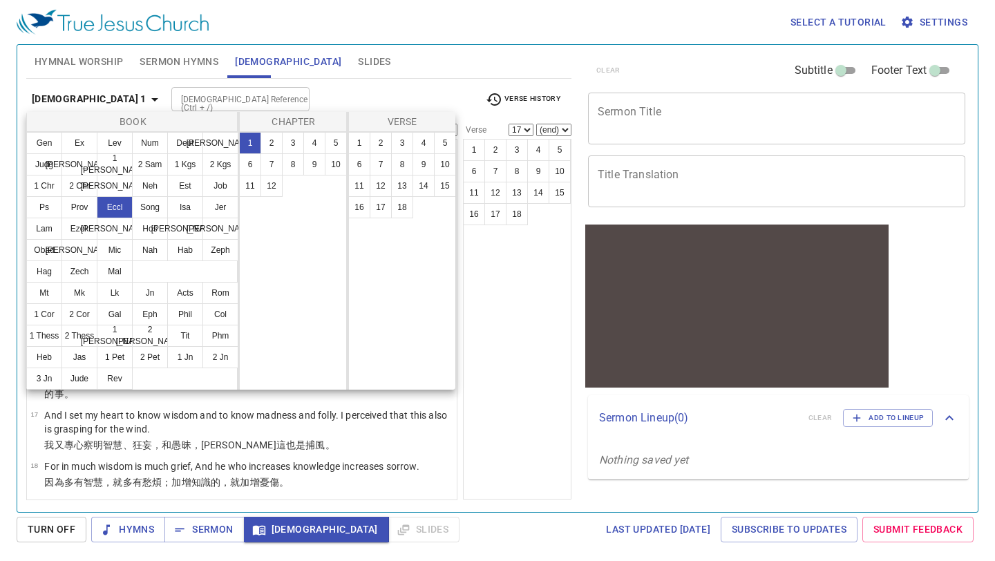
scroll to position [0, 0]
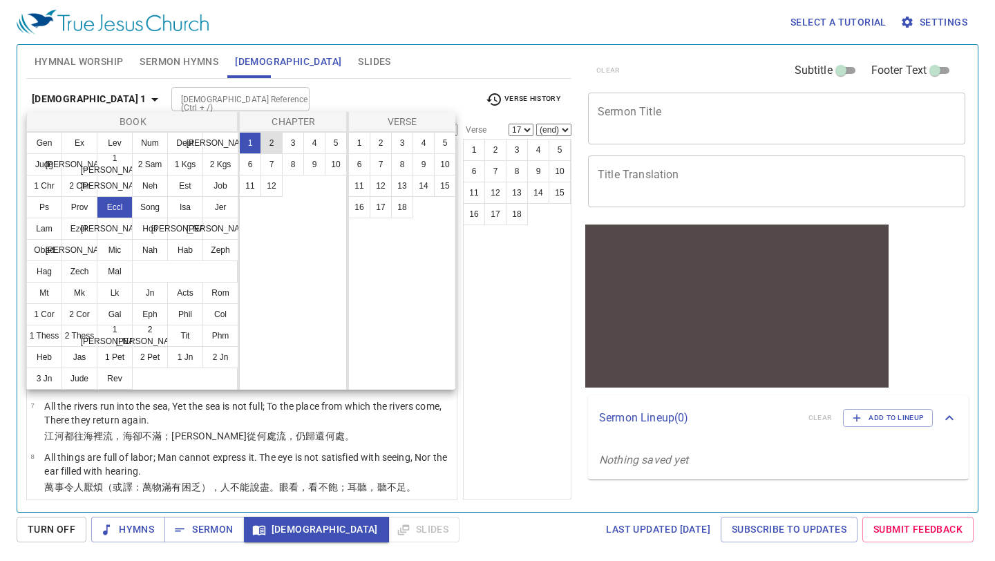
click at [271, 139] on button "2" at bounding box center [272, 143] width 22 height 22
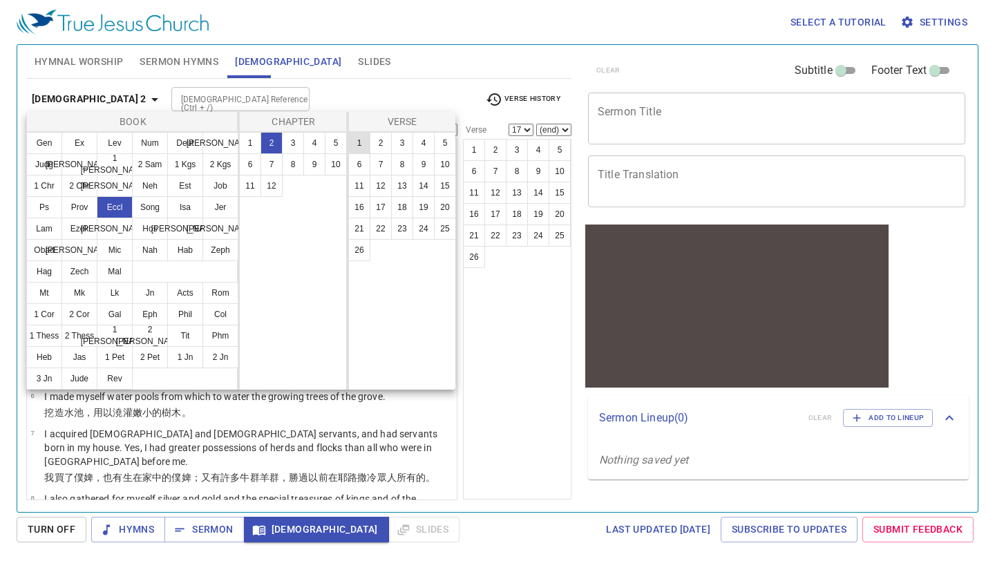
click at [356, 144] on button "1" at bounding box center [359, 143] width 22 height 22
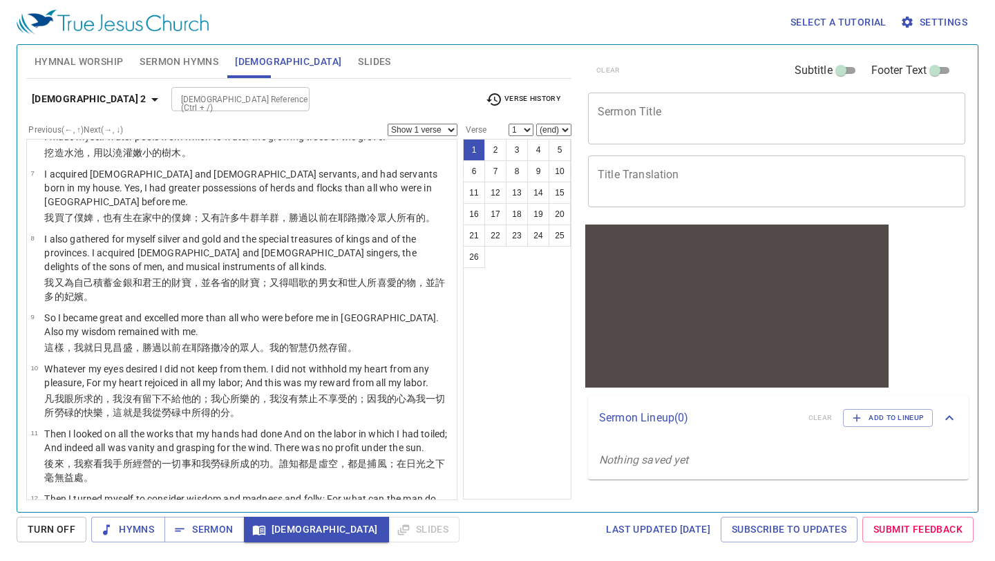
scroll to position [274, 0]
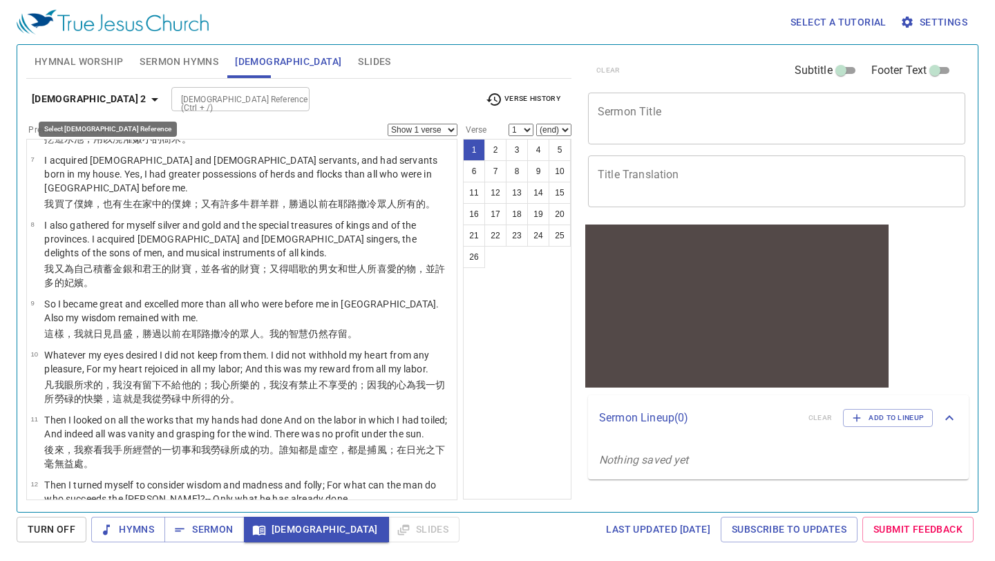
click at [105, 93] on b "Ecclesiastes 2" at bounding box center [89, 99] width 115 height 17
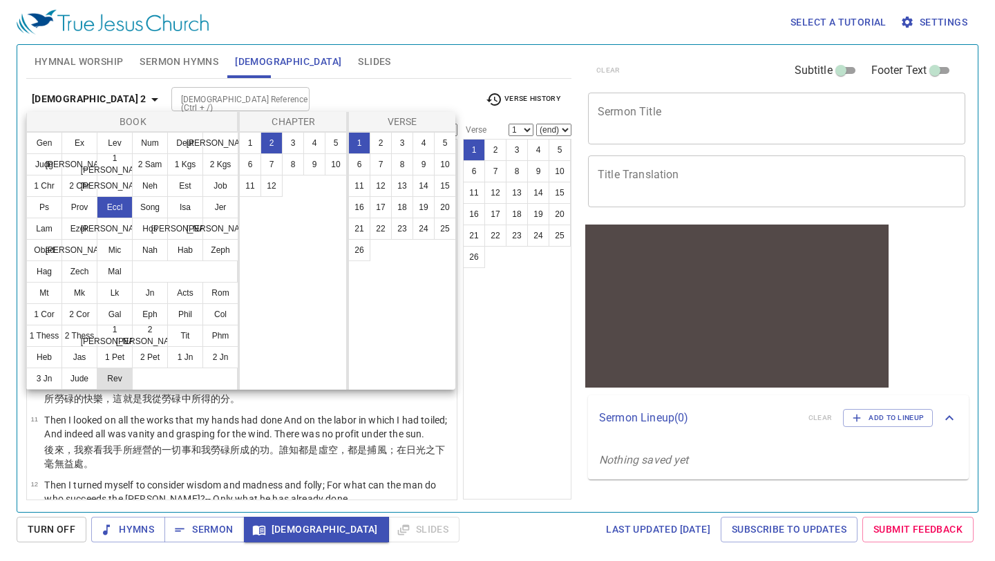
click at [113, 379] on button "Rev" at bounding box center [115, 379] width 36 height 22
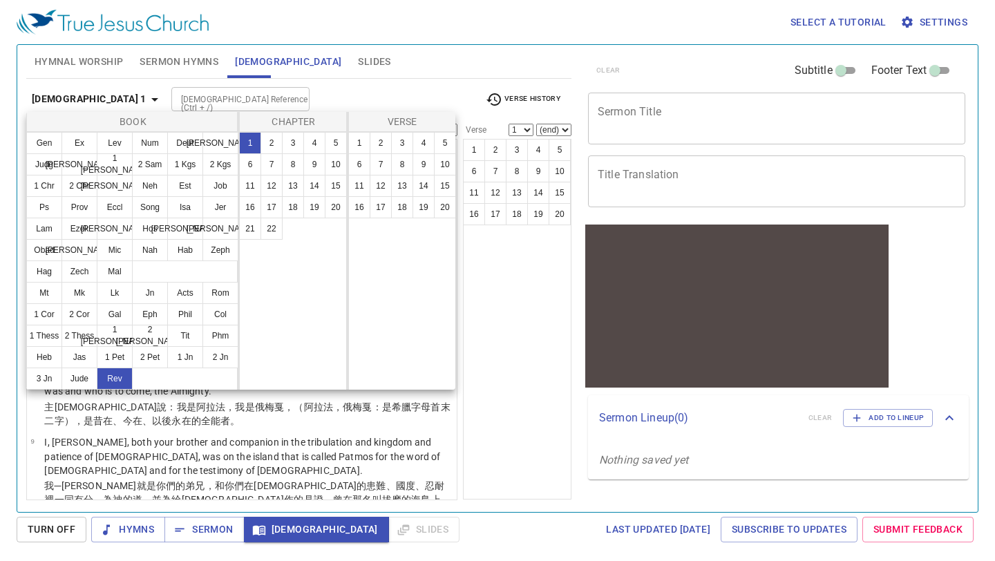
scroll to position [0, 0]
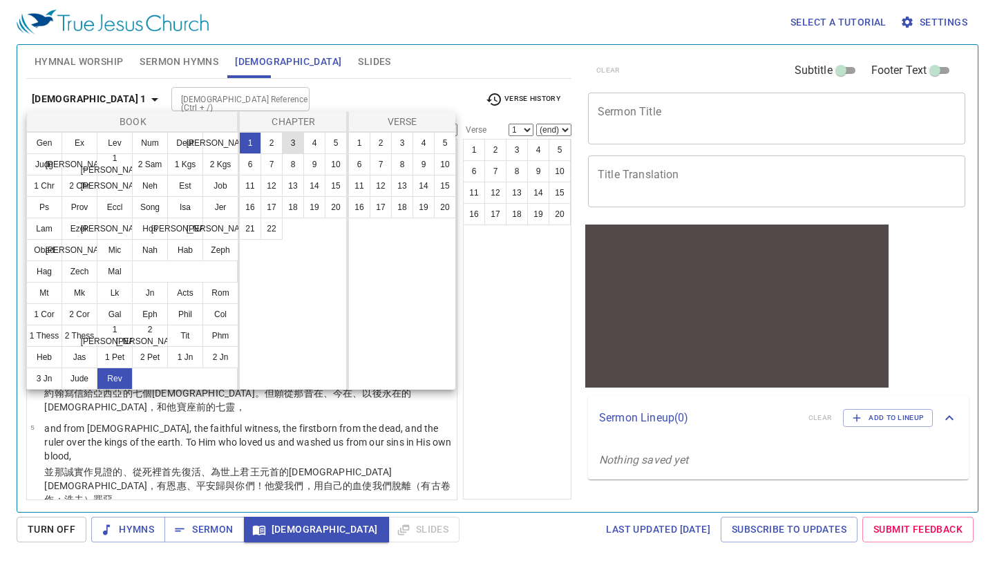
click at [290, 147] on button "3" at bounding box center [293, 143] width 22 height 22
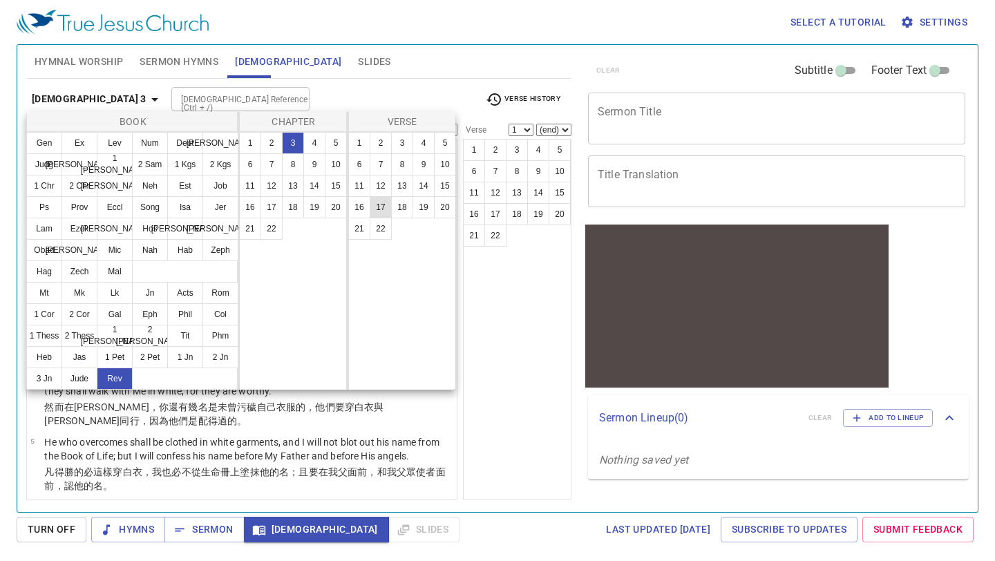
click at [379, 206] on button "17" at bounding box center [381, 207] width 22 height 22
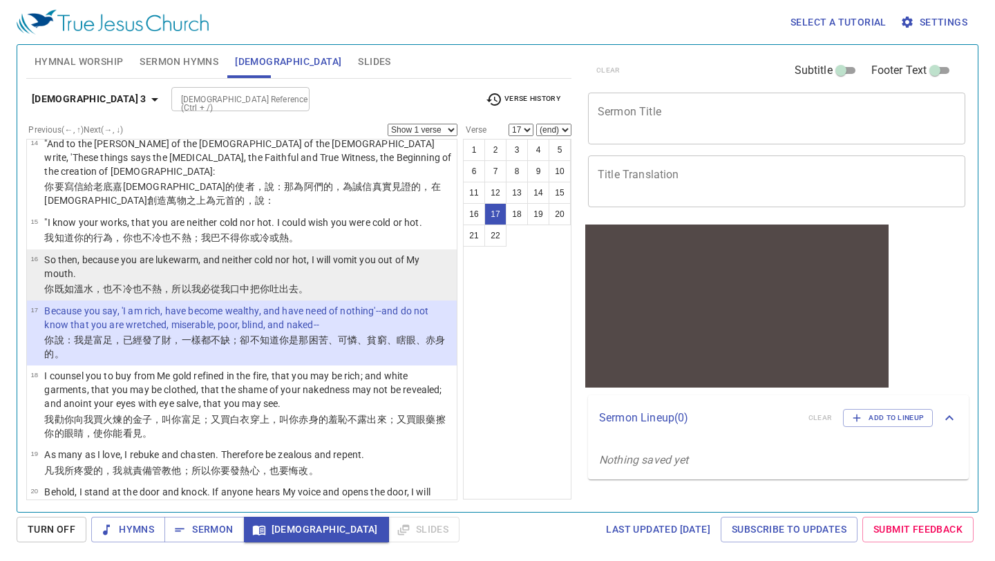
click at [284, 283] on wg4571 "吐出去 。" at bounding box center [289, 288] width 39 height 11
select select "16"
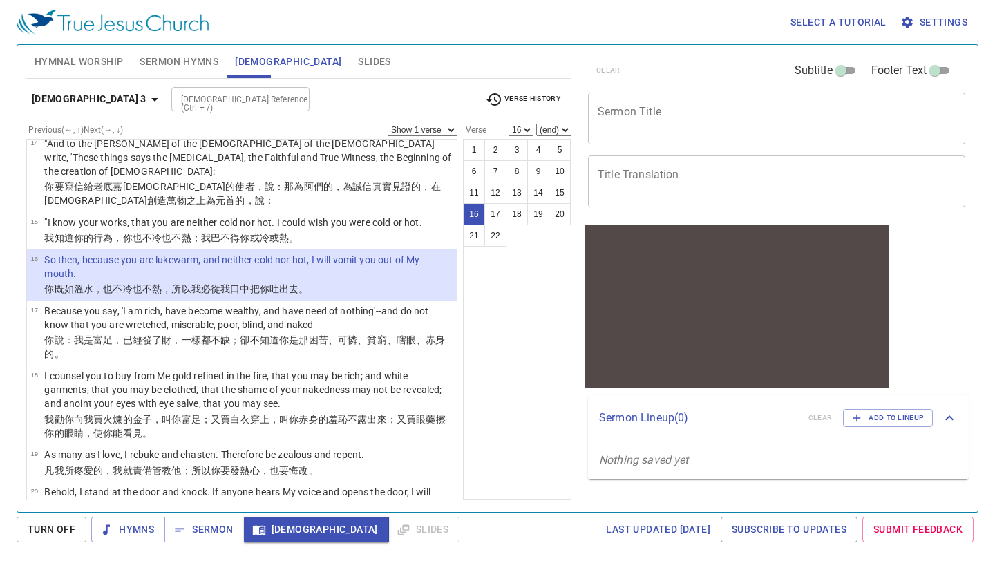
click at [451, 130] on select "Show 1 verse Show 2 verses Show 3 verses Show 4 verses Show 5 verses" at bounding box center [423, 130] width 70 height 12
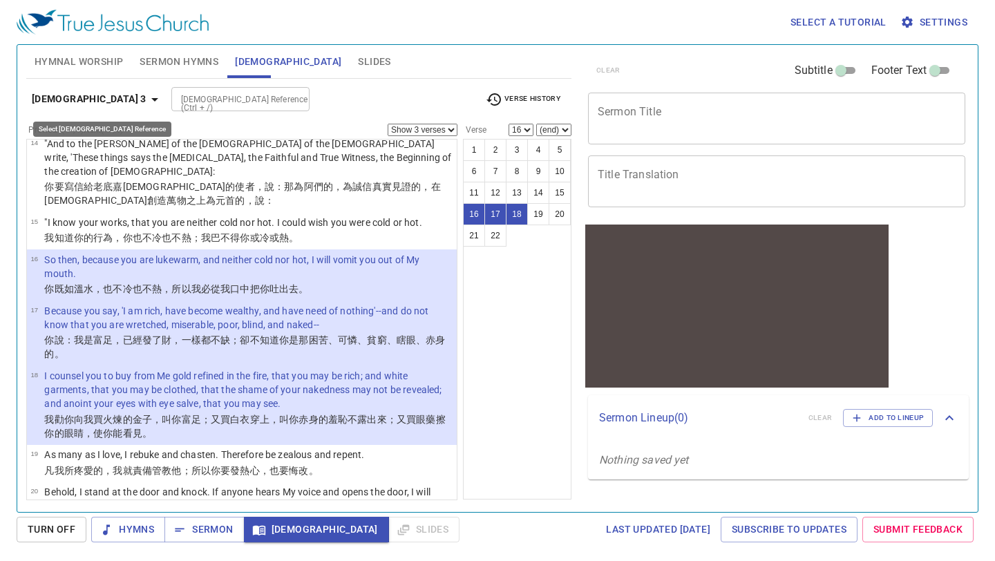
click at [99, 104] on b "Revelation 3" at bounding box center [89, 99] width 115 height 17
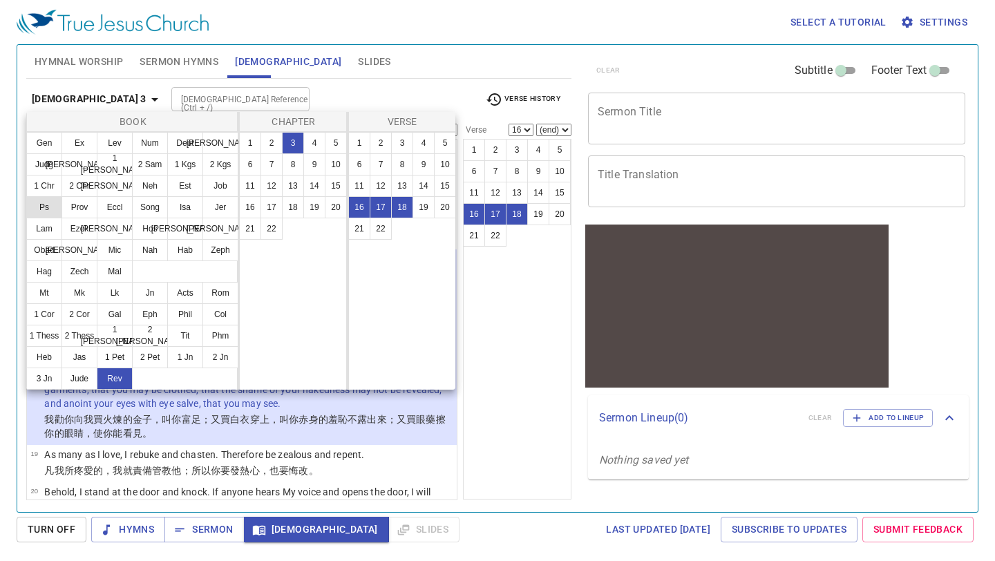
click at [35, 209] on button "Ps" at bounding box center [44, 207] width 36 height 22
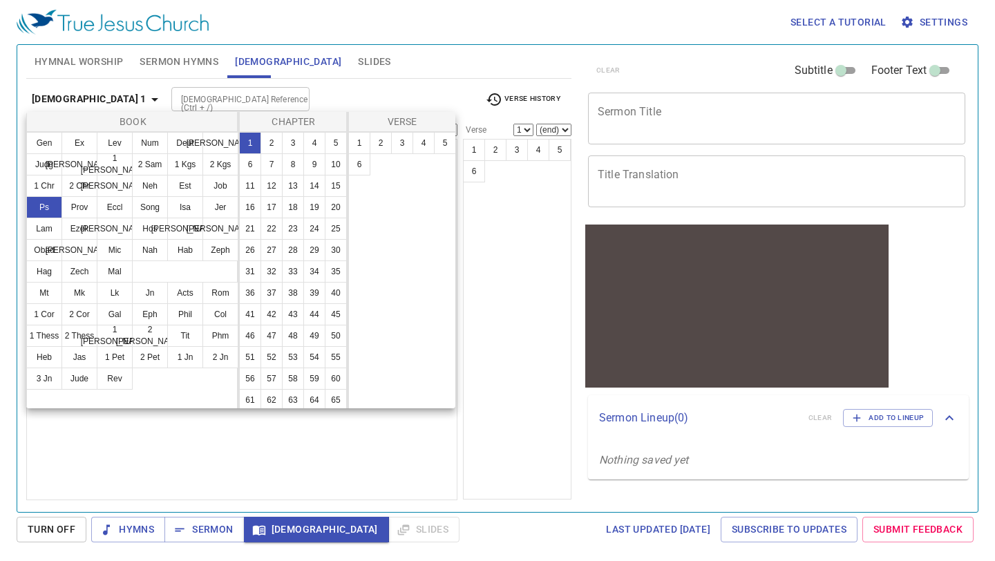
select select "1"
click at [271, 292] on button "37" at bounding box center [272, 293] width 22 height 22
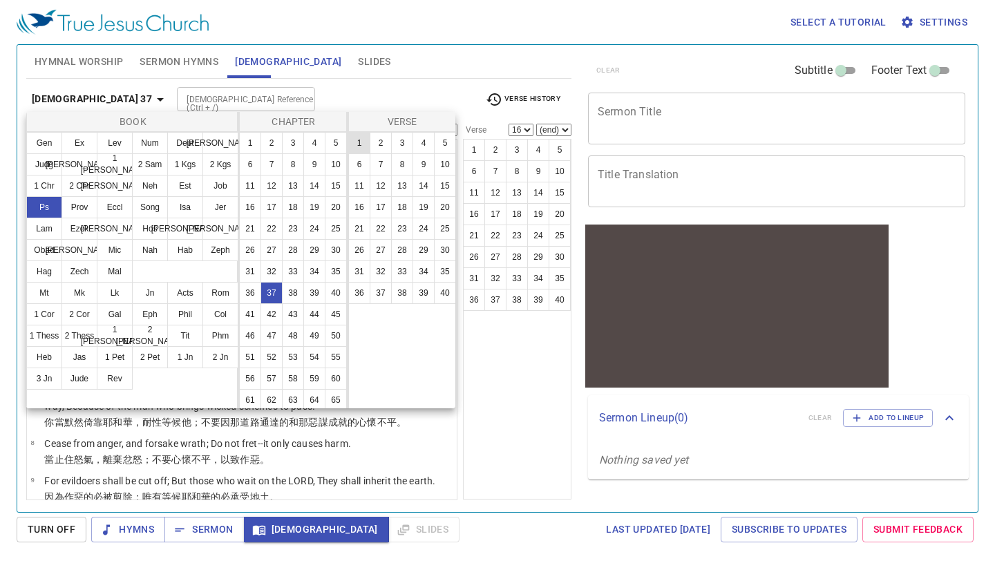
click at [359, 144] on button "1" at bounding box center [359, 143] width 22 height 22
select select "1"
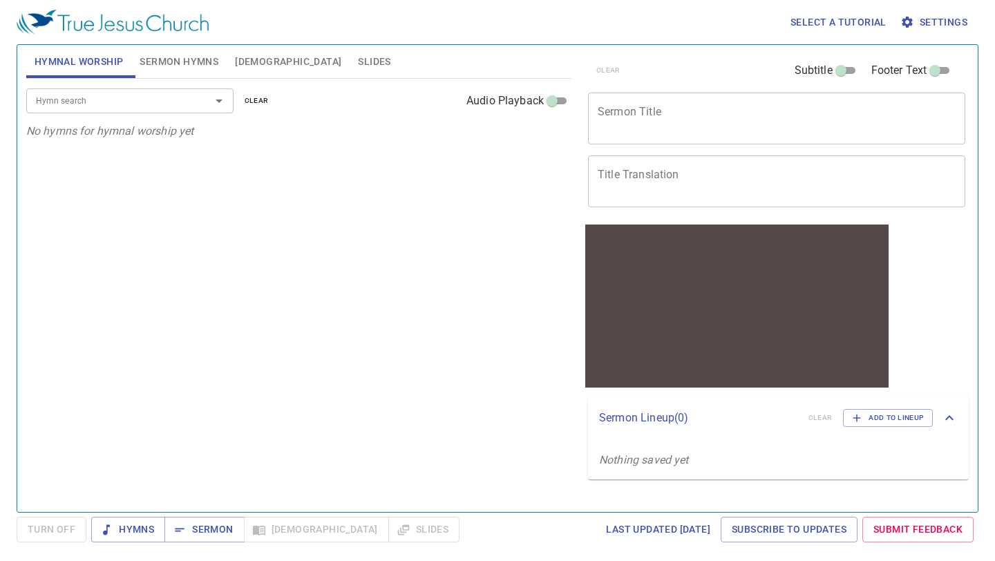
click at [250, 60] on span "[DEMOGRAPHIC_DATA]" at bounding box center [288, 61] width 106 height 17
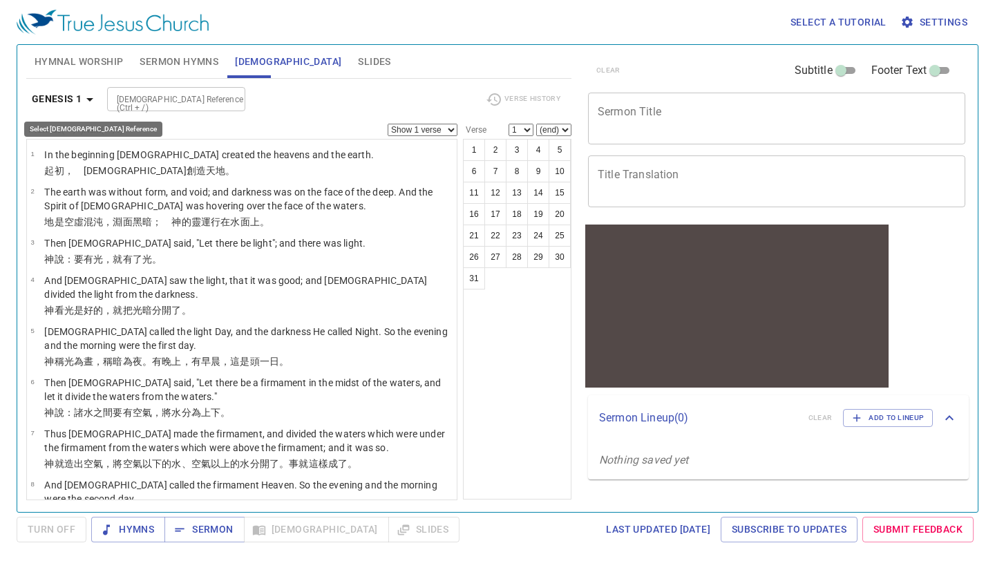
click at [87, 95] on icon "button" at bounding box center [90, 99] width 17 height 17
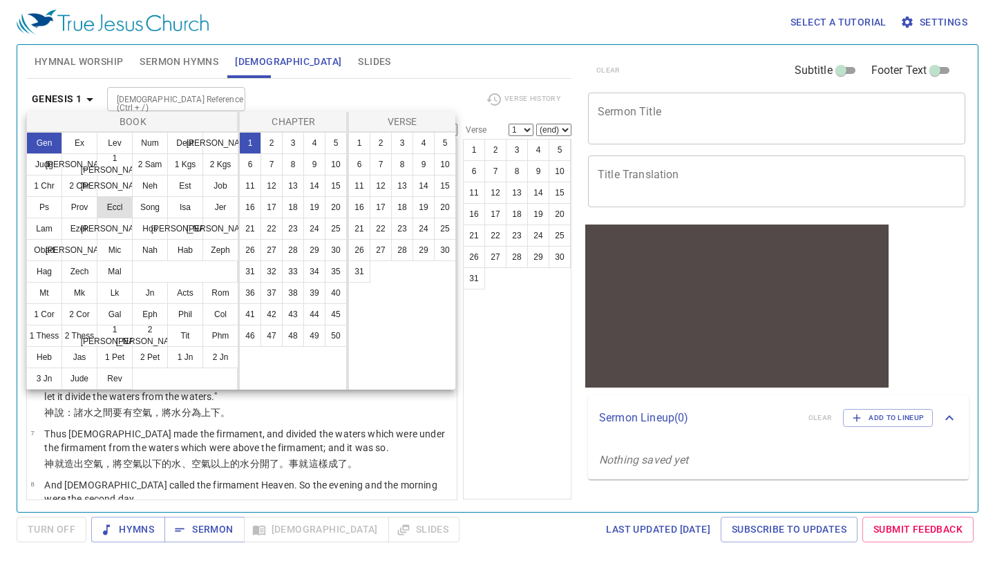
click at [113, 205] on button "Eccl" at bounding box center [115, 207] width 36 height 22
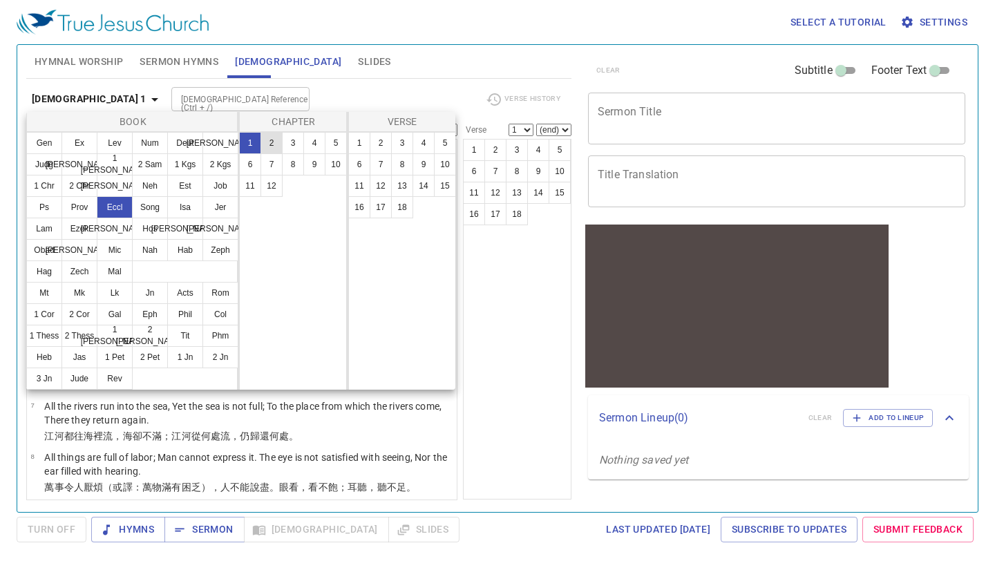
click at [271, 144] on button "2" at bounding box center [272, 143] width 22 height 22
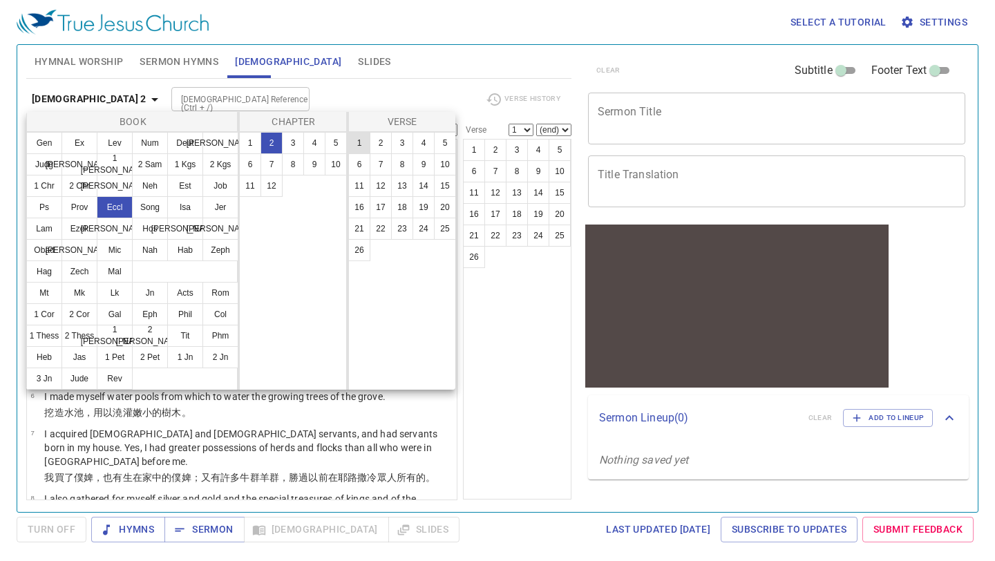
click at [360, 147] on button "1" at bounding box center [359, 143] width 22 height 22
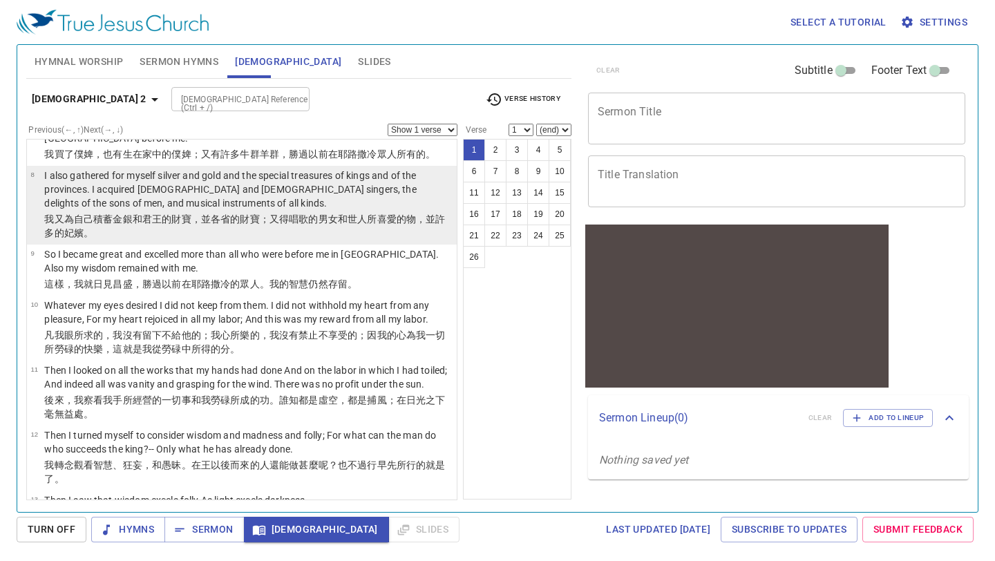
scroll to position [336, 0]
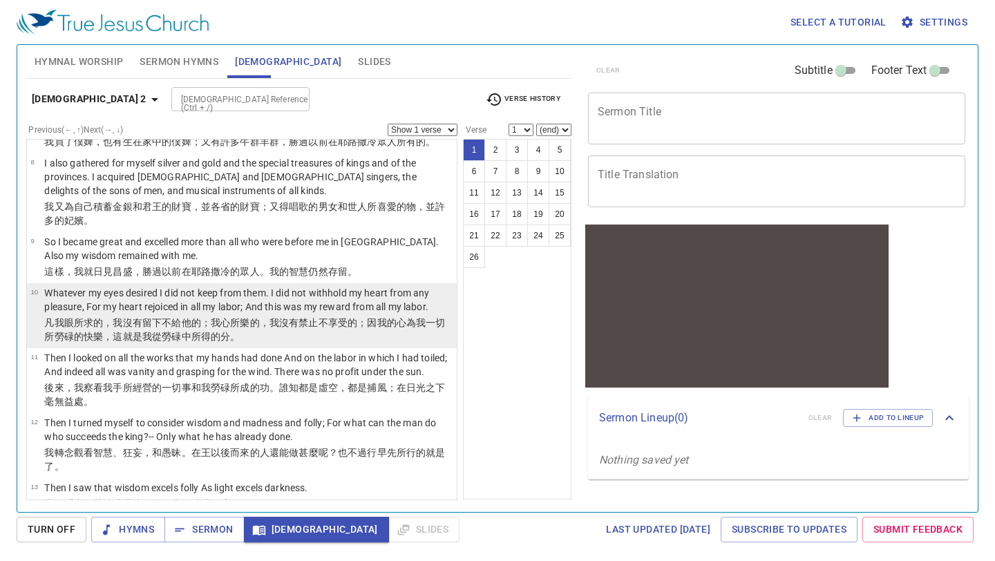
click at [169, 331] on wh8056 "，這就是我從勞碌 中所得的分 。" at bounding box center [171, 336] width 137 height 11
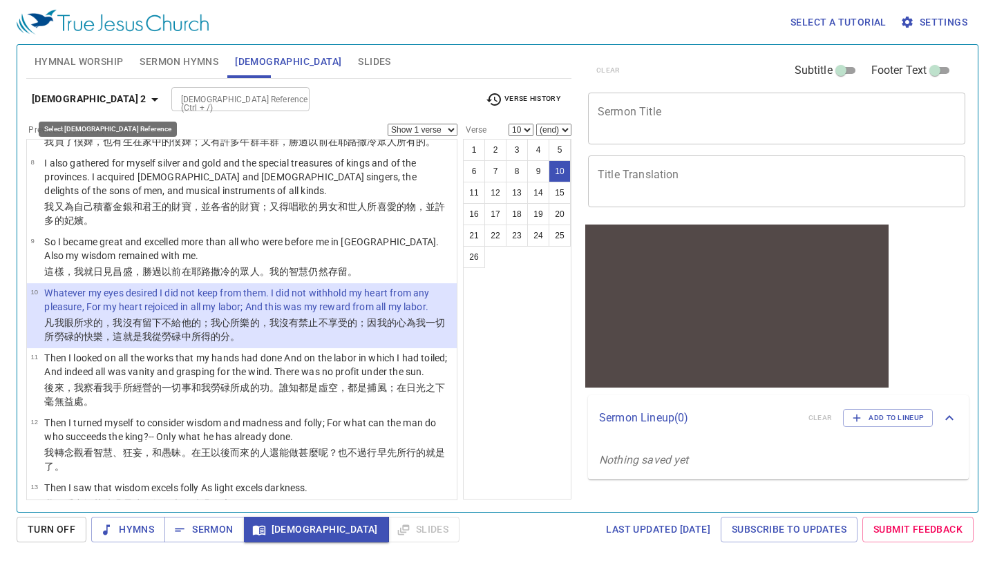
click at [147, 103] on icon "button" at bounding box center [155, 99] width 17 height 17
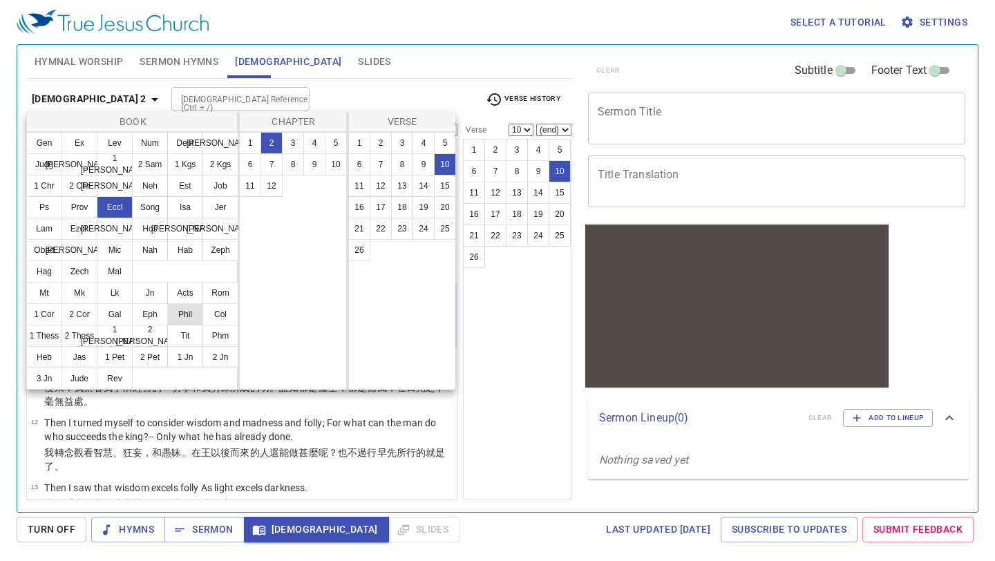
click at [185, 318] on button "Phil" at bounding box center [185, 314] width 36 height 22
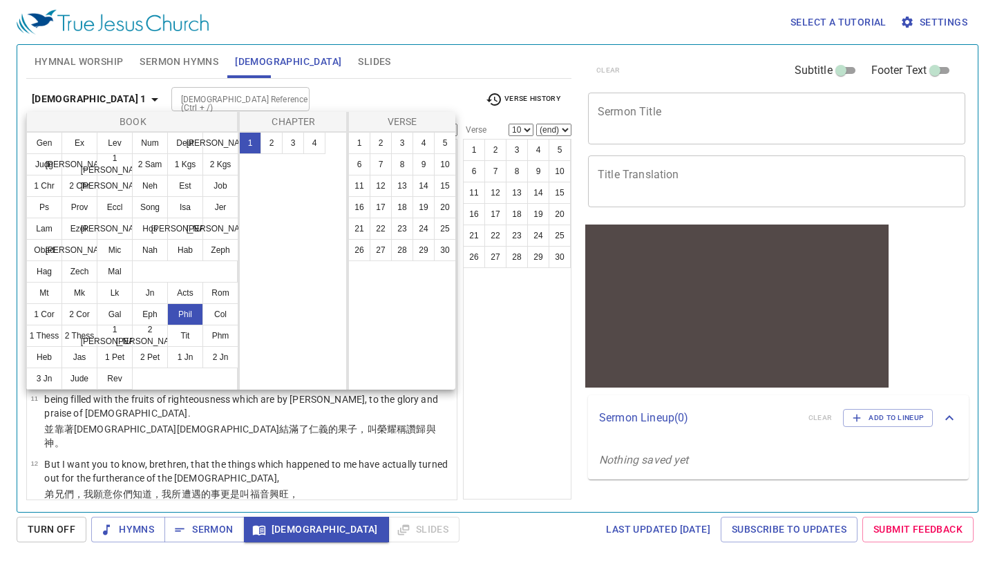
scroll to position [0, 0]
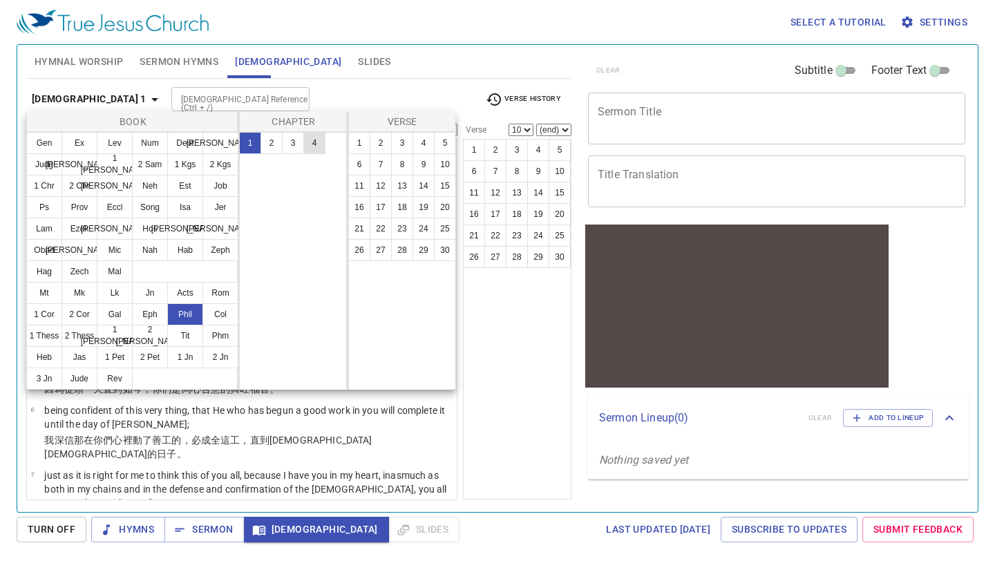
click at [314, 140] on button "4" at bounding box center [314, 143] width 22 height 22
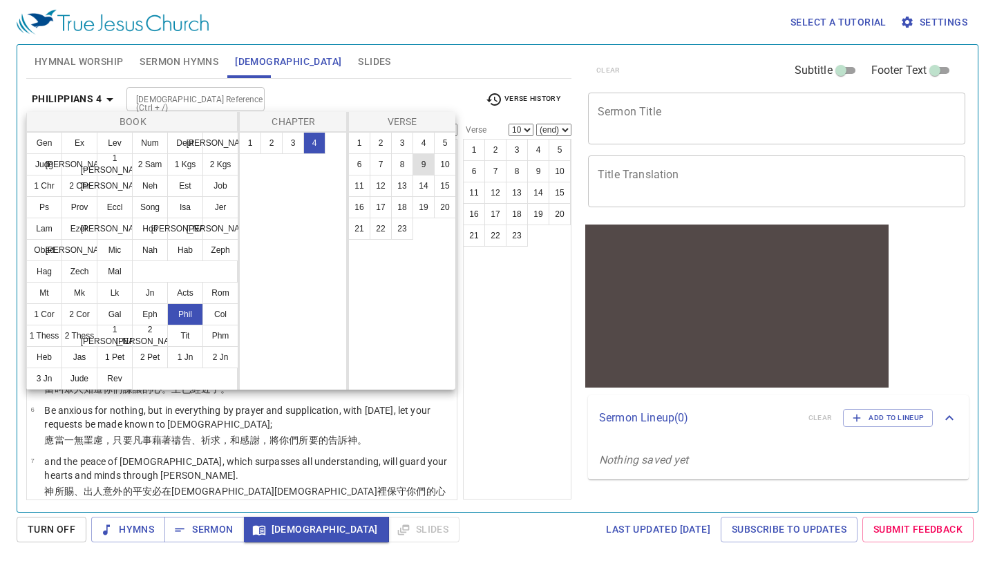
click at [423, 166] on button "9" at bounding box center [424, 164] width 22 height 22
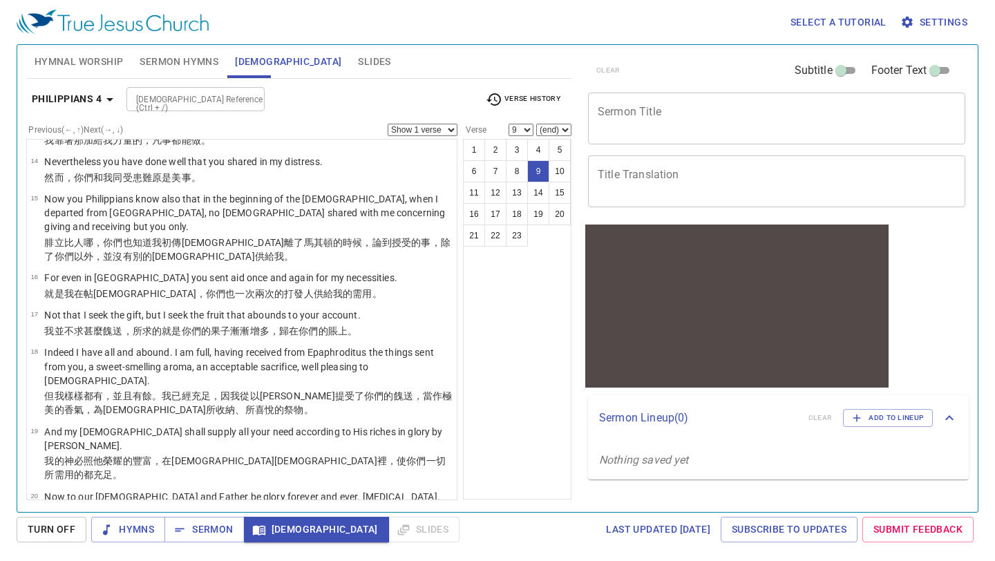
scroll to position [758, 0]
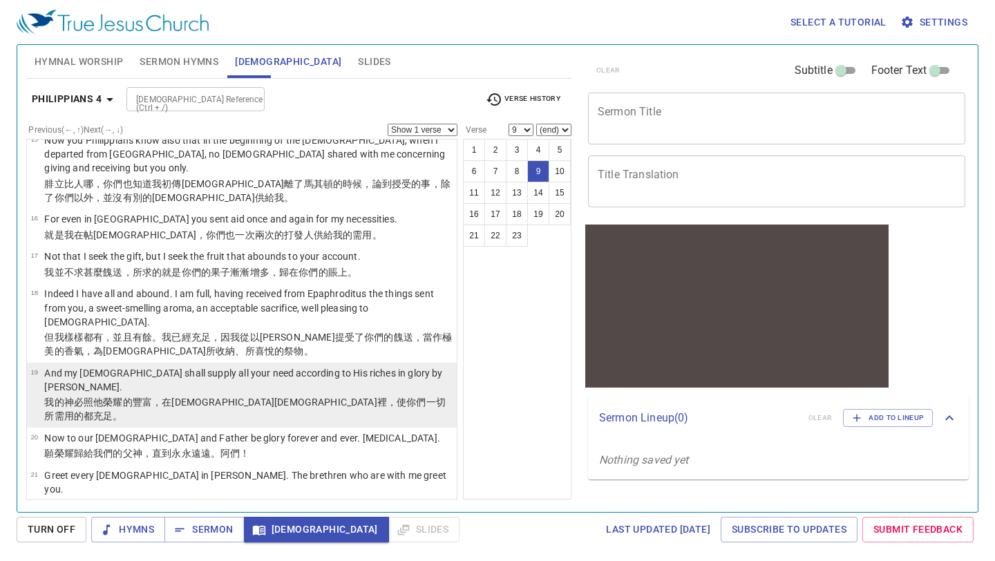
click at [220, 397] on wg1722 "，使你們 一切 所需用的 都充足 。" at bounding box center [244, 409] width 401 height 25
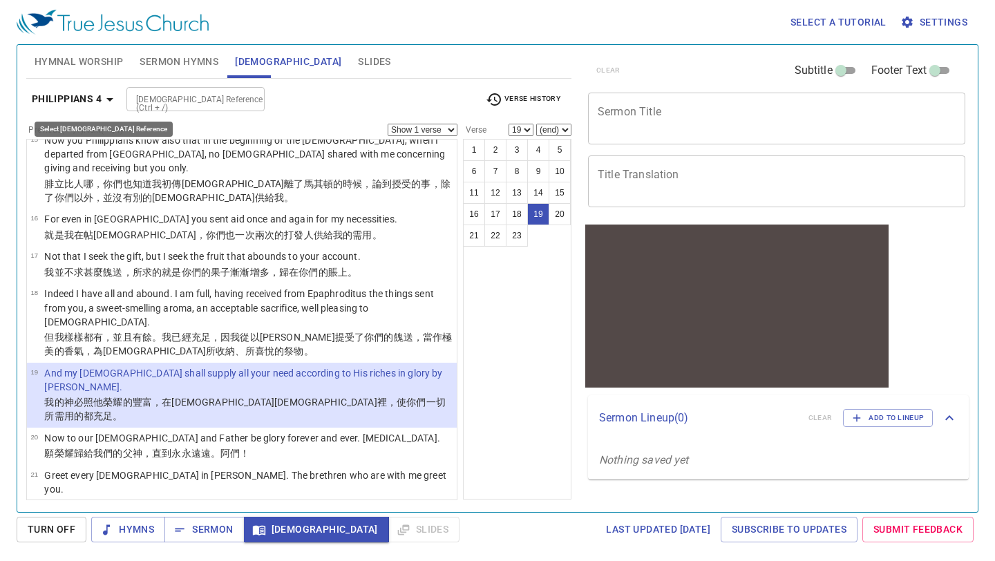
click at [118, 100] on button "Philippians 4" at bounding box center [74, 99] width 97 height 26
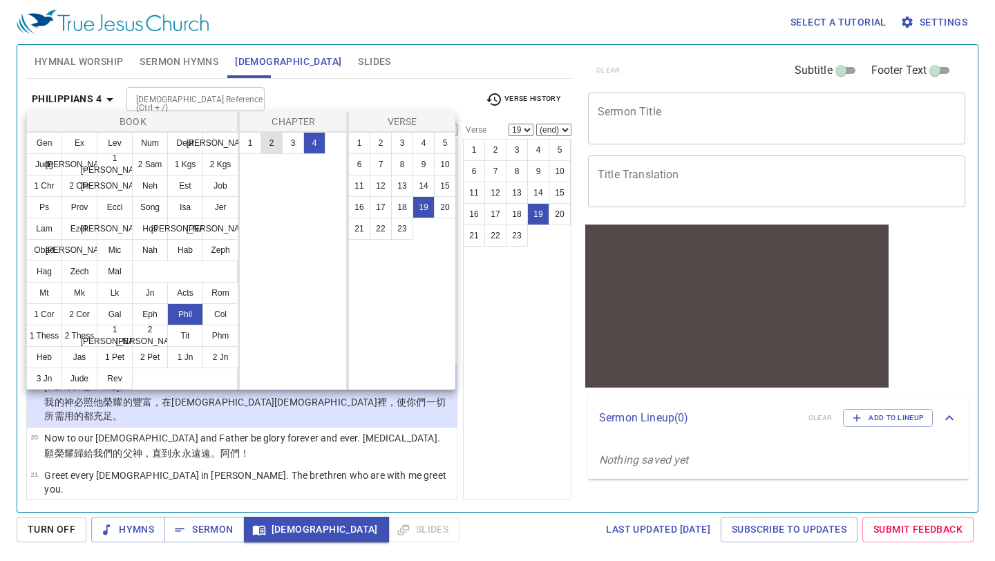
click at [268, 148] on button "2" at bounding box center [272, 143] width 22 height 22
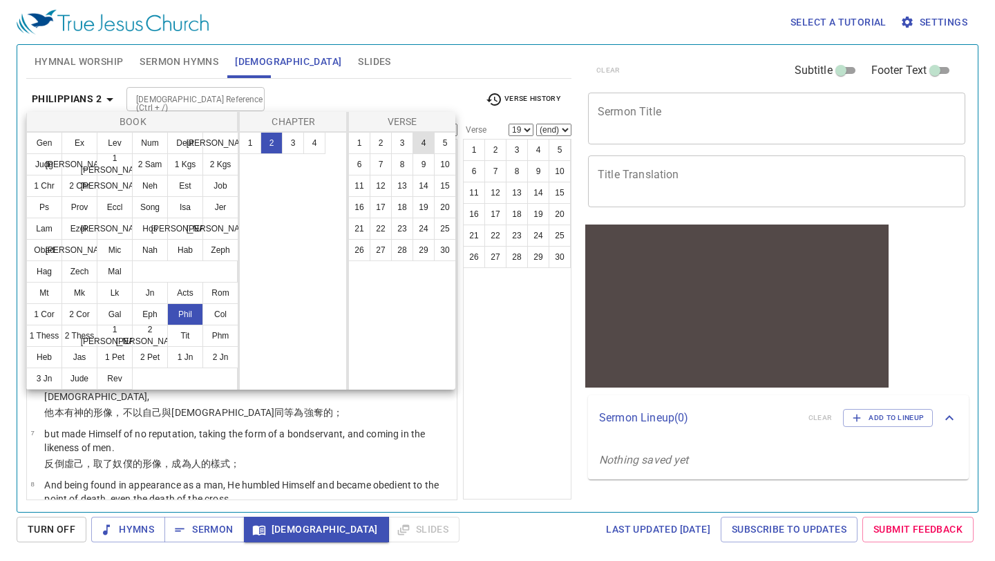
click at [422, 146] on button "4" at bounding box center [424, 143] width 22 height 22
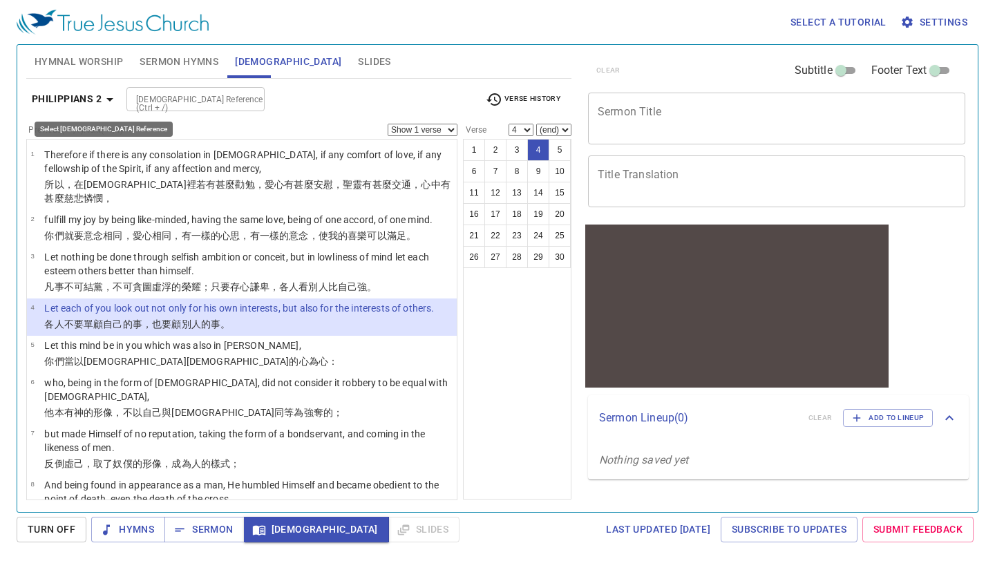
click at [89, 98] on b "Philippians 2" at bounding box center [67, 99] width 70 height 17
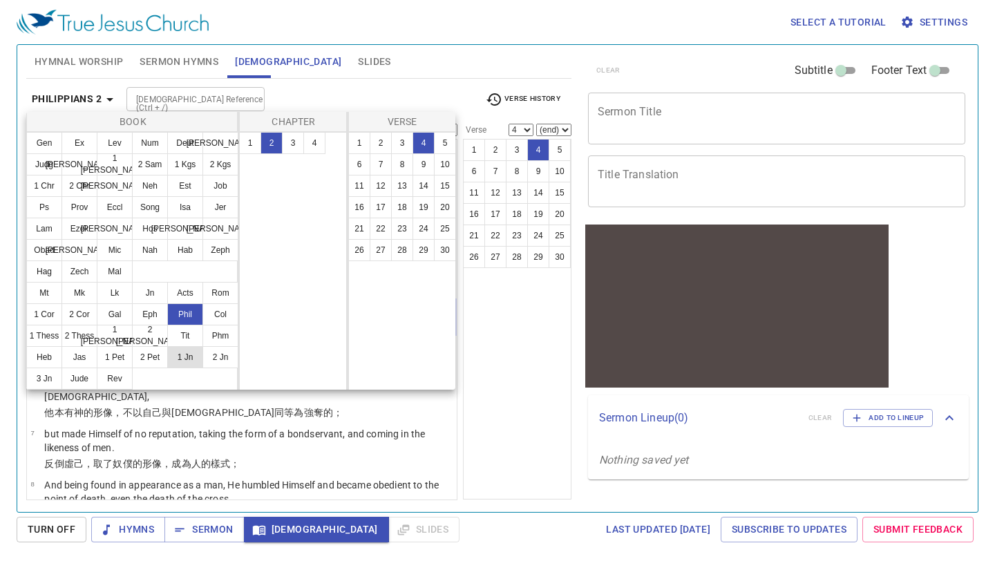
click at [181, 350] on button "1 Jn" at bounding box center [185, 357] width 36 height 22
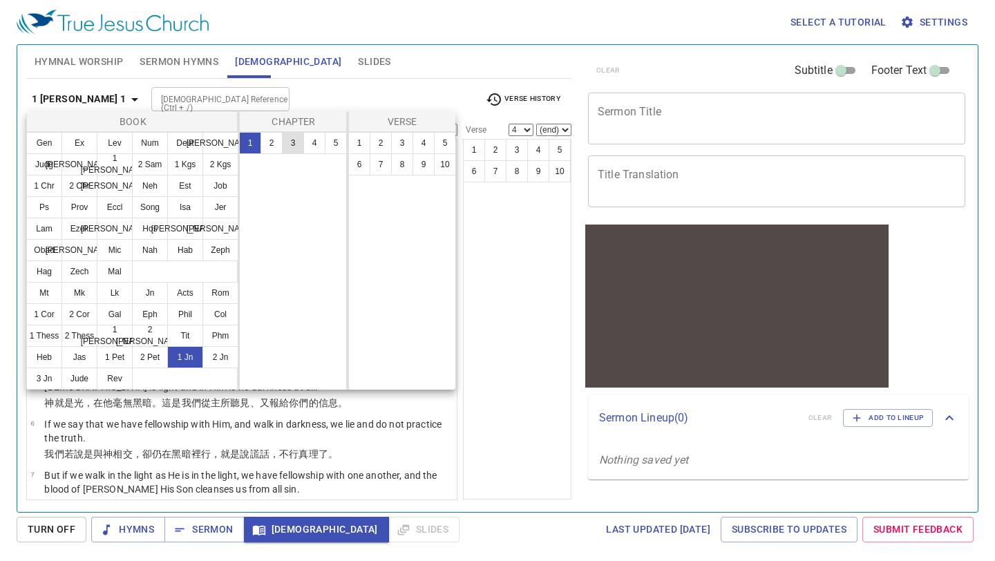
click at [297, 136] on button "3" at bounding box center [293, 143] width 22 height 22
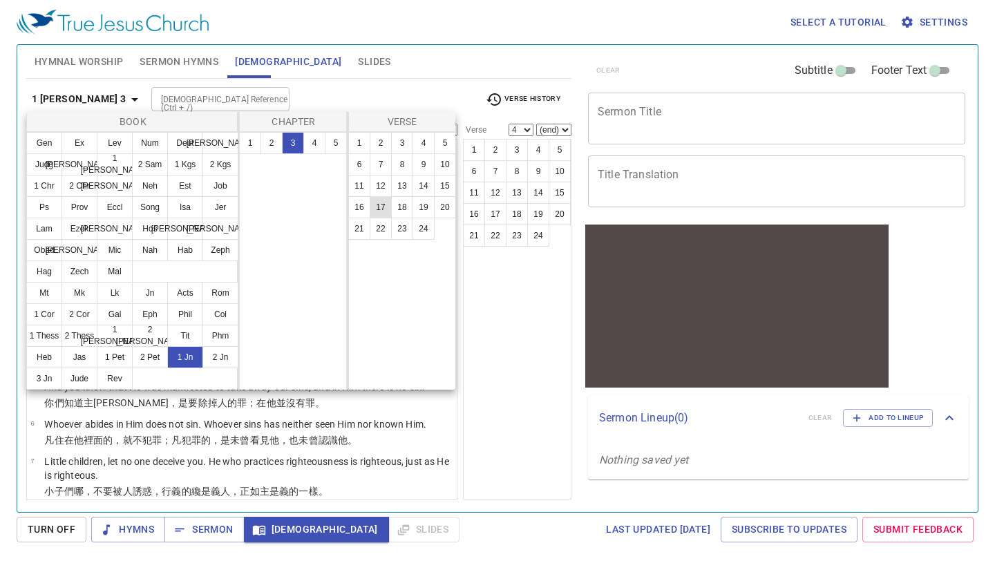
click at [377, 204] on button "17" at bounding box center [381, 207] width 22 height 22
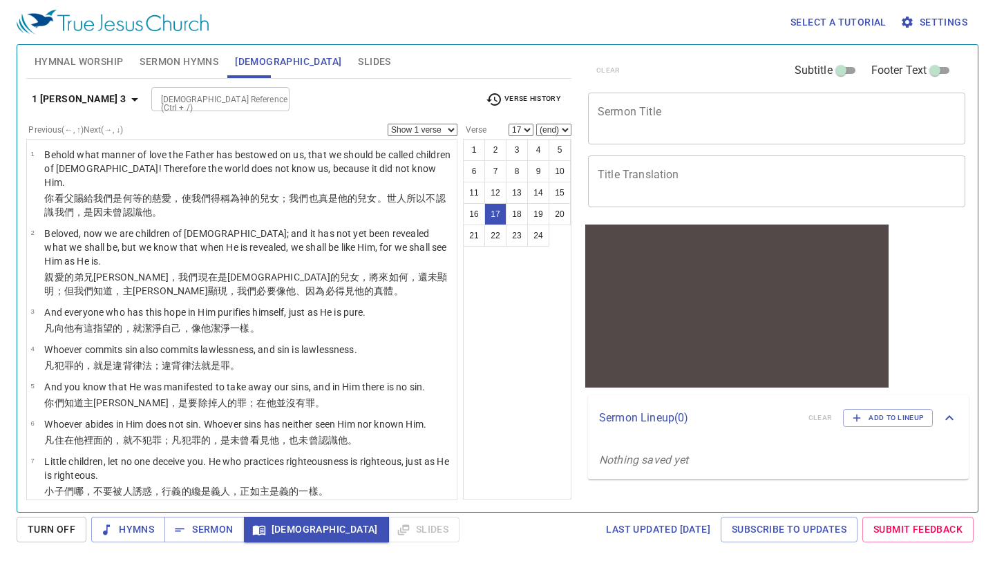
scroll to position [642, 0]
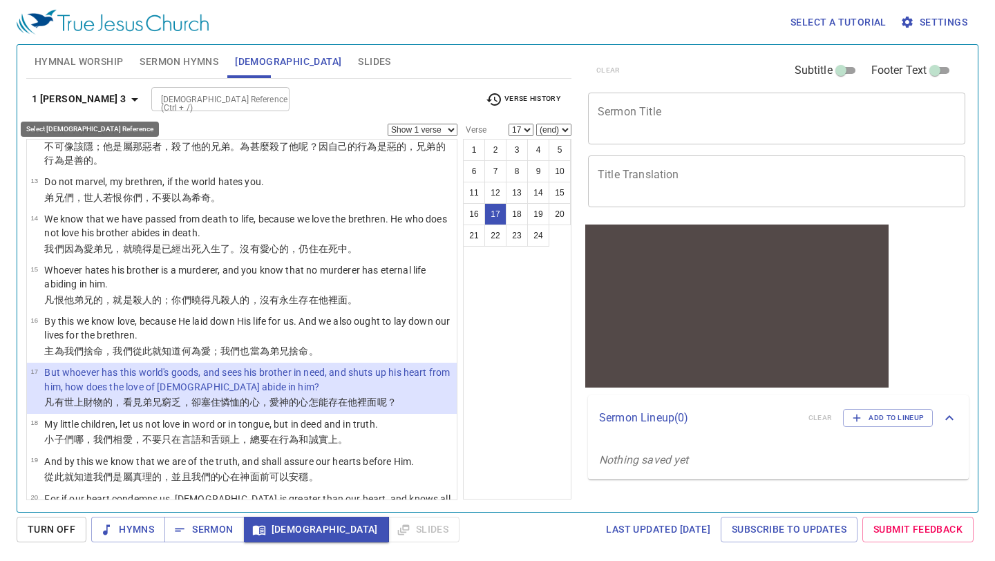
click at [126, 96] on icon "button" at bounding box center [134, 99] width 17 height 17
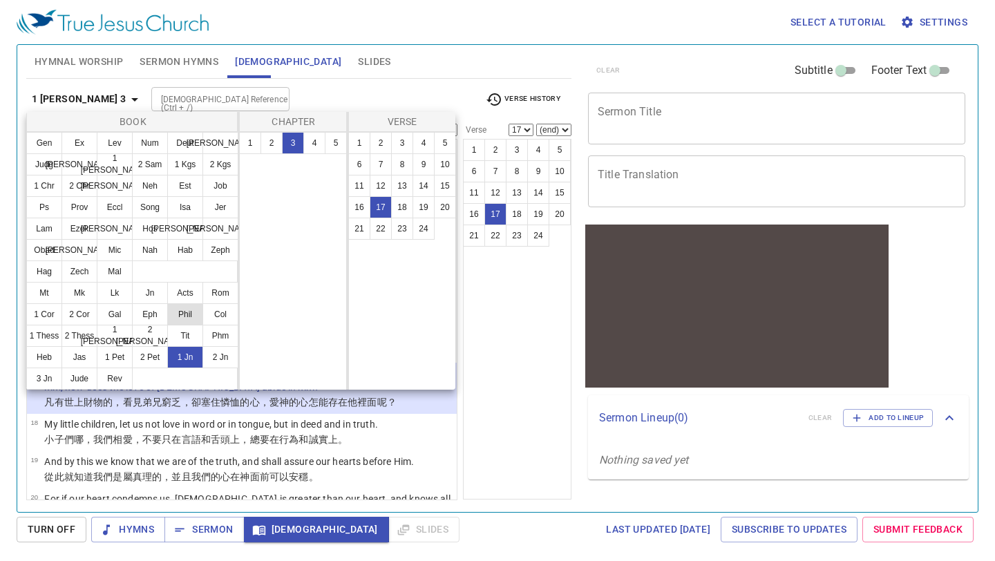
click at [176, 316] on button "Phil" at bounding box center [185, 314] width 36 height 22
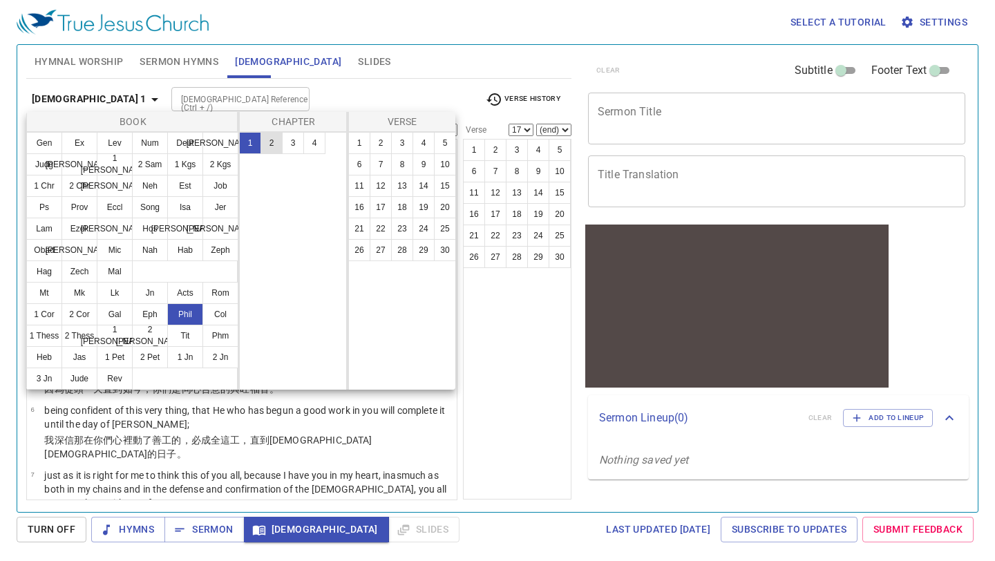
click at [272, 143] on button "2" at bounding box center [272, 143] width 22 height 22
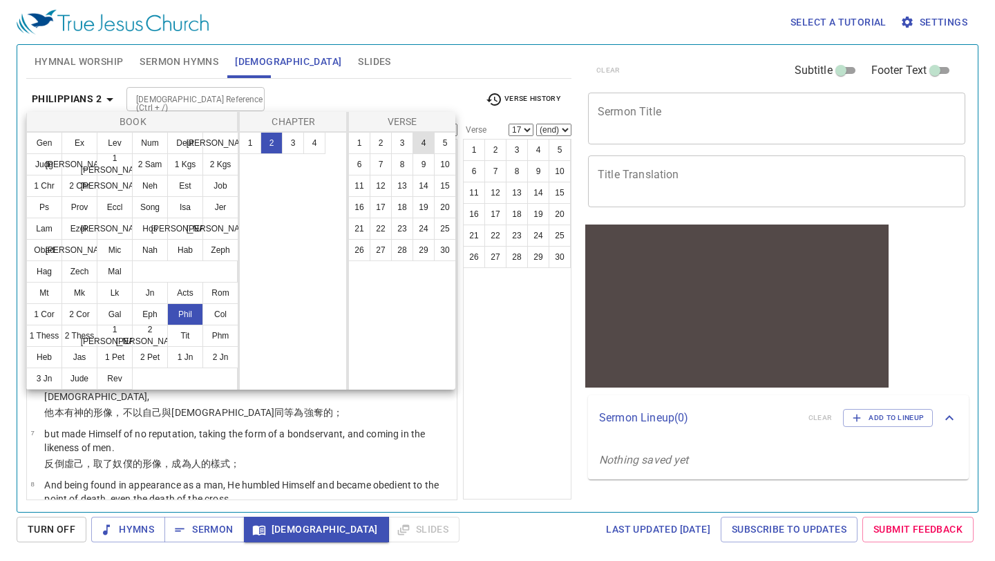
click at [419, 141] on button "4" at bounding box center [424, 143] width 22 height 22
select select "4"
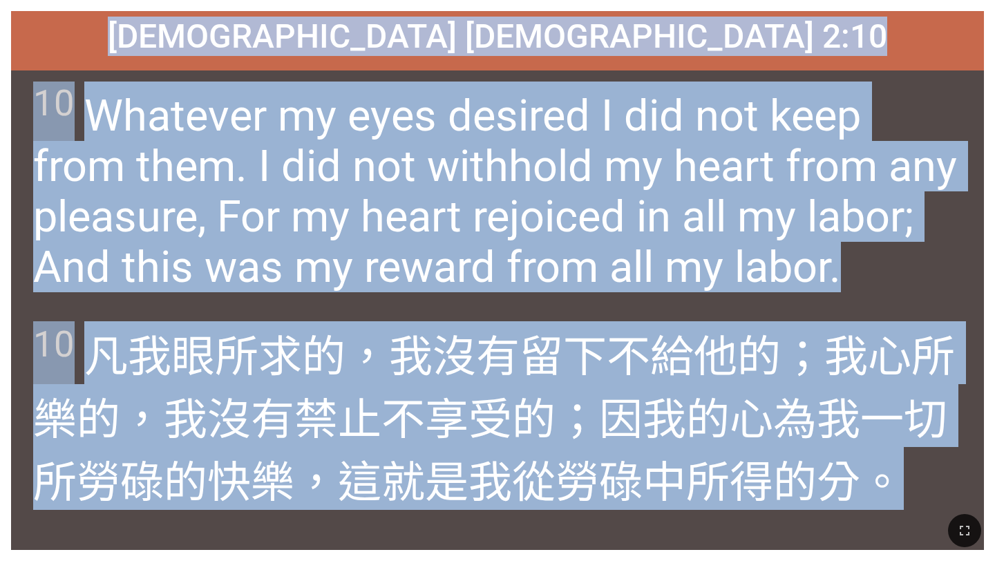
drag, startPoint x: 316, startPoint y: 41, endPoint x: 920, endPoint y: 489, distance: 751.5
click at [920, 489] on div "[DEMOGRAPHIC_DATA] [DEMOGRAPHIC_DATA] 2:10 [DEMOGRAPHIC_DATA] [DEMOGRAPHIC_DATA…" at bounding box center [497, 280] width 973 height 539
copy div "[DEMOGRAPHIC_DATA] [DEMOGRAPHIC_DATA] 2:10 [DEMOGRAPHIC_DATA] [DEMOGRAPHIC_DATA…"
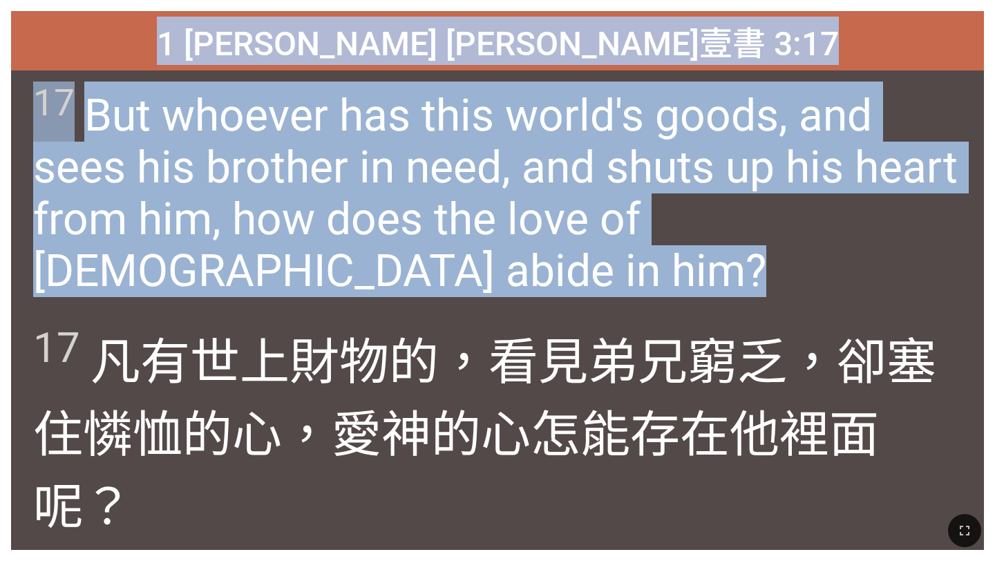
click at [321, 287] on span "17 But whoever has this world's goods, and sees his brother in need, and shuts …" at bounding box center [497, 190] width 928 height 216
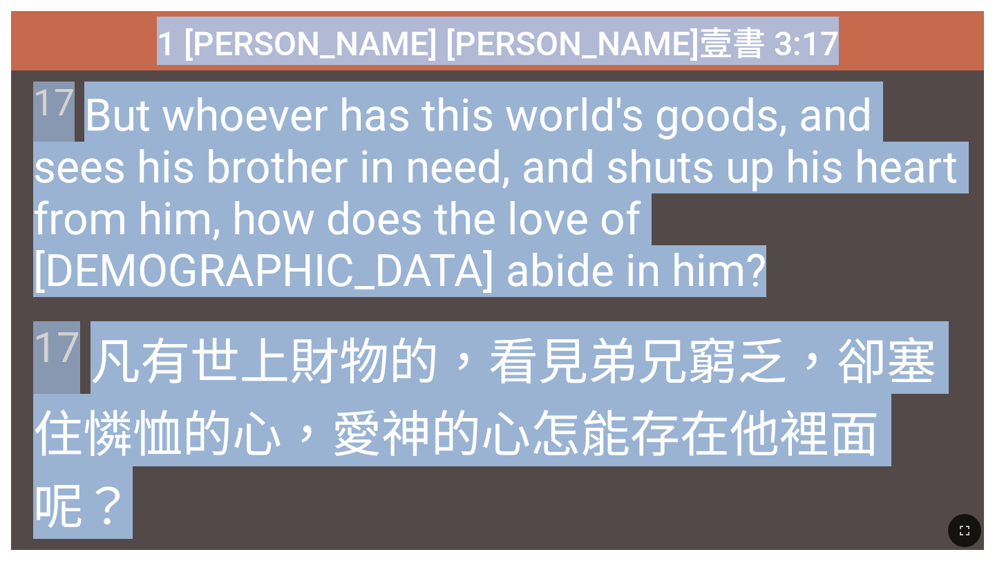
drag, startPoint x: 346, startPoint y: 32, endPoint x: 649, endPoint y: 509, distance: 565.1
click at [649, 6] on div "Hymnal Worship Hymnal Worship 詩頌崇拜 詩頌崇拜 1 [PERSON_NAME] [PERSON_NAME]壹書 3:17 1 …" at bounding box center [498, 6] width 984 height 0
copy div "1 [PERSON_NAME] [PERSON_NAME]壹書 3:17 1 [PERSON_NAME] [PERSON_NAME]壹書 3:17 17 Bu…"
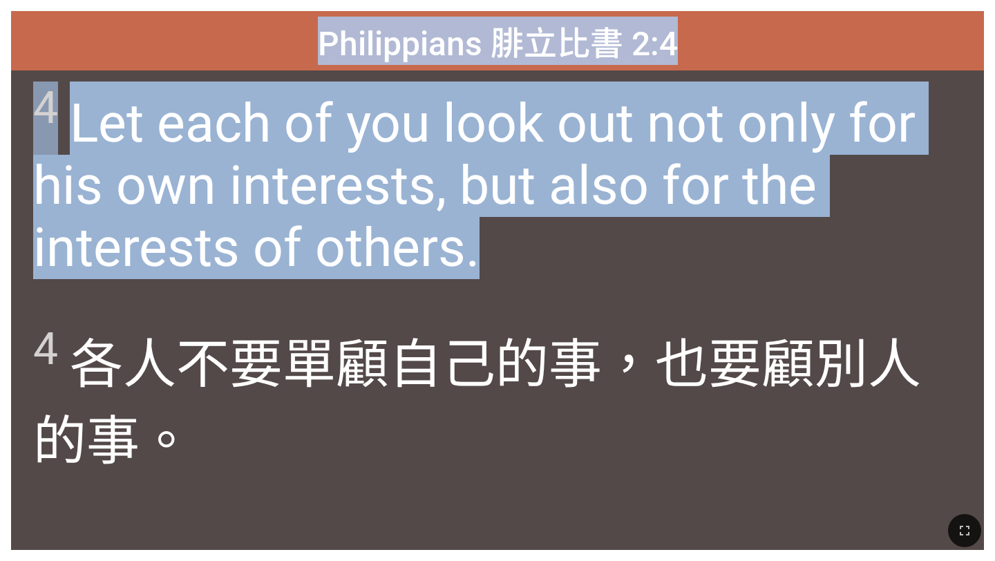
click at [346, 247] on span "4 Let each of you look out not only for his own interests, but also for the int…" at bounding box center [497, 181] width 928 height 198
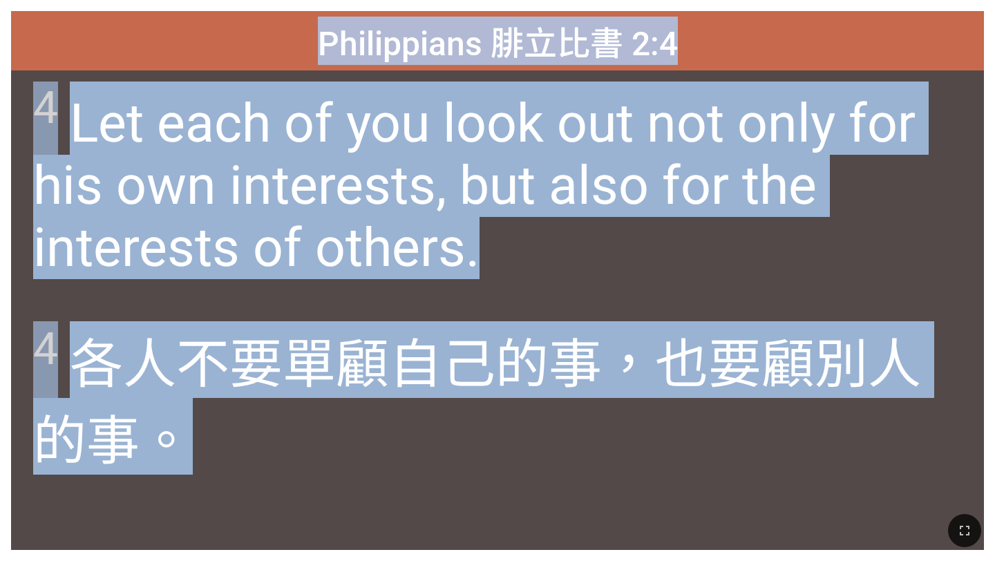
drag, startPoint x: 320, startPoint y: 39, endPoint x: 549, endPoint y: 507, distance: 520.8
click at [549, 6] on div "Hymnal Worship Hymnal Worship 詩頌崇拜 詩頌崇拜 Philippians 腓立比書 2:4 Philippians 腓立比書 2…" at bounding box center [498, 6] width 984 height 0
copy div "Philippians 腓立比書 2:4 Philippians 腓立比書 2:4 4 Let each of you look out not only f…"
